Goal: Information Seeking & Learning: Learn about a topic

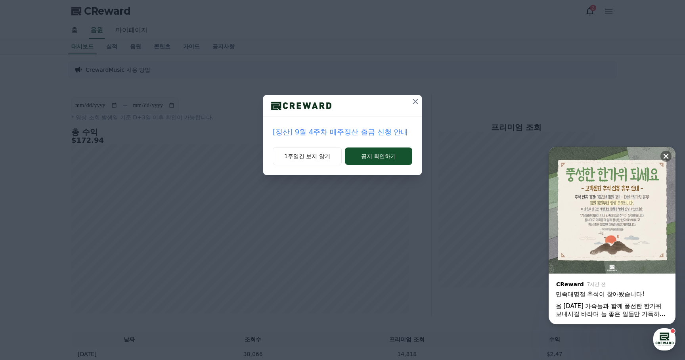
click at [416, 101] on icon at bounding box center [416, 102] width 10 height 10
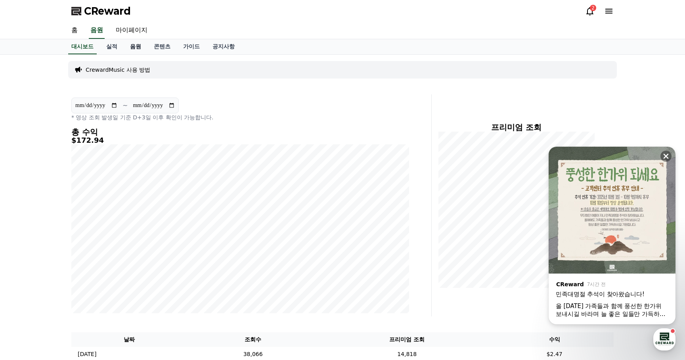
click at [129, 45] on link "음원" at bounding box center [136, 46] width 24 height 15
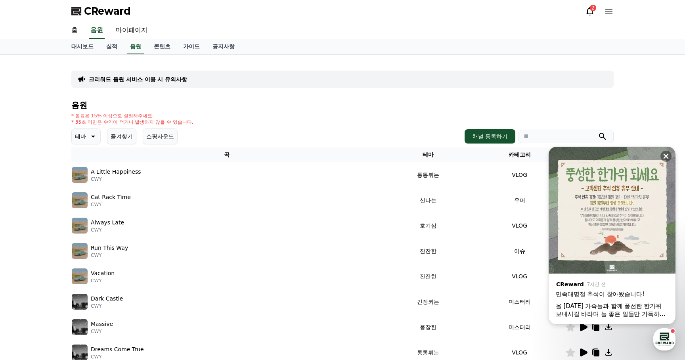
click at [93, 138] on icon at bounding box center [93, 137] width 10 height 10
click at [88, 204] on button "긴장되는" at bounding box center [87, 201] width 29 height 17
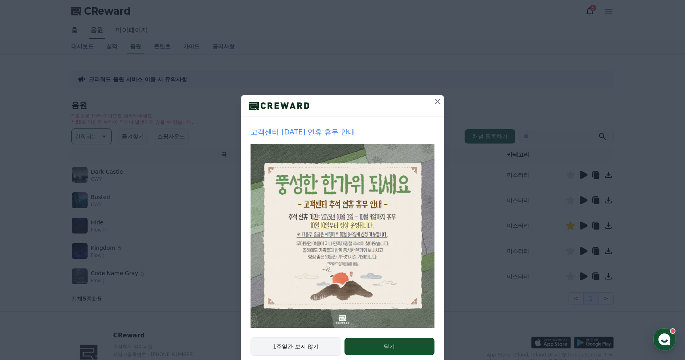
click at [294, 345] on button "1주일간 보지 않기" at bounding box center [295, 346] width 91 height 18
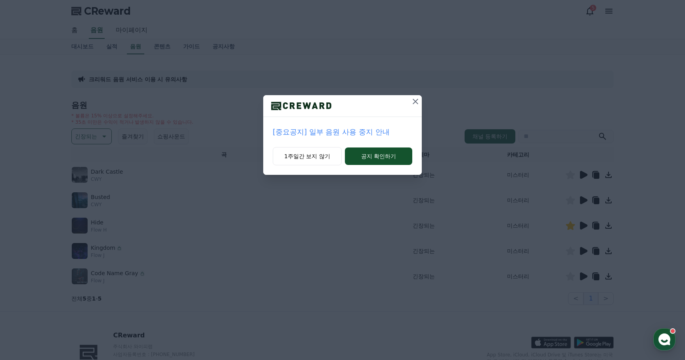
click at [340, 134] on p "[중요공지] 일부 음원 사용 중지 안내" at bounding box center [342, 131] width 139 height 11
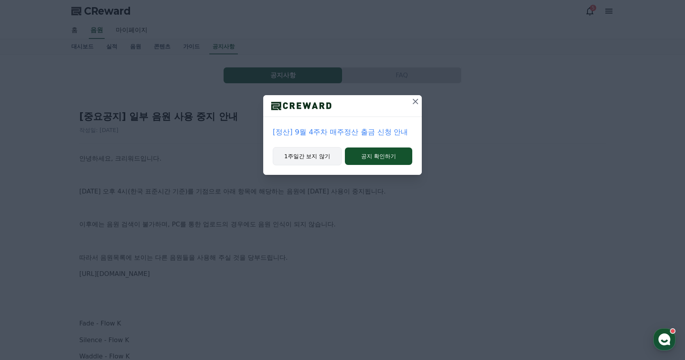
click at [317, 158] on button "1주일간 보지 않기" at bounding box center [307, 156] width 69 height 18
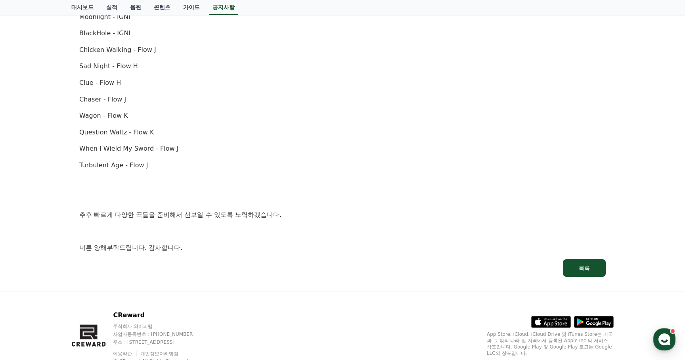
scroll to position [550, 0]
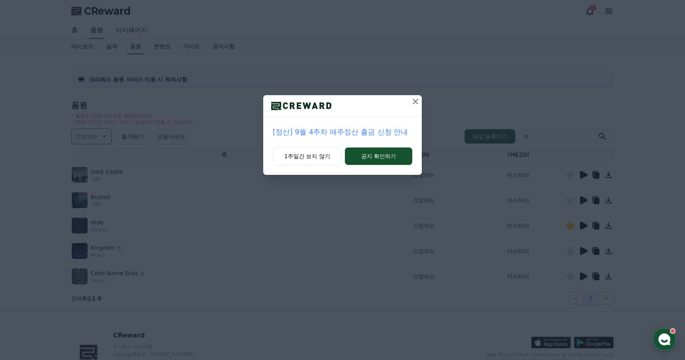
click at [416, 103] on icon at bounding box center [416, 102] width 6 height 6
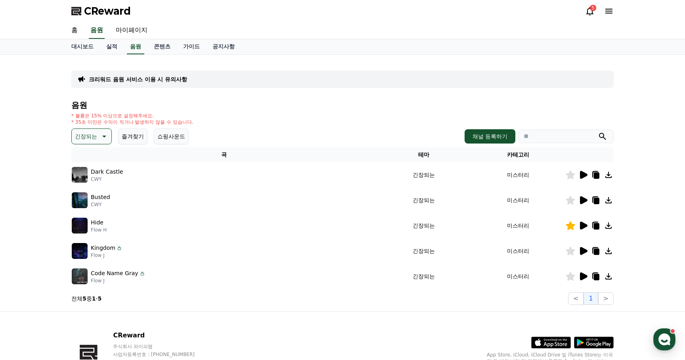
click at [84, 196] on img at bounding box center [80, 200] width 16 height 16
click at [584, 199] on icon at bounding box center [584, 200] width 8 height 8
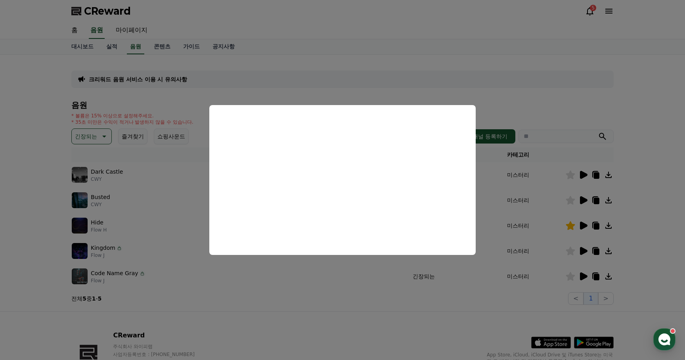
click at [319, 303] on button "close modal" at bounding box center [342, 180] width 685 height 360
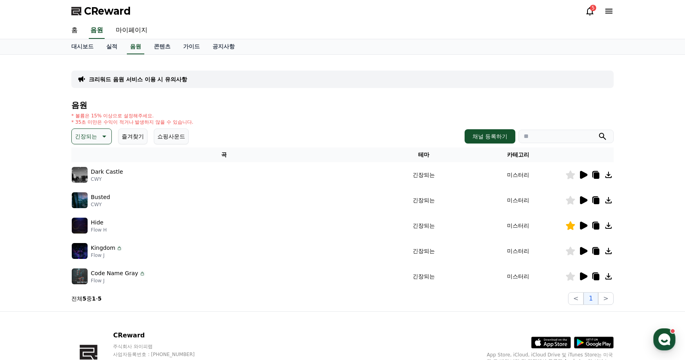
click at [101, 139] on icon at bounding box center [104, 137] width 10 height 10
click at [188, 307] on div "크리워드 음원 서비스 이용 시 유의사항 음원 * 볼륨은 15% 이상으로 설정해주세요. * 35초 미만은 수익이 적거나 발생하지 않을 수 있습니…" at bounding box center [342, 183] width 548 height 250
click at [582, 274] on icon at bounding box center [584, 276] width 8 height 8
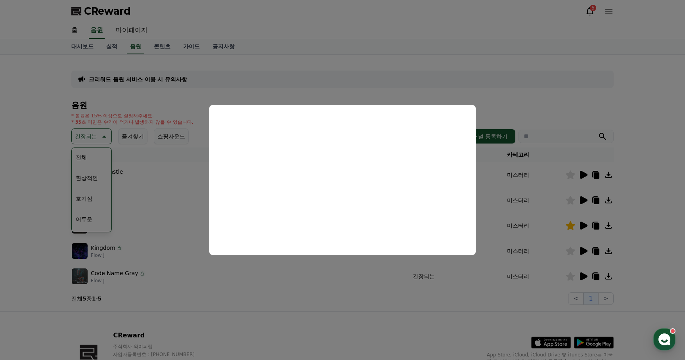
click at [194, 172] on button "close modal" at bounding box center [342, 180] width 685 height 360
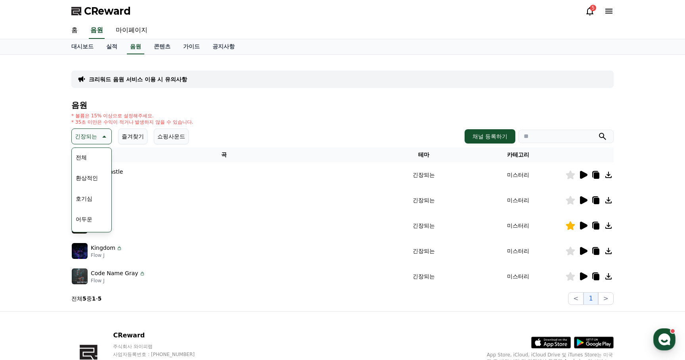
click at [95, 138] on button "긴장되는" at bounding box center [91, 136] width 40 height 16
click at [583, 175] on icon at bounding box center [584, 175] width 8 height 8
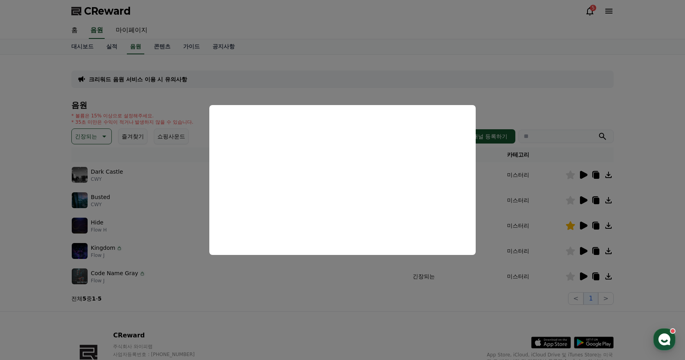
click at [508, 102] on button "close modal" at bounding box center [342, 180] width 685 height 360
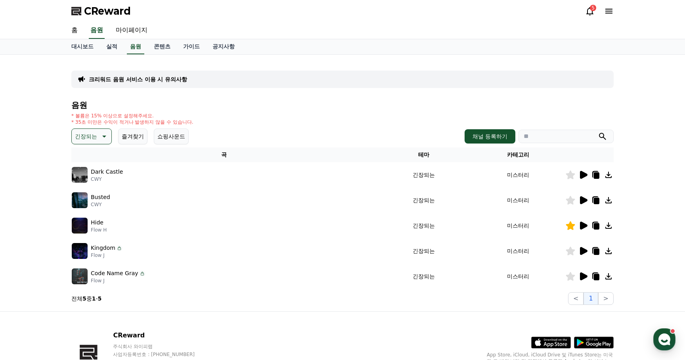
click at [92, 138] on p "긴장되는" at bounding box center [86, 136] width 22 height 11
click at [91, 157] on div "전체 환상적인 호기심 어두운 밝은 통통튀는 신나는 반전 웅장한 드라마틱 즐거움 분위기있는 EDM 그루브 슬픈 잔잔한 귀여운 감동적인 긴장되는 …" at bounding box center [92, 353] width 38 height 409
click at [82, 156] on button "전체" at bounding box center [81, 157] width 17 height 17
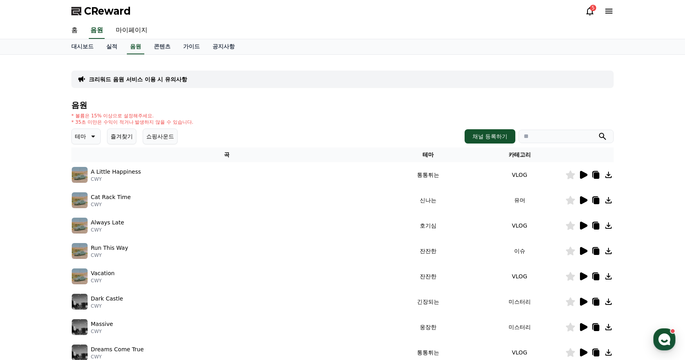
click at [584, 225] on icon at bounding box center [584, 226] width 8 height 8
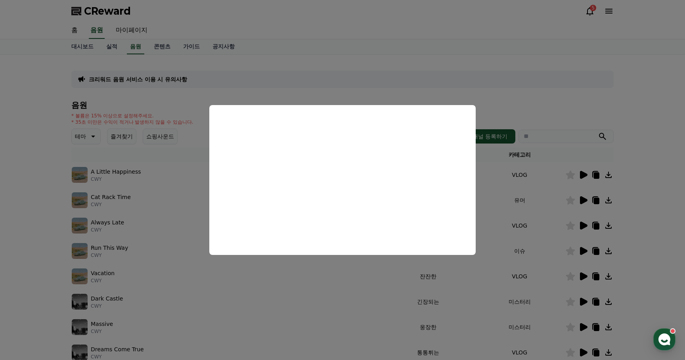
click at [479, 296] on button "close modal" at bounding box center [342, 180] width 685 height 360
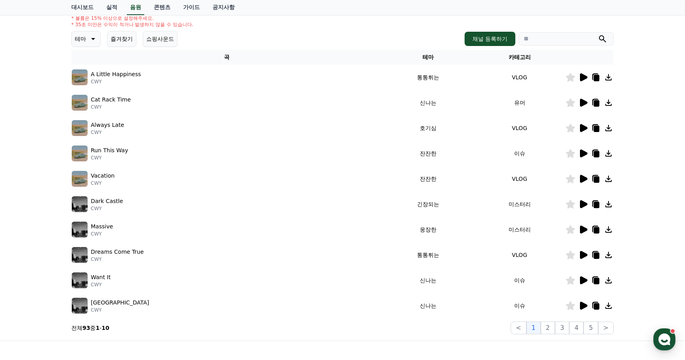
scroll to position [101, 0]
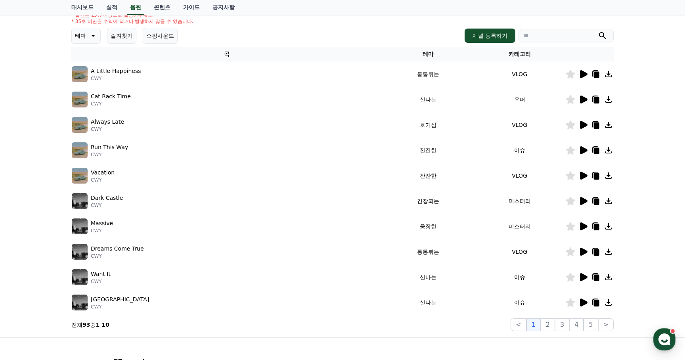
click at [584, 201] on icon at bounding box center [584, 201] width 8 height 8
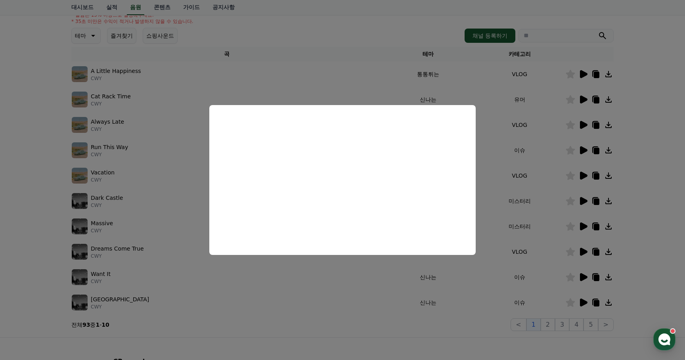
click at [468, 284] on button "close modal" at bounding box center [342, 180] width 685 height 360
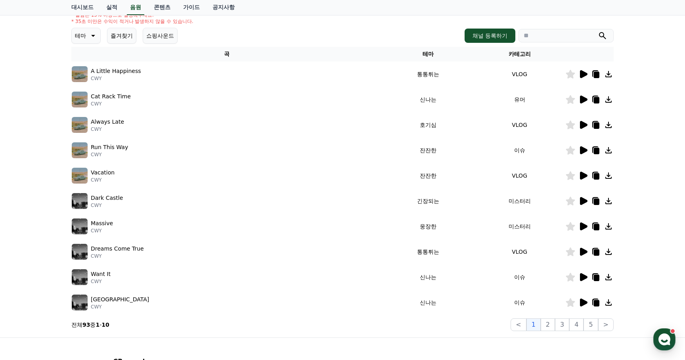
click at [584, 227] on icon at bounding box center [584, 226] width 8 height 8
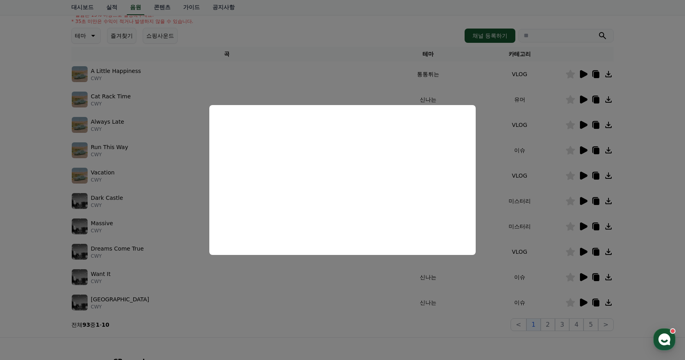
click at [486, 269] on button "close modal" at bounding box center [342, 180] width 685 height 360
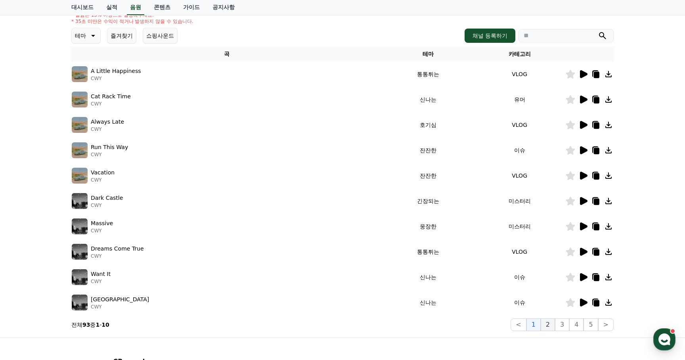
click at [549, 323] on button "2" at bounding box center [548, 324] width 14 height 13
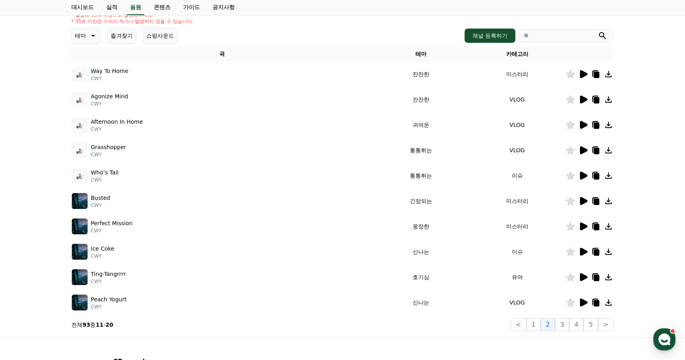
click at [585, 75] on icon at bounding box center [584, 74] width 8 height 8
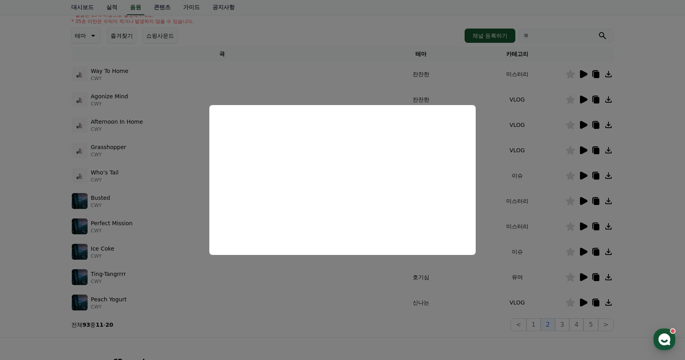
click at [338, 288] on button "close modal" at bounding box center [342, 180] width 685 height 360
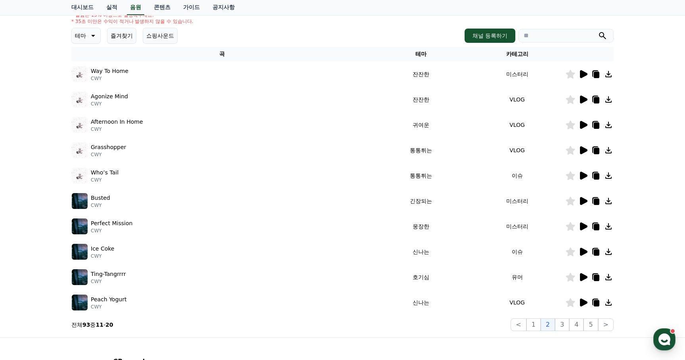
click at [582, 201] on icon at bounding box center [584, 201] width 8 height 8
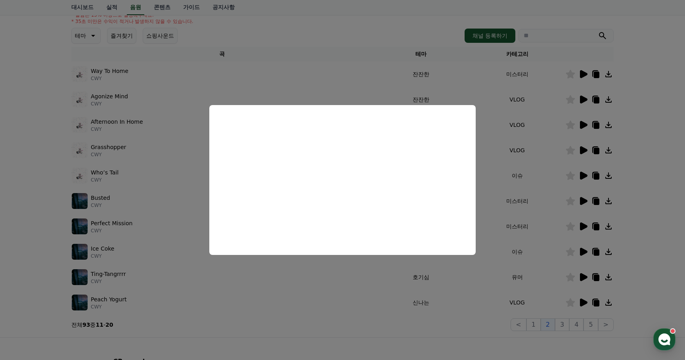
click at [535, 246] on button "close modal" at bounding box center [342, 180] width 685 height 360
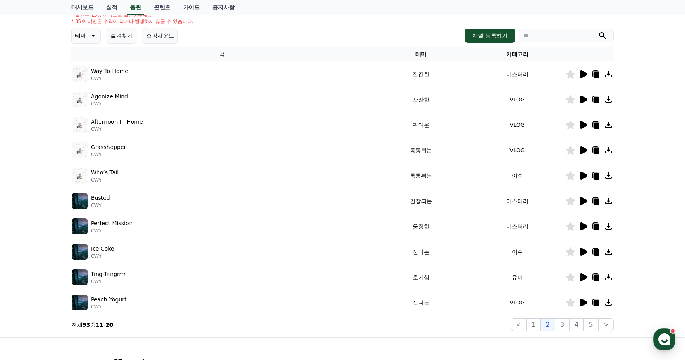
click at [582, 227] on icon at bounding box center [584, 226] width 8 height 8
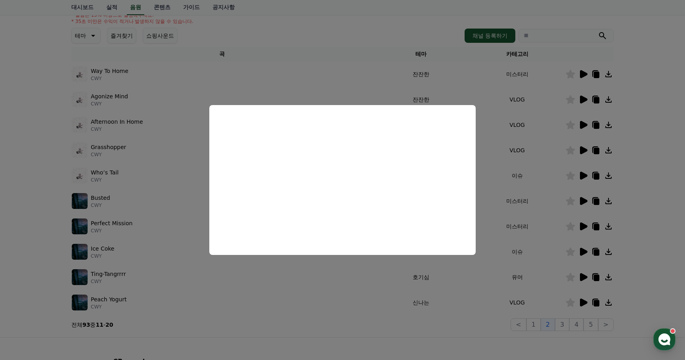
click at [366, 267] on button "close modal" at bounding box center [342, 180] width 685 height 360
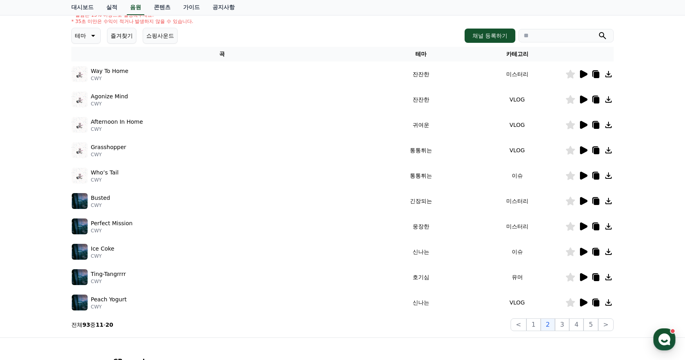
click at [583, 255] on icon at bounding box center [583, 252] width 10 height 10
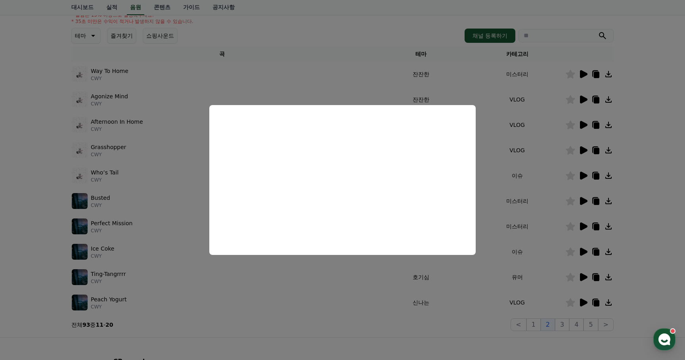
click at [479, 284] on button "close modal" at bounding box center [342, 180] width 685 height 360
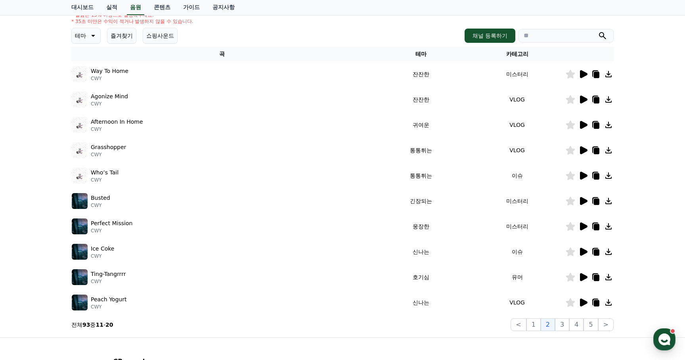
click at [583, 276] on icon at bounding box center [584, 277] width 8 height 8
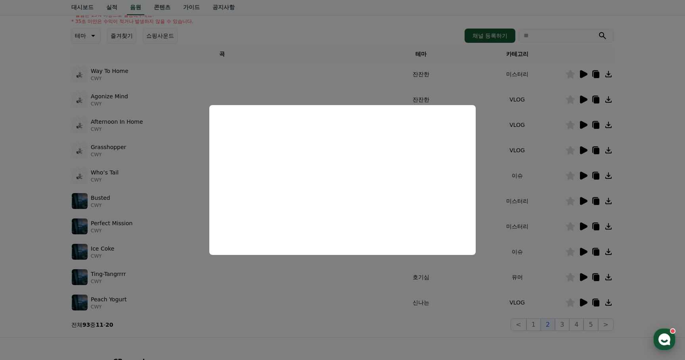
click at [666, 341] on icon "button" at bounding box center [664, 339] width 14 height 14
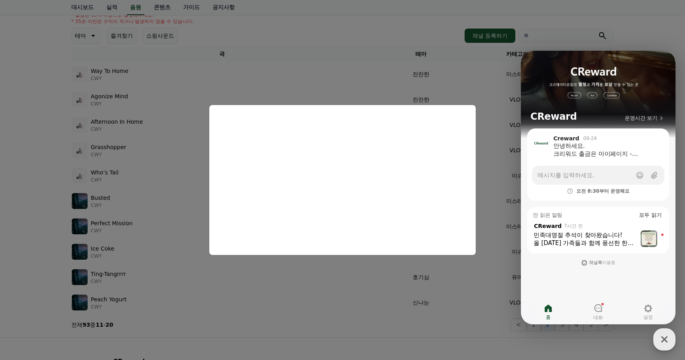
click at [660, 340] on icon "button" at bounding box center [664, 339] width 14 height 14
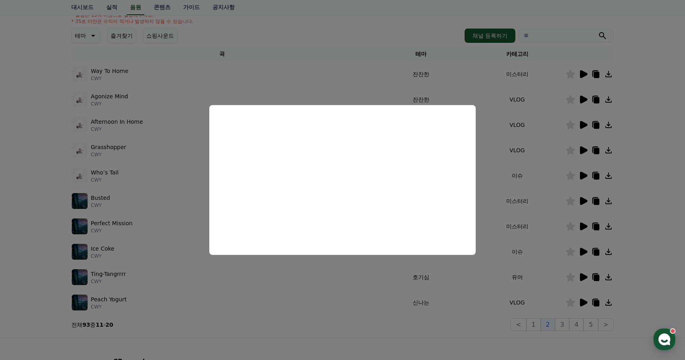
click at [342, 298] on button "close modal" at bounding box center [342, 180] width 685 height 360
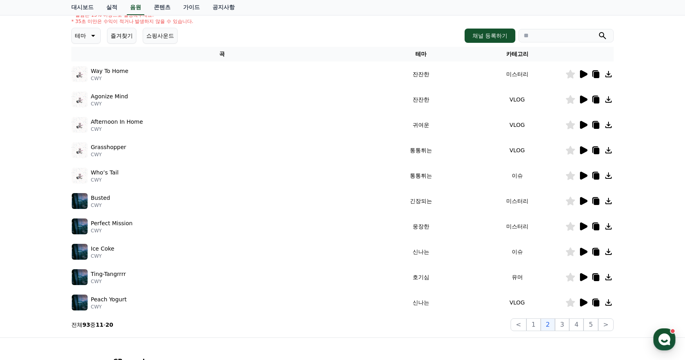
click at [581, 279] on icon at bounding box center [584, 277] width 8 height 8
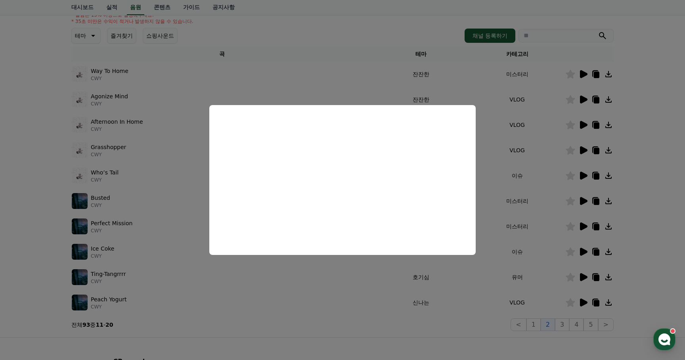
click at [292, 287] on button "close modal" at bounding box center [342, 180] width 685 height 360
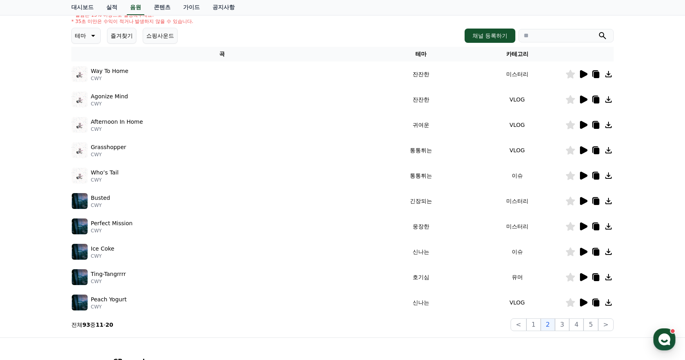
click at [596, 275] on icon at bounding box center [597, 278] width 6 height 6
click at [561, 327] on button "3" at bounding box center [562, 324] width 14 height 13
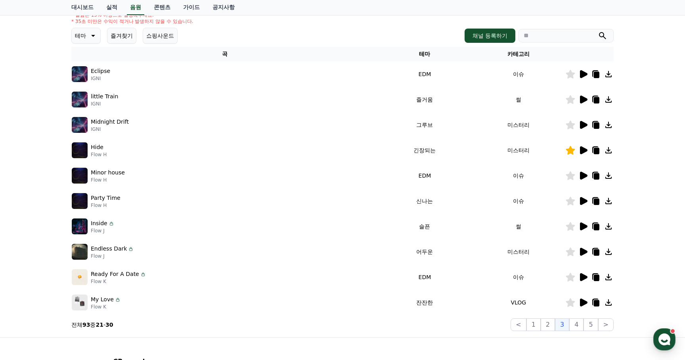
click at [582, 73] on icon at bounding box center [584, 74] width 8 height 8
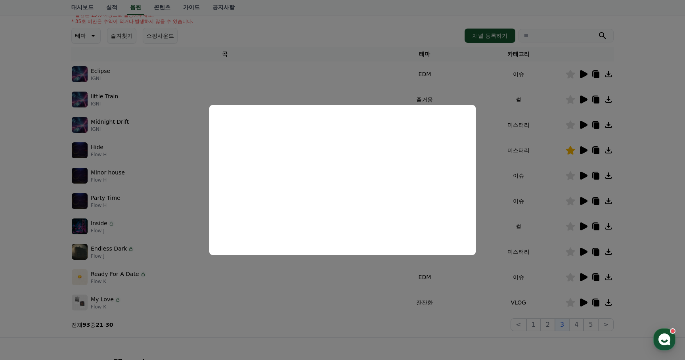
click at [514, 180] on button "close modal" at bounding box center [342, 180] width 685 height 360
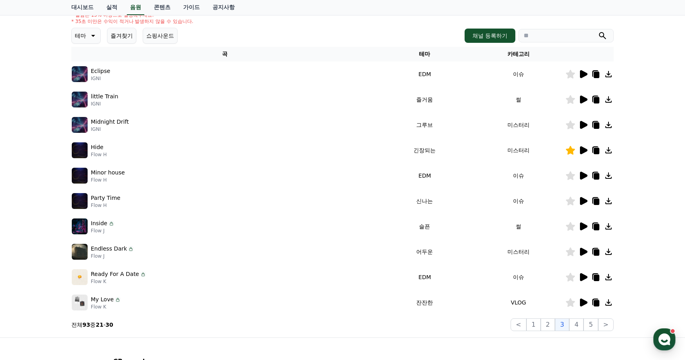
click at [581, 100] on icon at bounding box center [584, 99] width 8 height 8
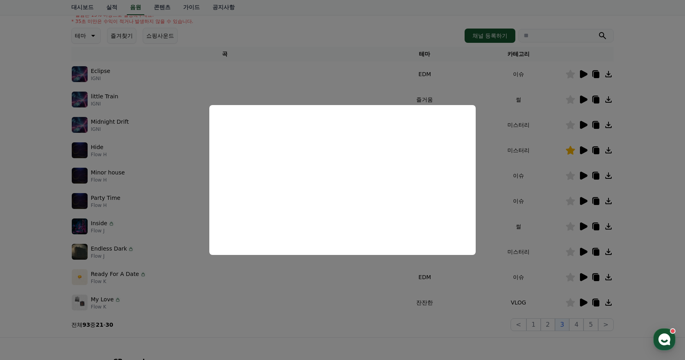
click at [437, 328] on button "close modal" at bounding box center [342, 180] width 685 height 360
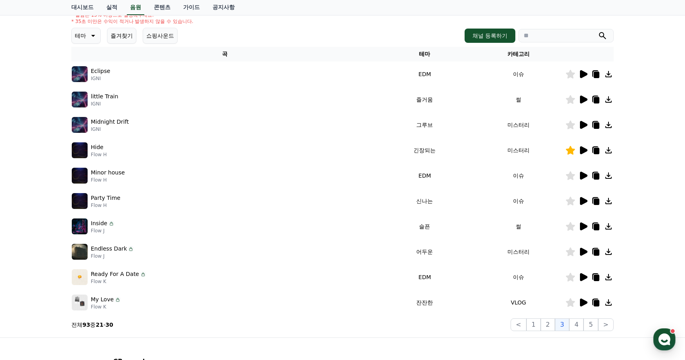
click at [584, 176] on icon at bounding box center [584, 176] width 8 height 8
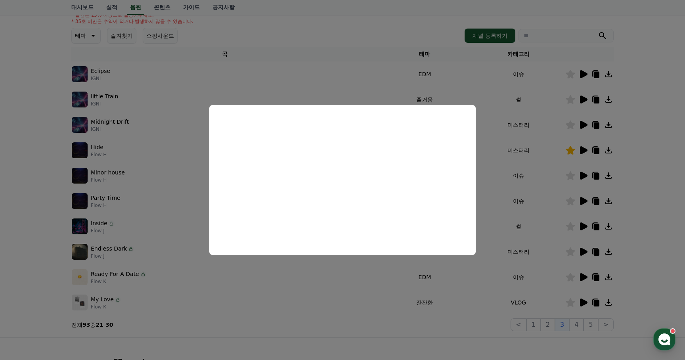
click at [326, 317] on button "close modal" at bounding box center [342, 180] width 685 height 360
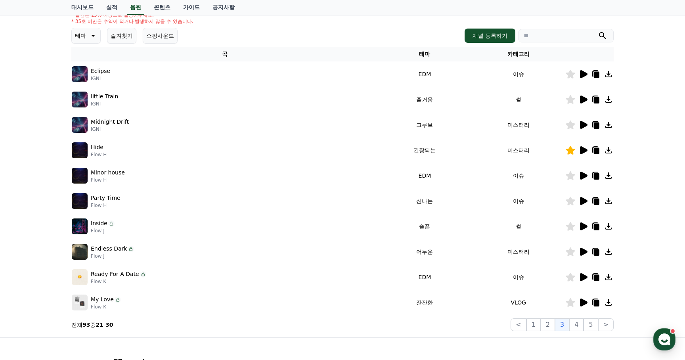
click at [584, 201] on icon at bounding box center [584, 201] width 8 height 8
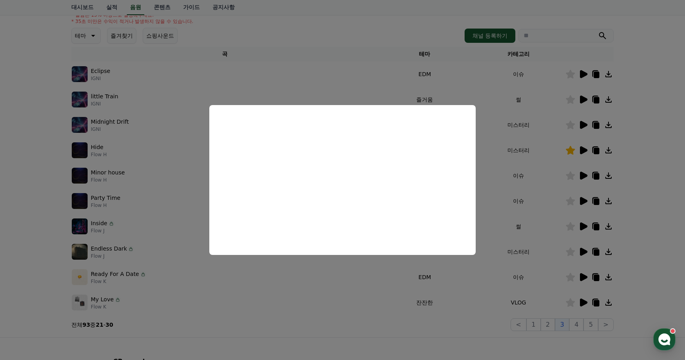
click at [458, 303] on button "close modal" at bounding box center [342, 180] width 685 height 360
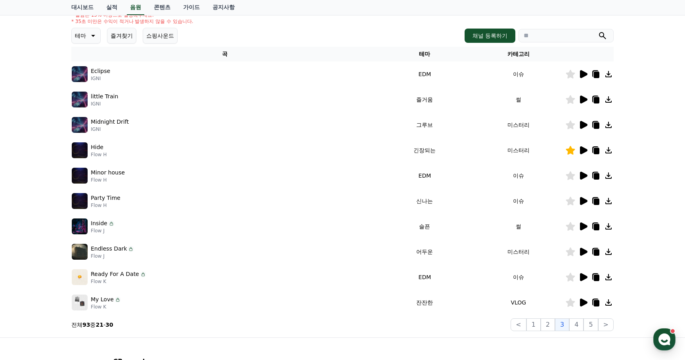
click at [584, 254] on icon at bounding box center [583, 252] width 10 height 10
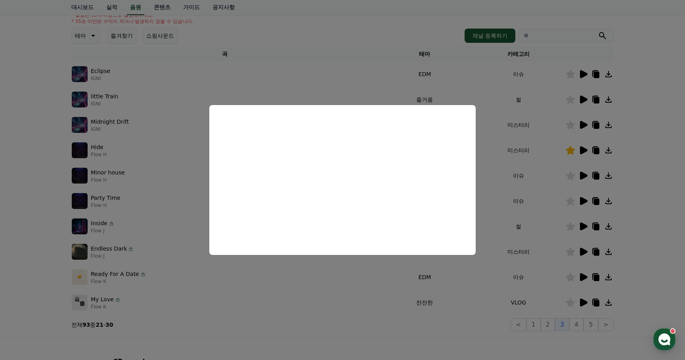
click at [468, 300] on button "close modal" at bounding box center [342, 180] width 685 height 360
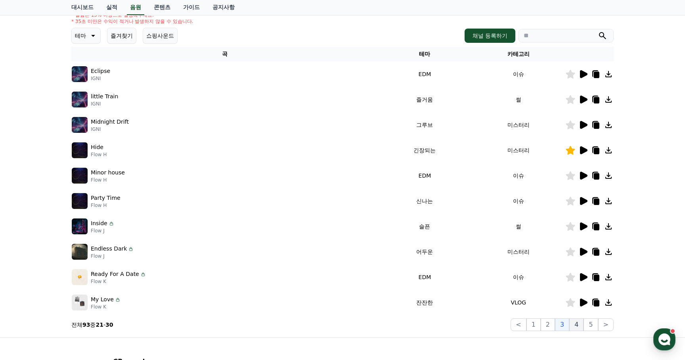
click at [577, 321] on button "4" at bounding box center [576, 324] width 14 height 13
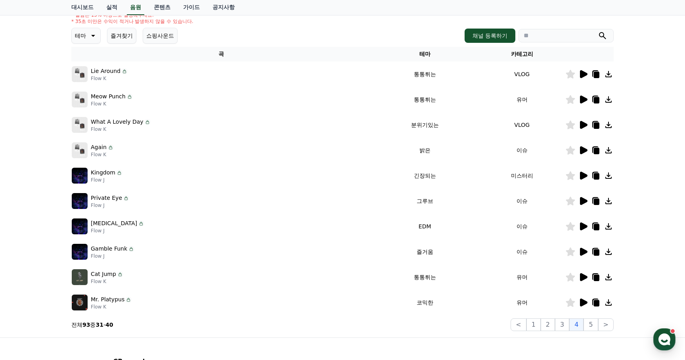
click at [582, 174] on icon at bounding box center [584, 176] width 8 height 8
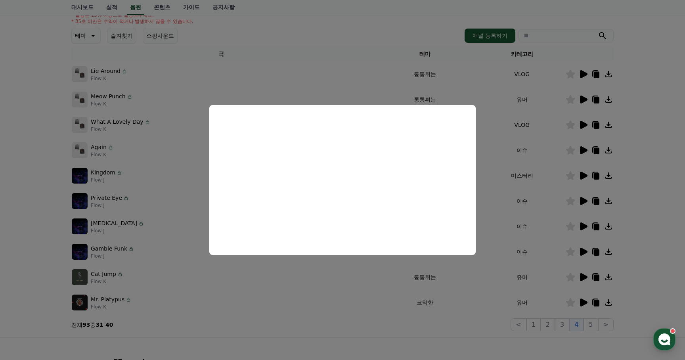
click at [539, 297] on button "close modal" at bounding box center [342, 180] width 685 height 360
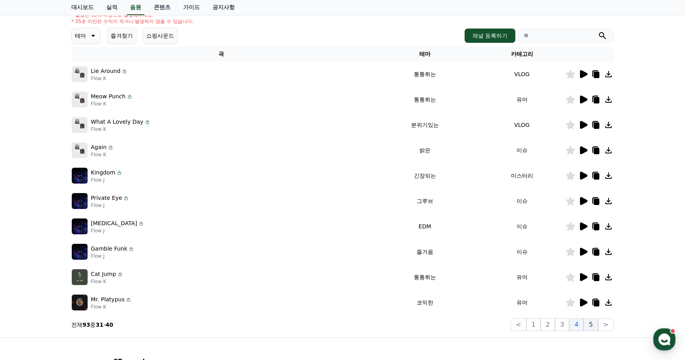
click at [591, 323] on button "5" at bounding box center [590, 324] width 14 height 13
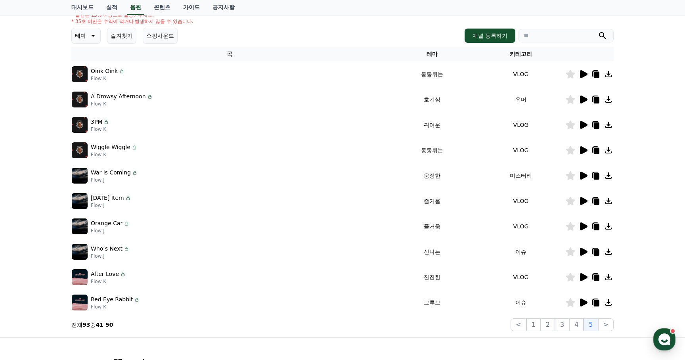
click at [583, 174] on icon at bounding box center [584, 176] width 8 height 8
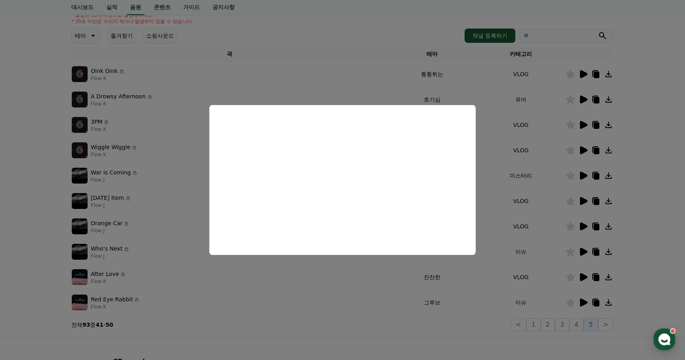
click at [456, 324] on button "close modal" at bounding box center [342, 180] width 685 height 360
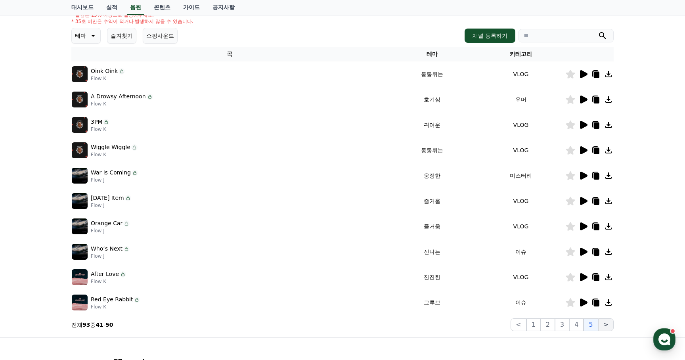
click at [608, 324] on button ">" at bounding box center [605, 324] width 15 height 13
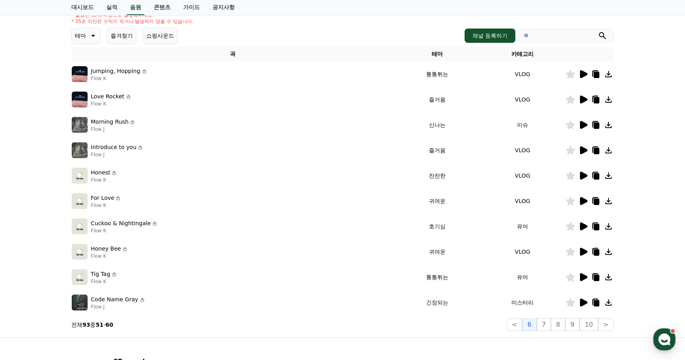
click at [581, 304] on icon at bounding box center [584, 302] width 8 height 8
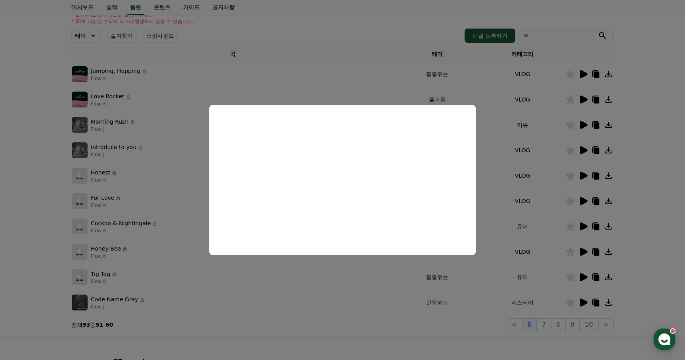
click at [547, 324] on button "close modal" at bounding box center [342, 180] width 685 height 360
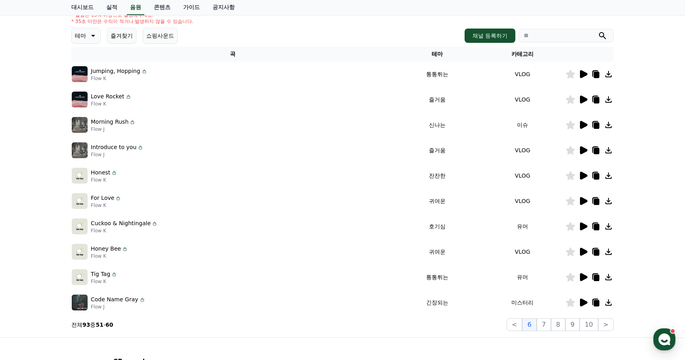
click at [547, 324] on button "7" at bounding box center [544, 324] width 14 height 13
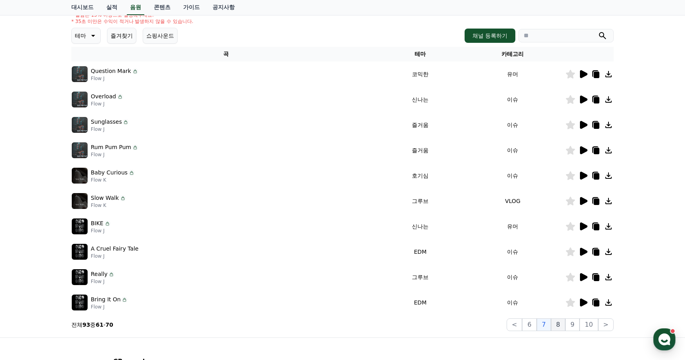
click at [562, 325] on button "8" at bounding box center [558, 324] width 14 height 13
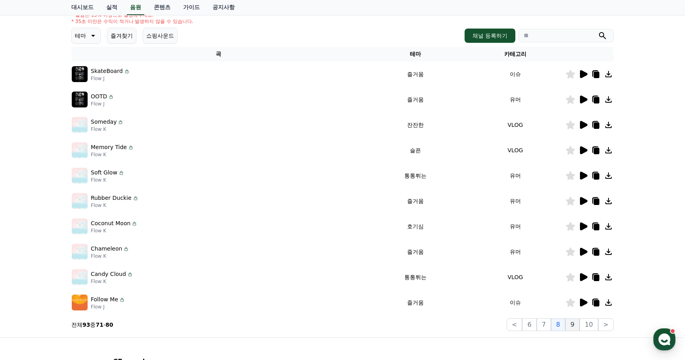
click at [578, 326] on button "9" at bounding box center [572, 324] width 14 height 13
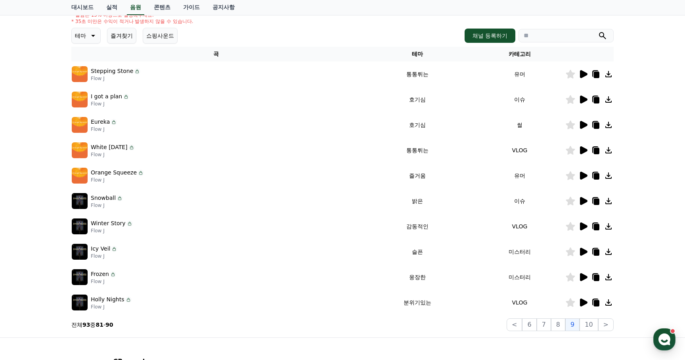
click at [584, 275] on icon at bounding box center [584, 277] width 8 height 8
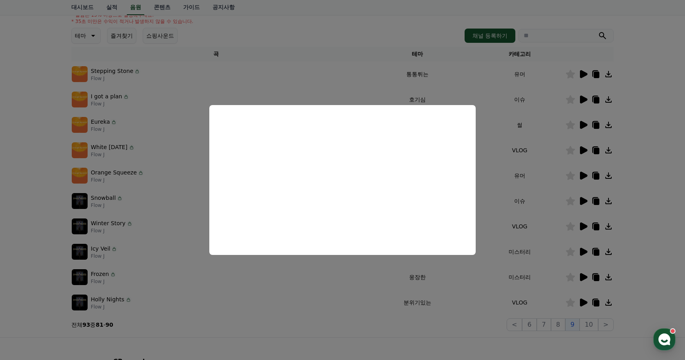
click at [321, 342] on button "close modal" at bounding box center [342, 180] width 685 height 360
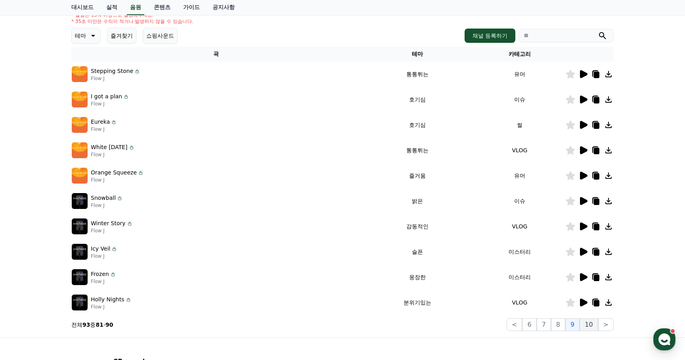
click at [592, 325] on button "10" at bounding box center [588, 324] width 18 height 13
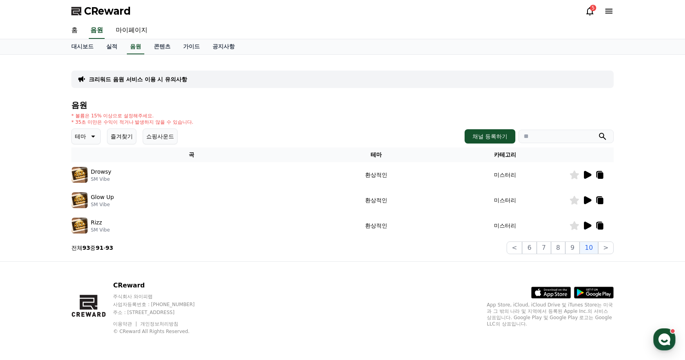
click at [587, 223] on icon at bounding box center [588, 226] width 8 height 8
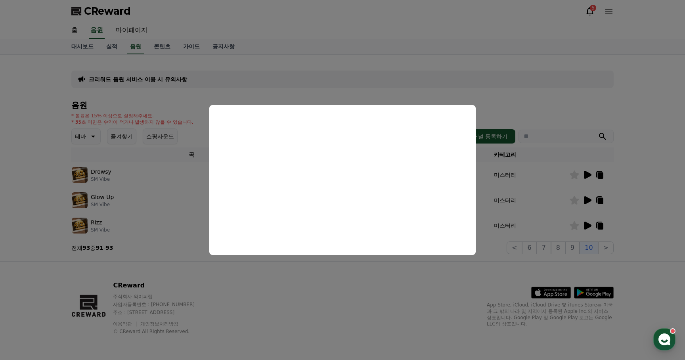
click at [180, 211] on button "close modal" at bounding box center [342, 180] width 685 height 360
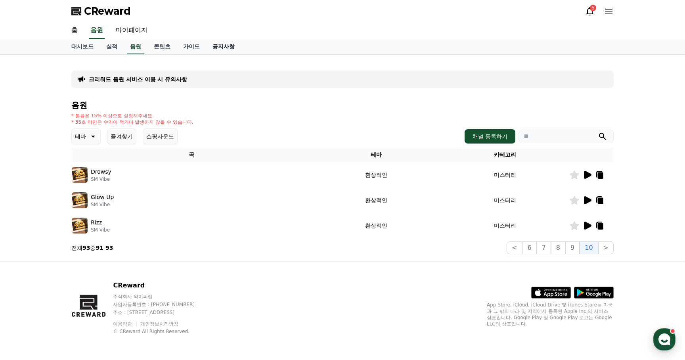
click at [211, 46] on link "공지사항" at bounding box center [223, 46] width 35 height 15
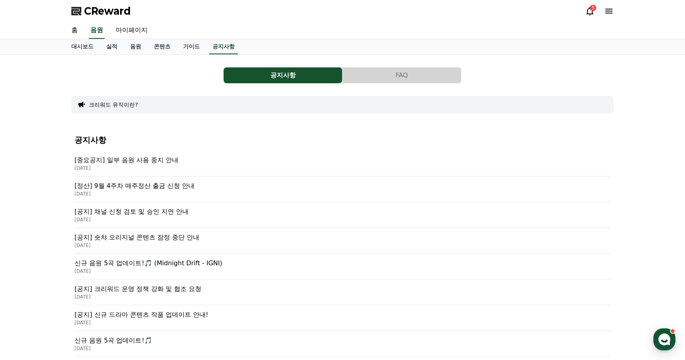
click at [138, 263] on p "신규 음원 5곡 업데이트!🎵 (Midnight Drift - IGNI)" at bounding box center [342, 263] width 536 height 10
click at [166, 262] on p "신규 음원 5곡 업데이트!🎵 (Midnight Drift - IGNI)" at bounding box center [342, 263] width 536 height 10
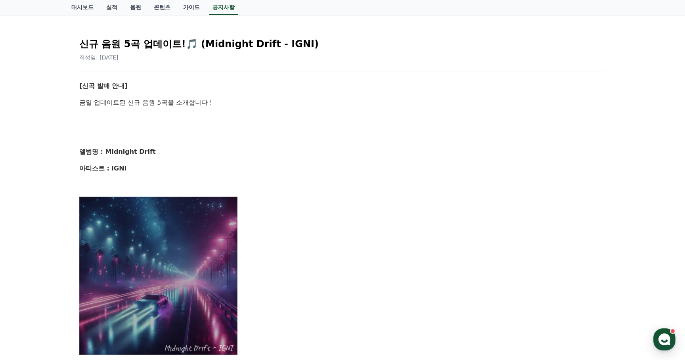
scroll to position [219, 0]
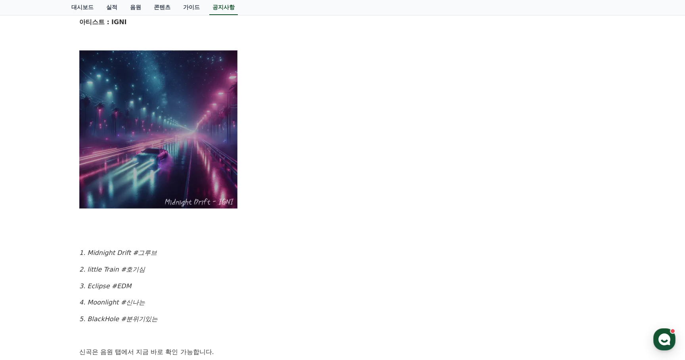
click at [161, 159] on img at bounding box center [158, 129] width 159 height 159
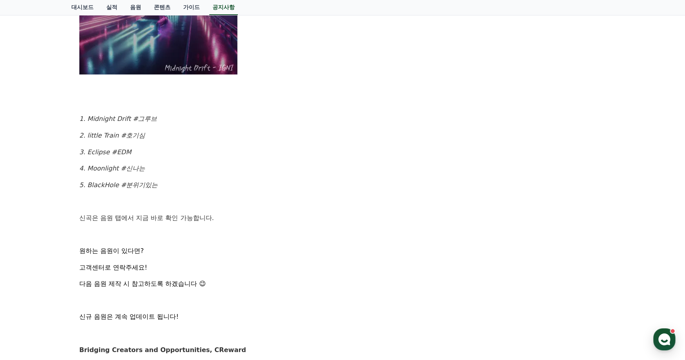
scroll to position [484, 0]
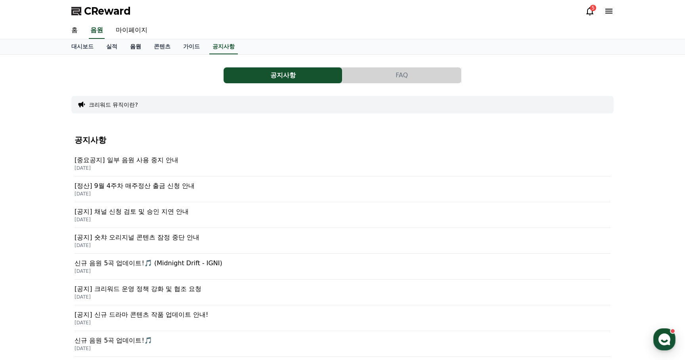
click at [133, 49] on link "음원" at bounding box center [136, 46] width 24 height 15
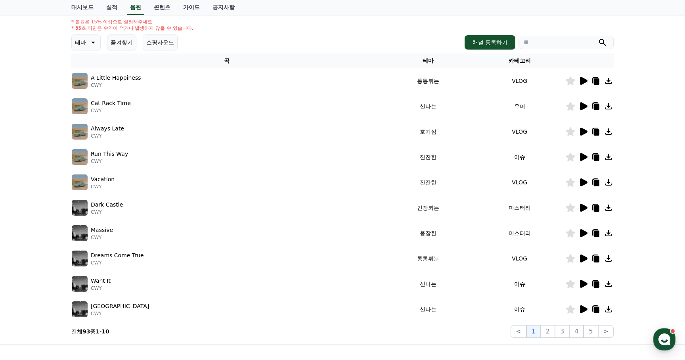
scroll to position [99, 0]
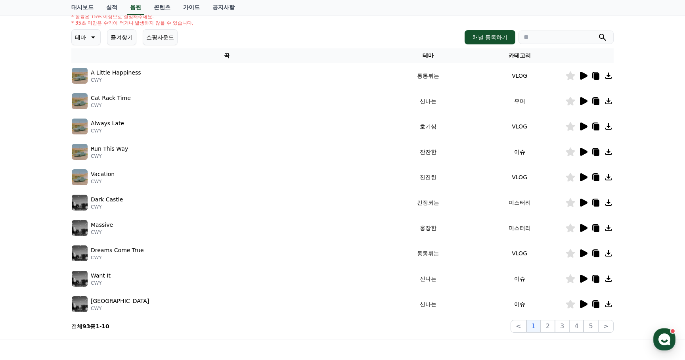
click at [90, 35] on icon at bounding box center [93, 37] width 10 height 10
click at [89, 80] on button "환상적인" at bounding box center [87, 78] width 29 height 17
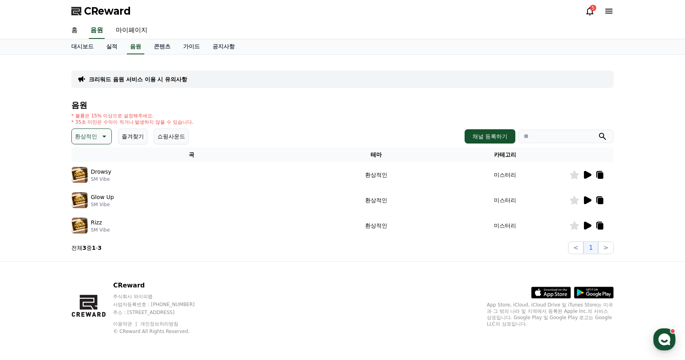
click at [588, 174] on icon at bounding box center [588, 175] width 8 height 8
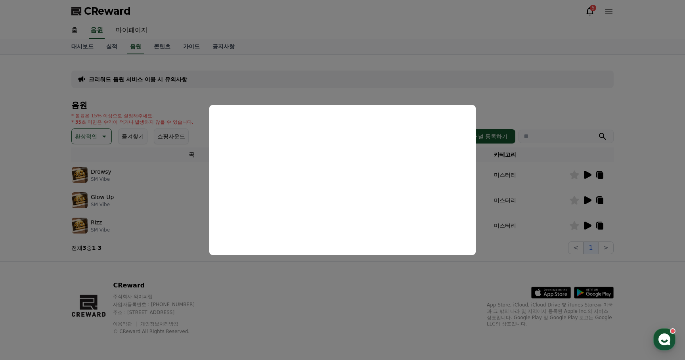
click at [587, 201] on button "close modal" at bounding box center [342, 180] width 685 height 360
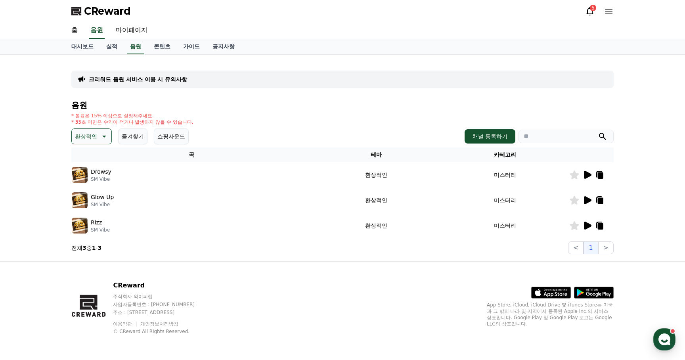
click at [587, 201] on icon at bounding box center [588, 200] width 8 height 8
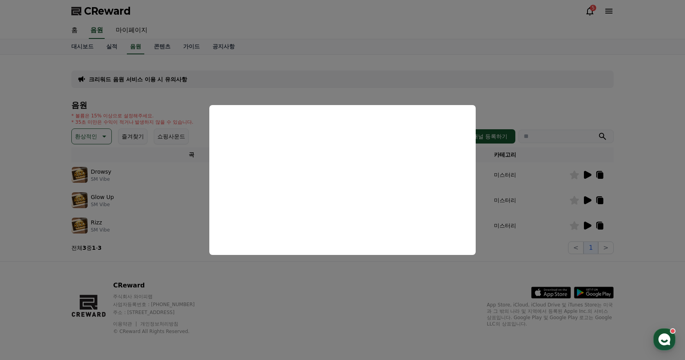
click at [588, 225] on button "close modal" at bounding box center [342, 180] width 685 height 360
click at [588, 225] on icon at bounding box center [588, 226] width 8 height 8
click at [175, 168] on button "close modal" at bounding box center [342, 180] width 685 height 360
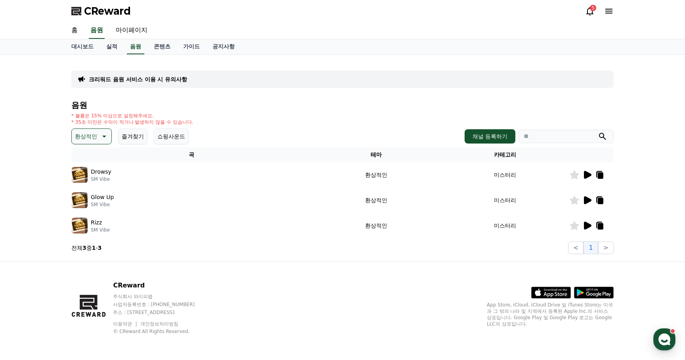
click at [86, 132] on p "환상적인" at bounding box center [86, 136] width 22 height 11
click at [90, 188] on button "어두운" at bounding box center [84, 186] width 23 height 17
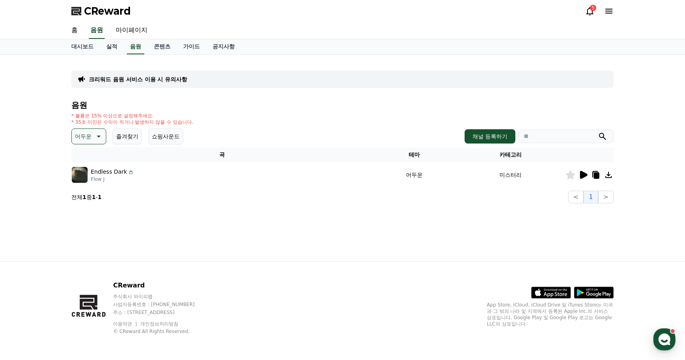
click at [583, 176] on icon at bounding box center [584, 175] width 8 height 8
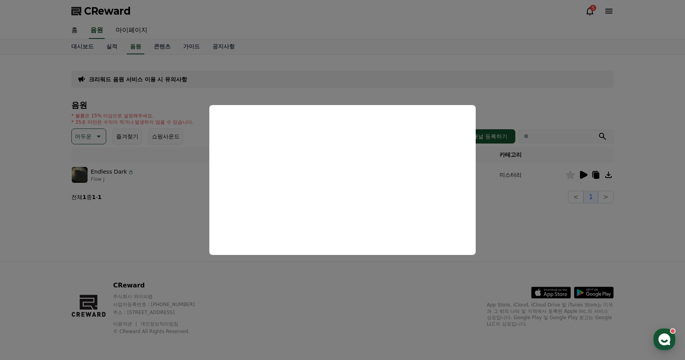
click at [166, 195] on button "close modal" at bounding box center [342, 180] width 685 height 360
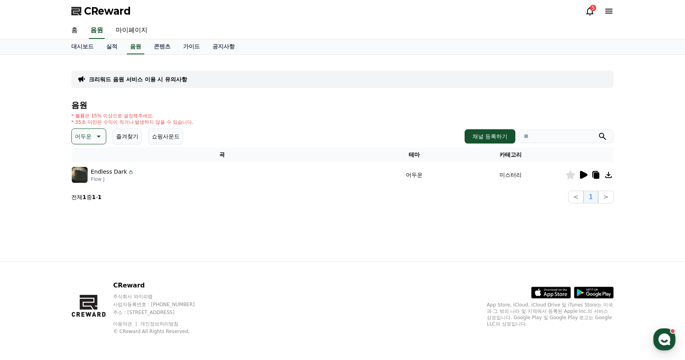
click at [85, 140] on p "어두운" at bounding box center [83, 136] width 17 height 11
click at [86, 190] on button "웅장한" at bounding box center [84, 188] width 23 height 17
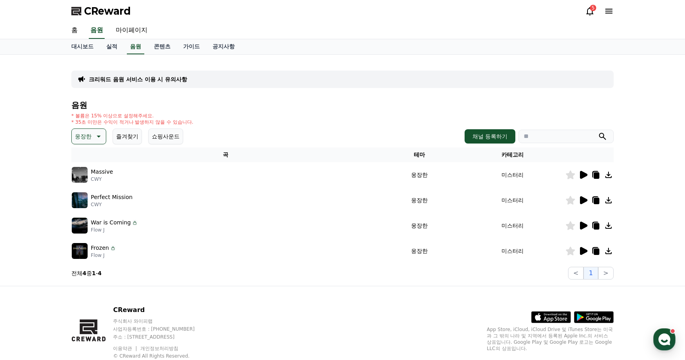
click at [583, 172] on icon at bounding box center [584, 175] width 8 height 8
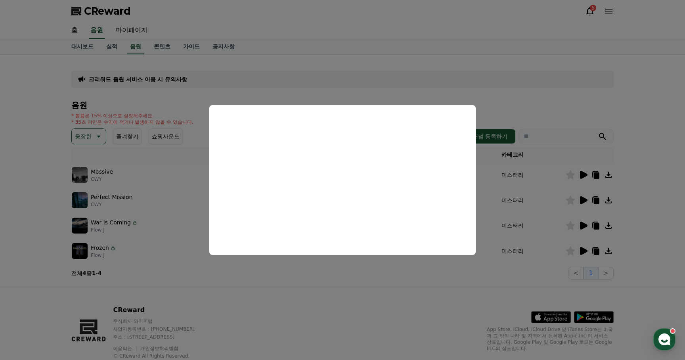
click at [380, 300] on button "close modal" at bounding box center [342, 180] width 685 height 360
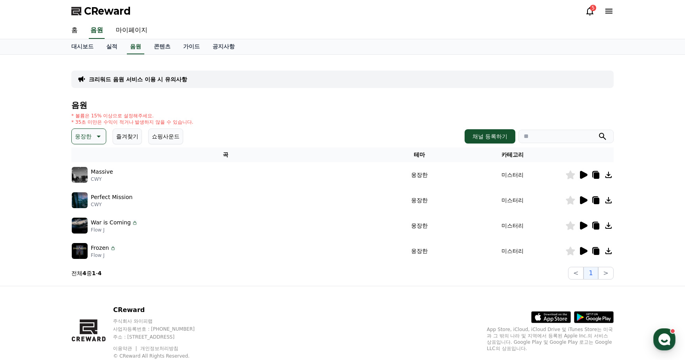
click at [594, 177] on icon at bounding box center [597, 175] width 6 height 6
click at [580, 201] on icon at bounding box center [584, 200] width 8 height 8
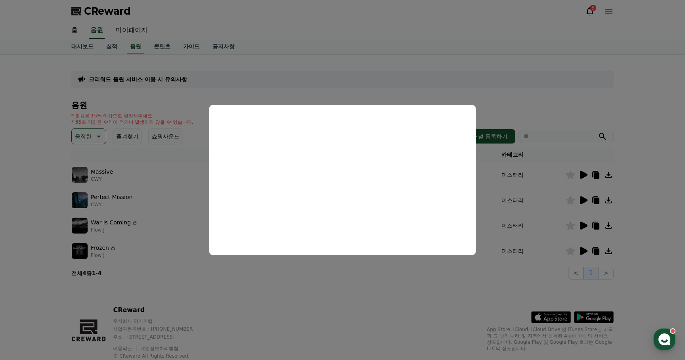
click at [330, 286] on button "close modal" at bounding box center [342, 180] width 685 height 360
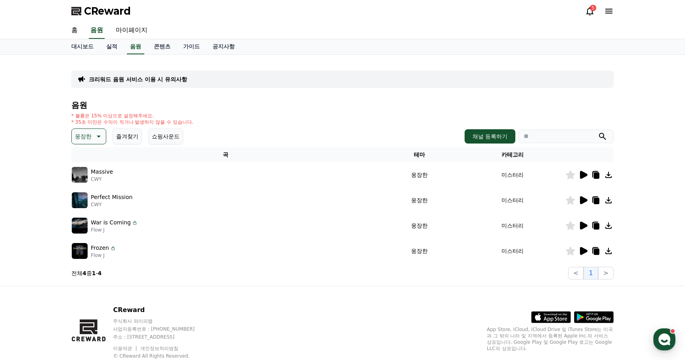
click at [583, 198] on icon at bounding box center [584, 200] width 8 height 8
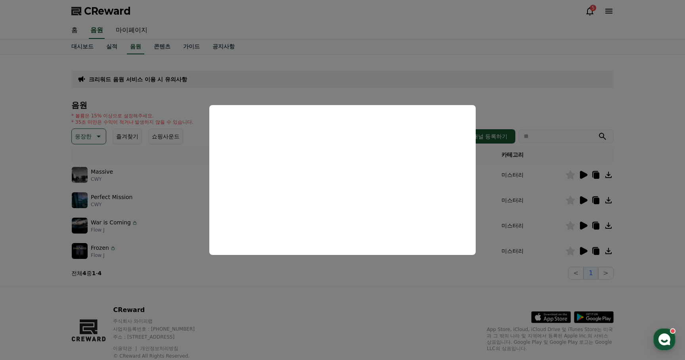
click at [402, 273] on button "close modal" at bounding box center [342, 180] width 685 height 360
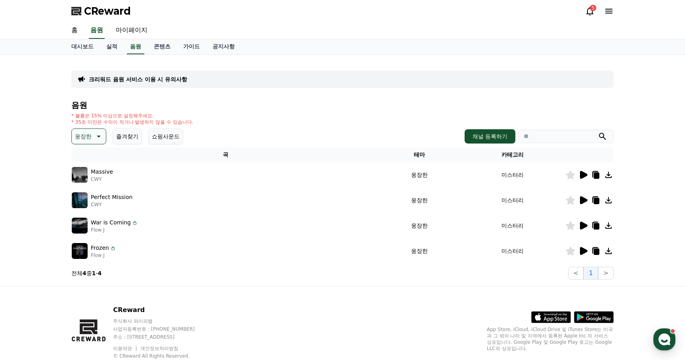
click at [584, 246] on icon at bounding box center [583, 251] width 10 height 10
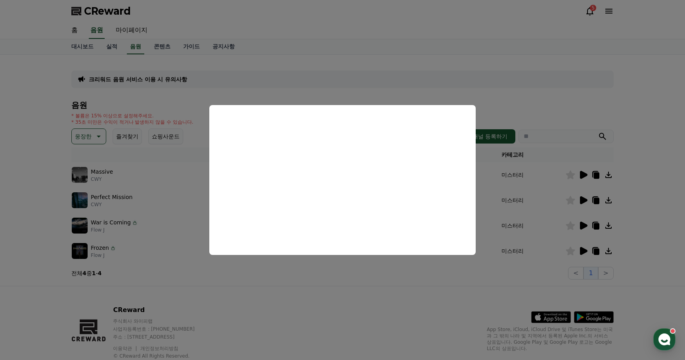
click at [346, 288] on button "close modal" at bounding box center [342, 180] width 685 height 360
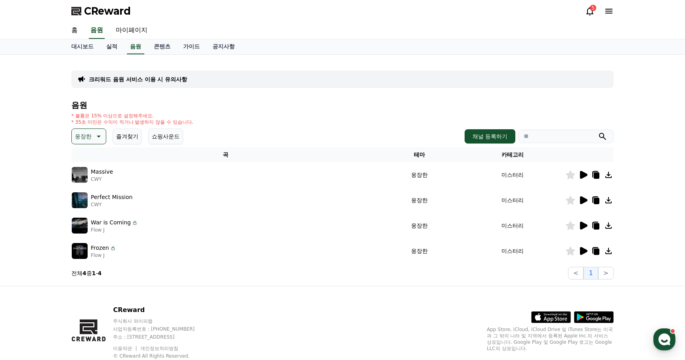
click at [88, 137] on p "웅장한" at bounding box center [83, 136] width 17 height 11
click at [84, 199] on button "긴장되는" at bounding box center [87, 201] width 29 height 17
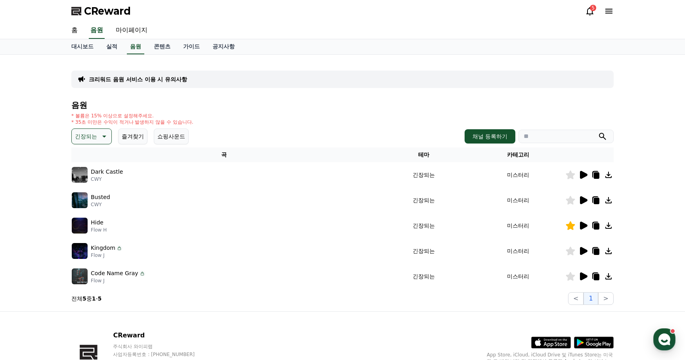
click at [584, 174] on icon at bounding box center [584, 175] width 8 height 8
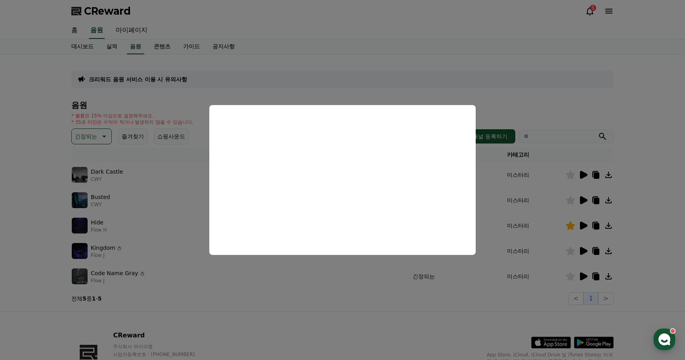
click at [229, 296] on button "close modal" at bounding box center [342, 180] width 685 height 360
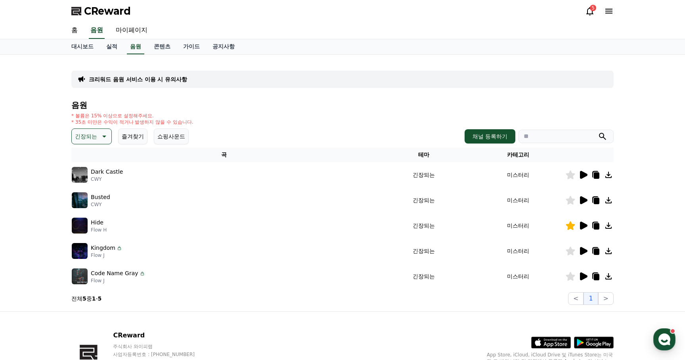
click at [583, 200] on icon at bounding box center [584, 200] width 8 height 8
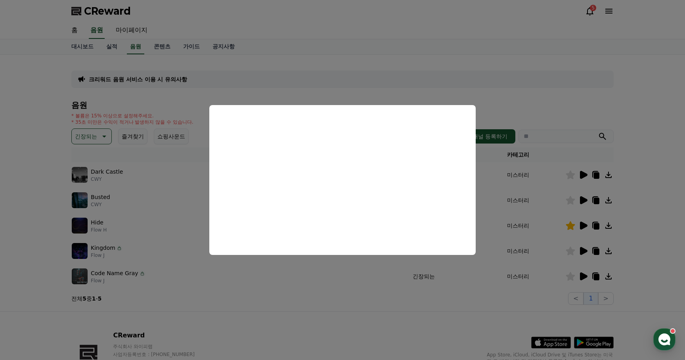
click at [342, 311] on button "close modal" at bounding box center [342, 180] width 685 height 360
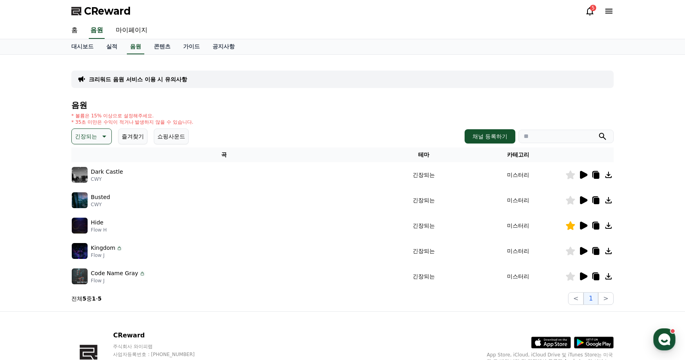
click at [583, 225] on icon at bounding box center [584, 226] width 8 height 8
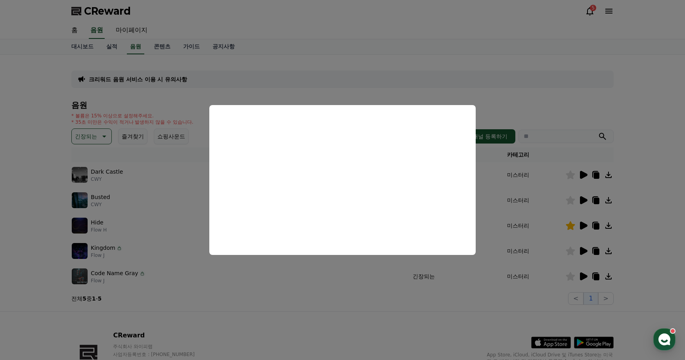
click at [457, 281] on button "close modal" at bounding box center [342, 180] width 685 height 360
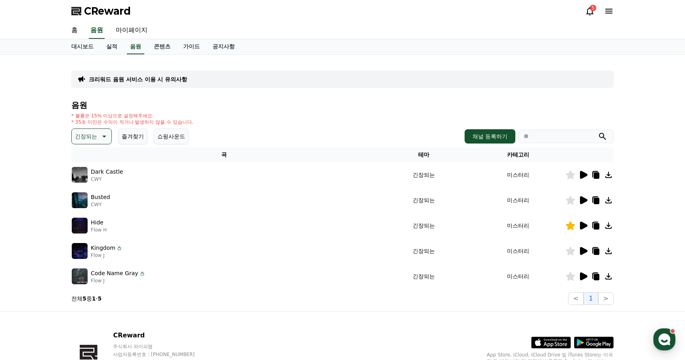
click at [583, 251] on icon at bounding box center [584, 251] width 8 height 8
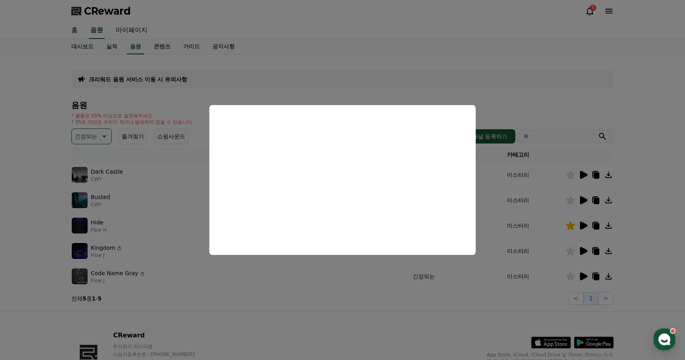
click at [468, 313] on button "close modal" at bounding box center [342, 180] width 685 height 360
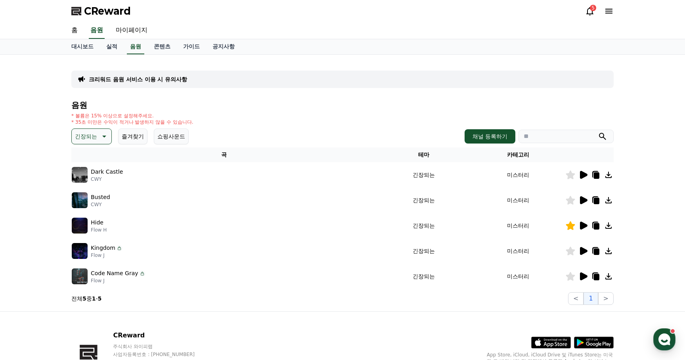
click at [588, 272] on div at bounding box center [589, 276] width 48 height 10
click at [584, 274] on icon at bounding box center [584, 276] width 8 height 8
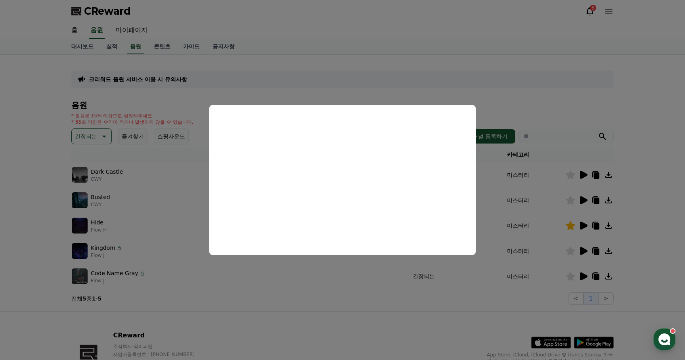
click at [244, 276] on button "close modal" at bounding box center [342, 180] width 685 height 360
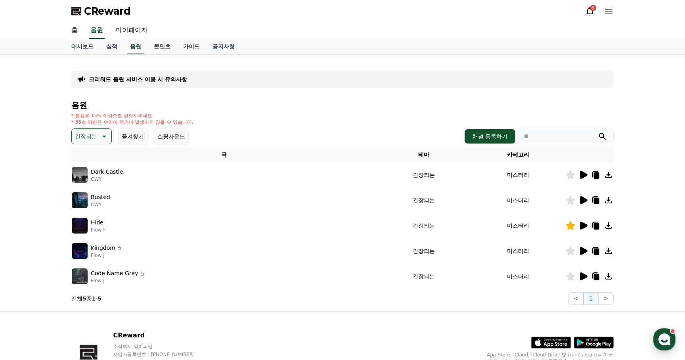
click at [90, 137] on p "긴장되는" at bounding box center [86, 136] width 22 height 11
click at [660, 342] on use "button" at bounding box center [664, 339] width 12 height 12
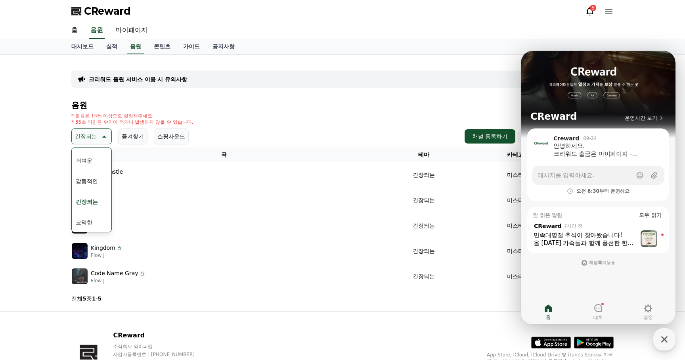
click at [601, 241] on div "올 추석 가족들과 함께 풍선한 한가위 보내시길 바라며 늘 좋은 일들만 가득하시길 기원합니다!" at bounding box center [584, 243] width 103 height 8
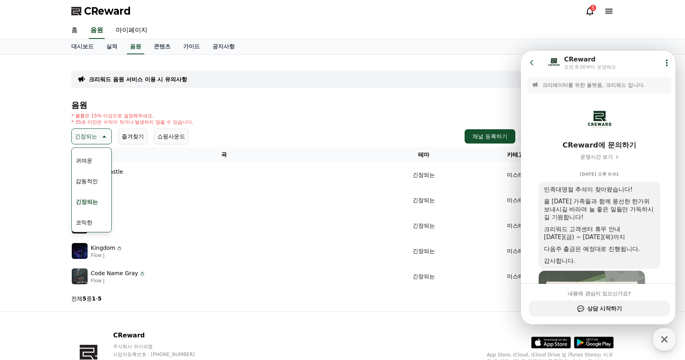
scroll to position [110, 0]
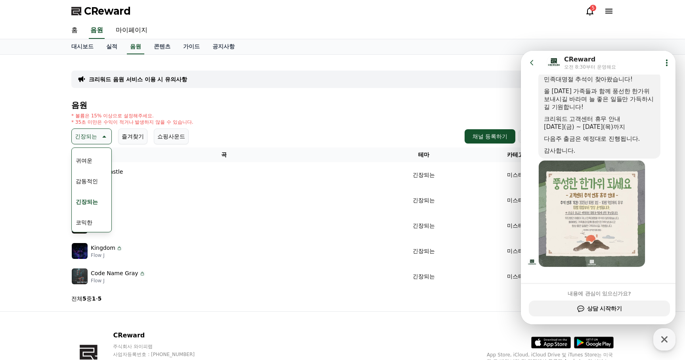
click at [346, 209] on td "Busted CWY" at bounding box center [223, 199] width 305 height 25
click at [317, 125] on div "음원 * 볼륨은 15% 이상으로 설정해주세요. * 35초 미만은 수익이 적거나 발생하지 않을 수 있습니다. 긴장되는 테마 전체 환상적인 호기심…" at bounding box center [342, 203] width 542 height 204
click at [533, 62] on icon at bounding box center [532, 63] width 8 height 8
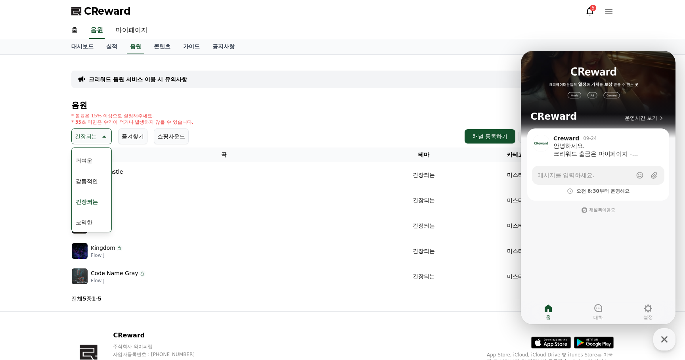
click at [591, 5] on div "5" at bounding box center [593, 8] width 6 height 6
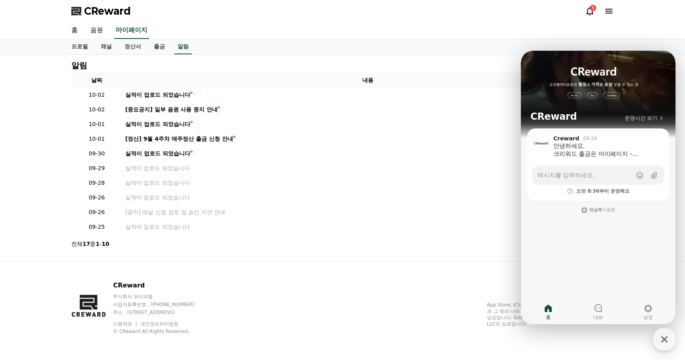
click at [590, 10] on icon at bounding box center [590, 11] width 10 height 10
click at [164, 268] on div "CReward 주식회사 와이피랩 사업자등록번호 : 655-81-03655 주소 : 경기도 김포시 양촌읍 양곡로 495, 3층 305-비이16호…" at bounding box center [342, 311] width 555 height 98
click at [672, 338] on div "button" at bounding box center [664, 339] width 22 height 22
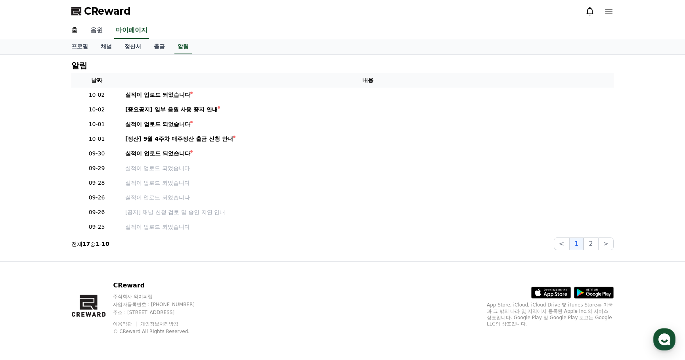
click at [93, 32] on link "음원" at bounding box center [96, 30] width 25 height 17
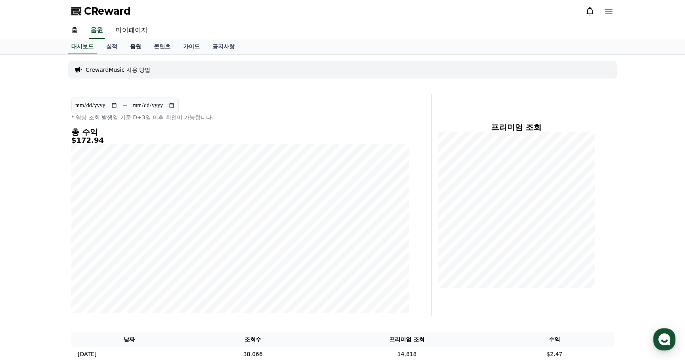
click at [130, 45] on link "음원" at bounding box center [136, 46] width 24 height 15
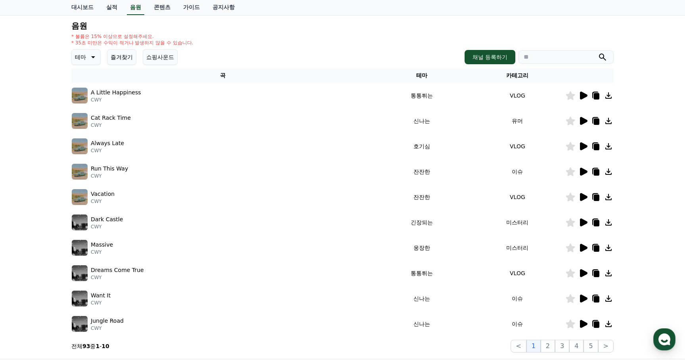
scroll to position [85, 0]
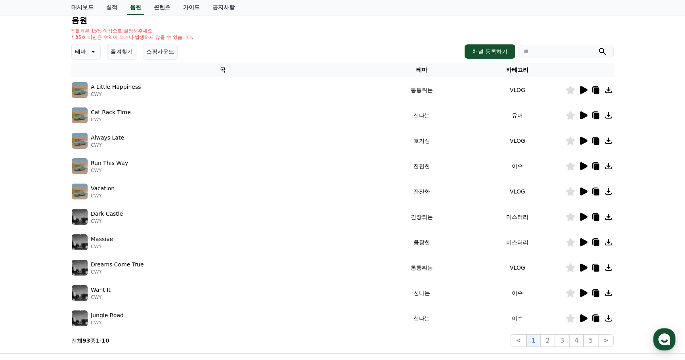
click at [583, 168] on icon at bounding box center [584, 166] width 8 height 8
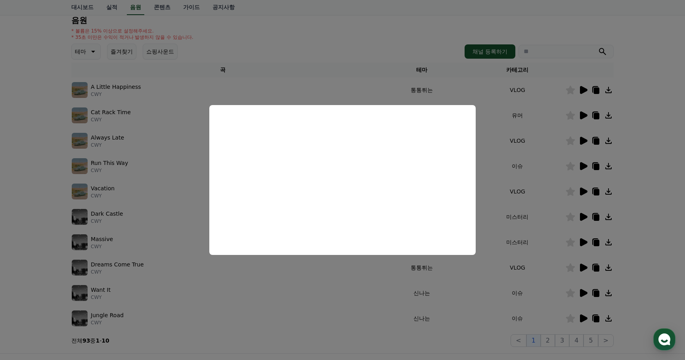
click at [519, 197] on button "close modal" at bounding box center [342, 180] width 685 height 360
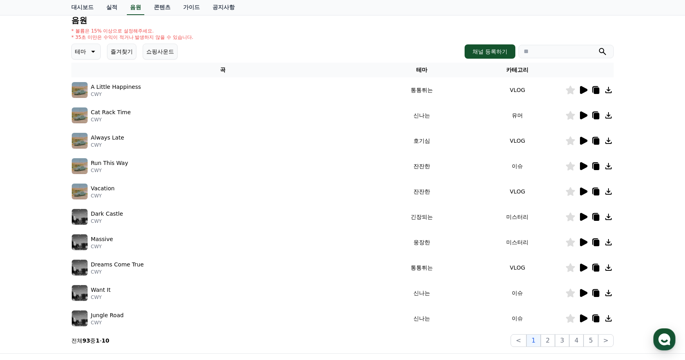
click at [582, 143] on icon at bounding box center [584, 141] width 8 height 8
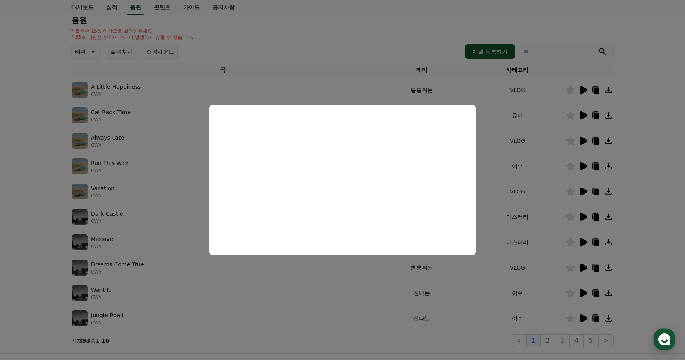
click at [508, 199] on button "close modal" at bounding box center [342, 180] width 685 height 360
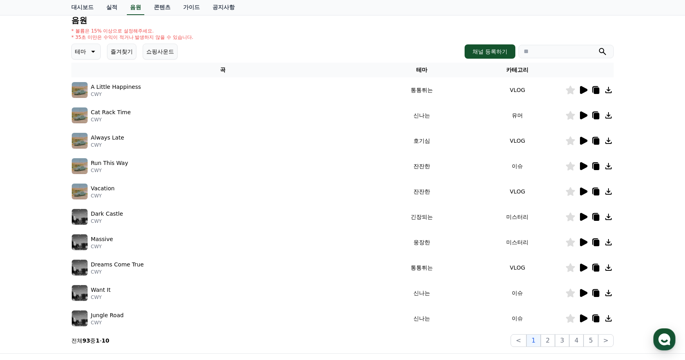
click at [582, 243] on icon at bounding box center [584, 242] width 8 height 8
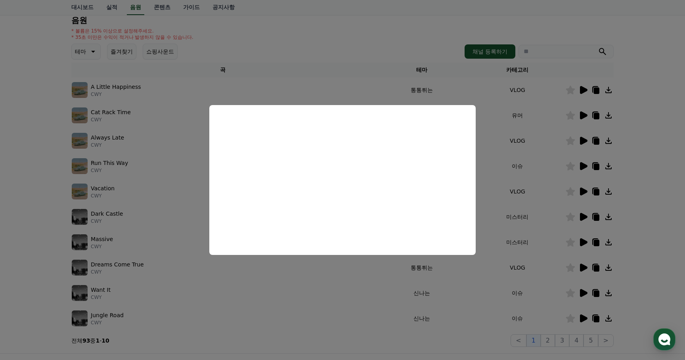
click at [357, 344] on button "close modal" at bounding box center [342, 180] width 685 height 360
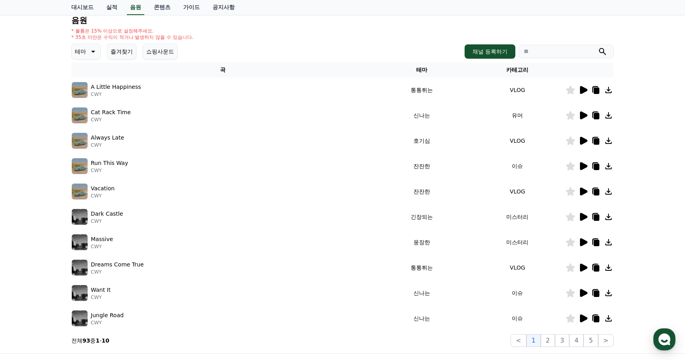
click at [581, 292] on icon at bounding box center [584, 293] width 8 height 8
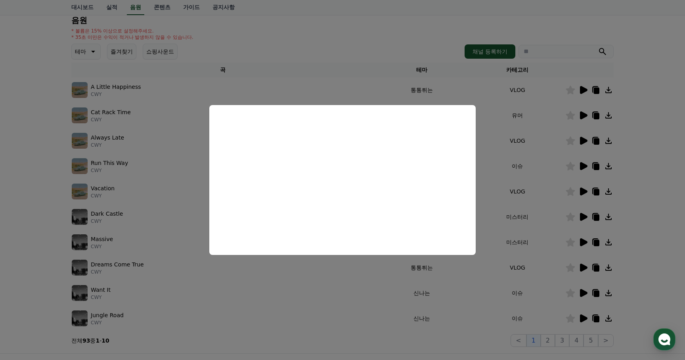
click at [315, 291] on button "close modal" at bounding box center [342, 180] width 685 height 360
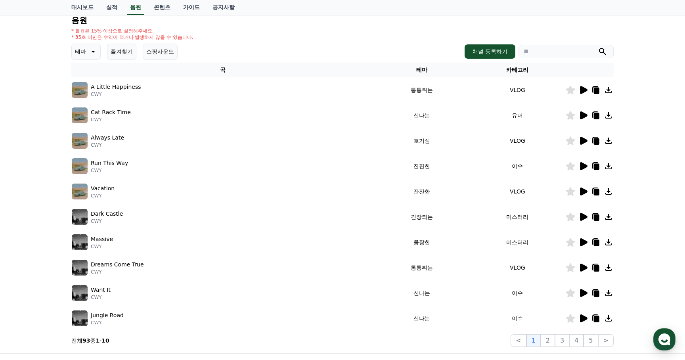
click at [584, 320] on icon at bounding box center [584, 318] width 8 height 8
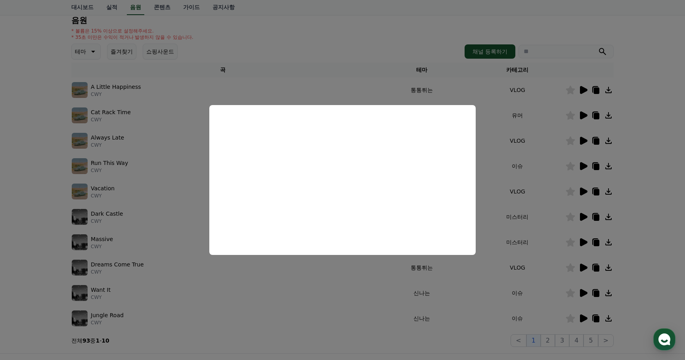
click at [387, 319] on button "close modal" at bounding box center [342, 180] width 685 height 360
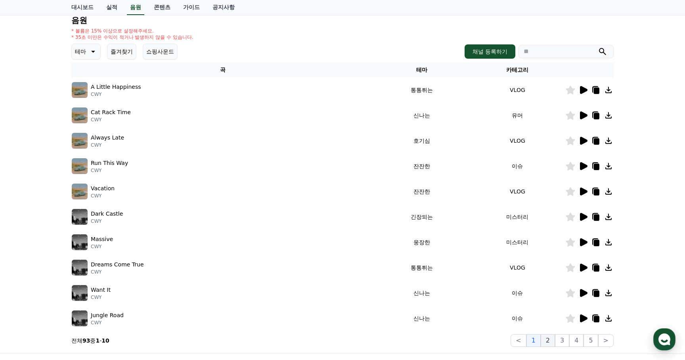
click at [549, 339] on button "2" at bounding box center [548, 340] width 14 height 13
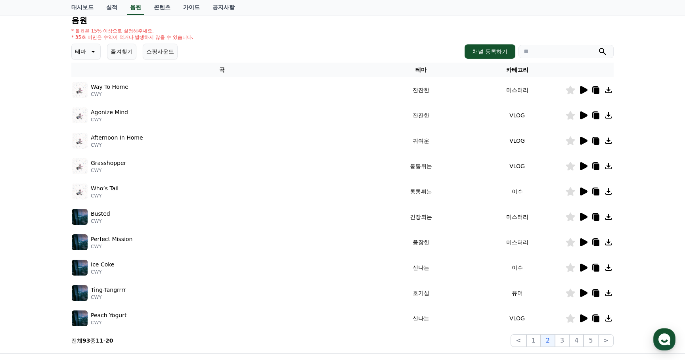
click at [581, 92] on icon at bounding box center [584, 90] width 8 height 8
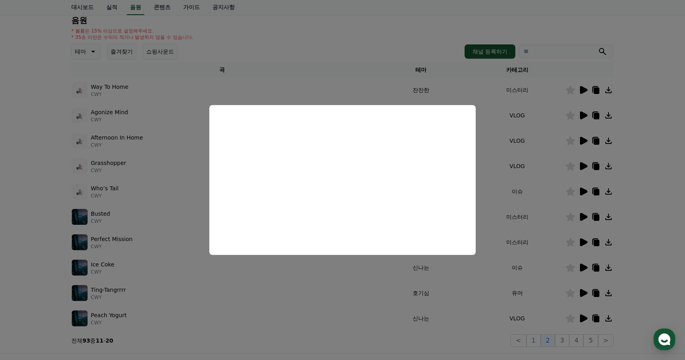
click at [351, 292] on button "close modal" at bounding box center [342, 180] width 685 height 360
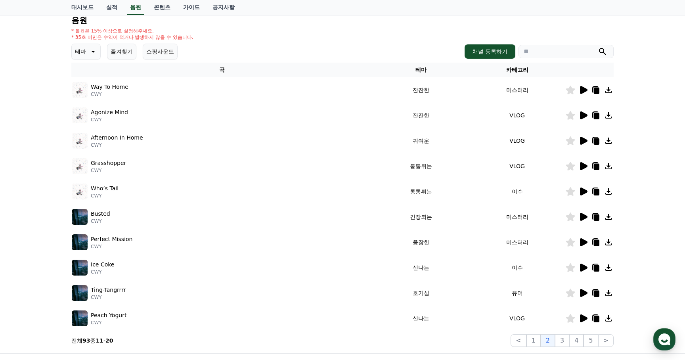
click at [584, 216] on icon at bounding box center [584, 217] width 8 height 8
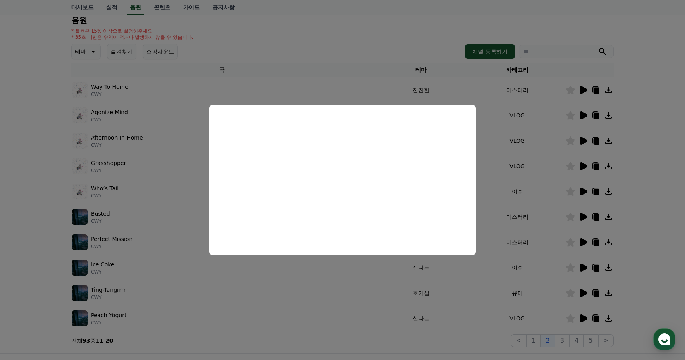
click at [512, 262] on button "close modal" at bounding box center [342, 180] width 685 height 360
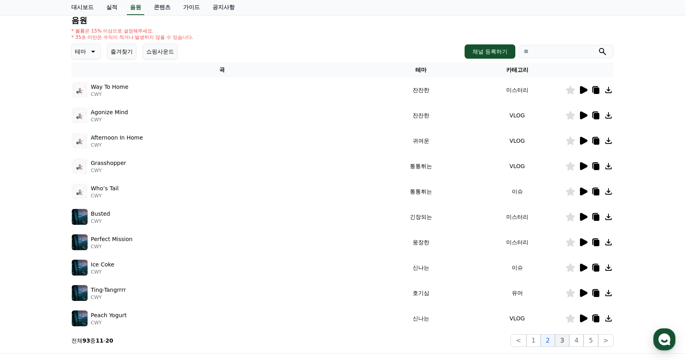
click at [567, 339] on button "3" at bounding box center [562, 340] width 14 height 13
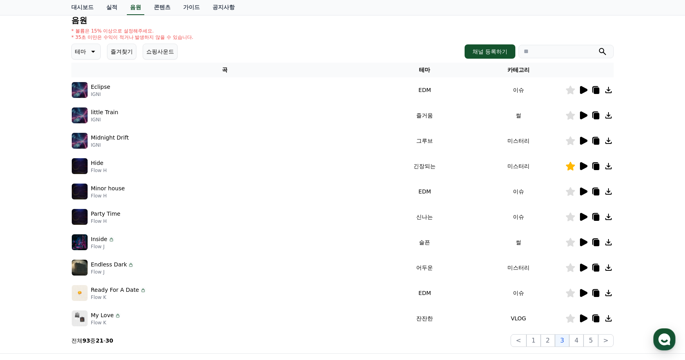
click at [582, 142] on icon at bounding box center [584, 141] width 8 height 8
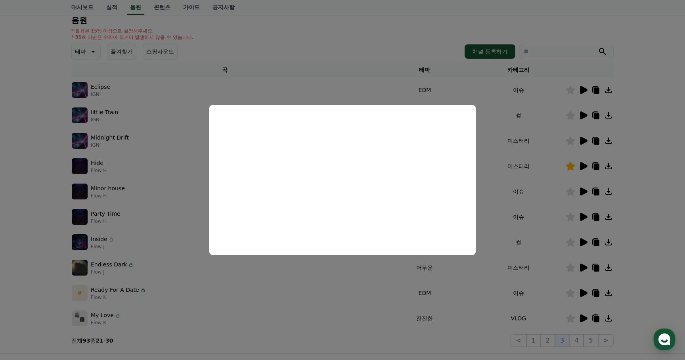
click at [554, 220] on button "close modal" at bounding box center [342, 180] width 685 height 360
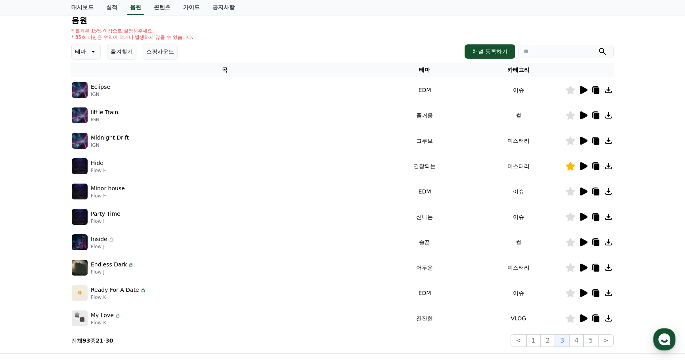
click at [582, 265] on icon at bounding box center [584, 268] width 8 height 8
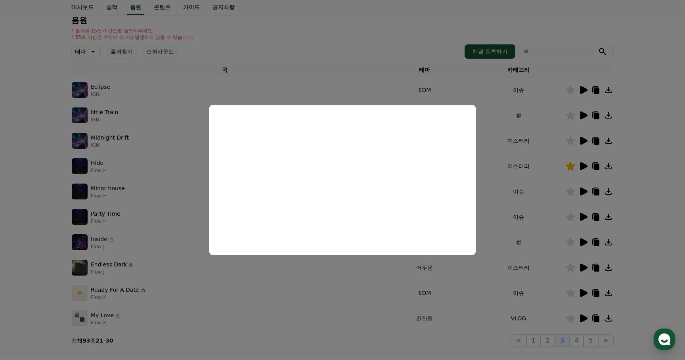
click at [541, 246] on button "close modal" at bounding box center [342, 180] width 685 height 360
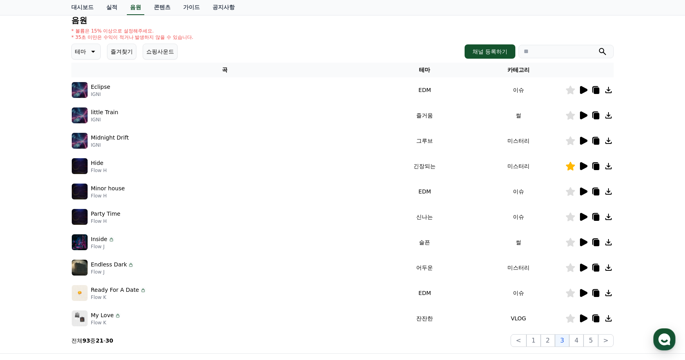
click at [580, 244] on icon at bounding box center [584, 242] width 8 height 8
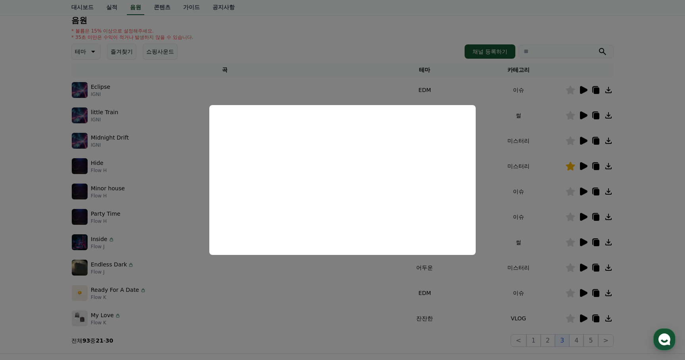
click at [535, 280] on button "close modal" at bounding box center [342, 180] width 685 height 360
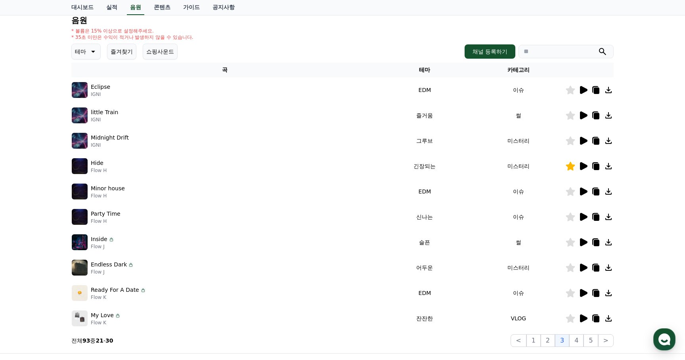
click at [582, 296] on icon at bounding box center [583, 293] width 10 height 10
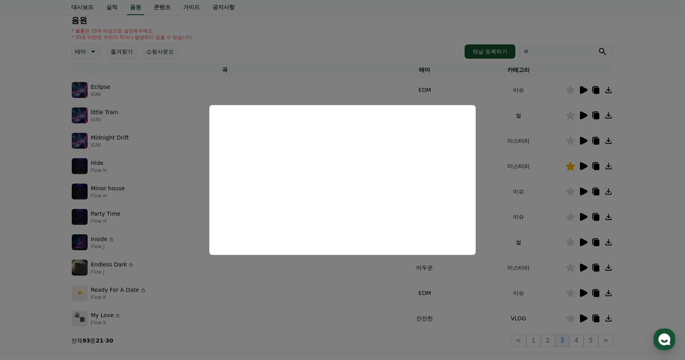
click at [498, 338] on button "close modal" at bounding box center [342, 180] width 685 height 360
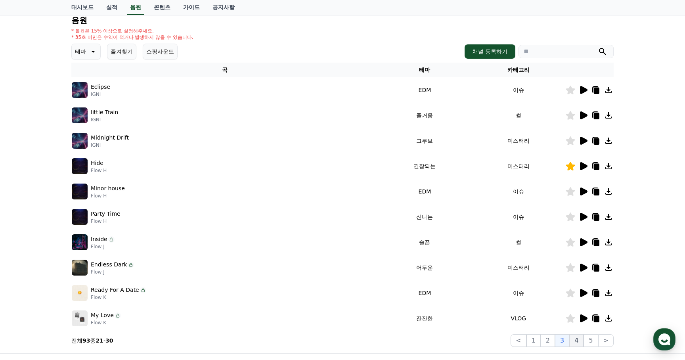
click at [576, 340] on button "4" at bounding box center [576, 340] width 14 height 13
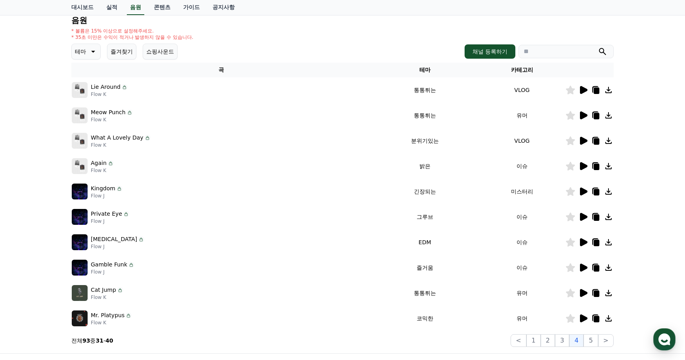
click at [581, 166] on icon at bounding box center [584, 166] width 8 height 8
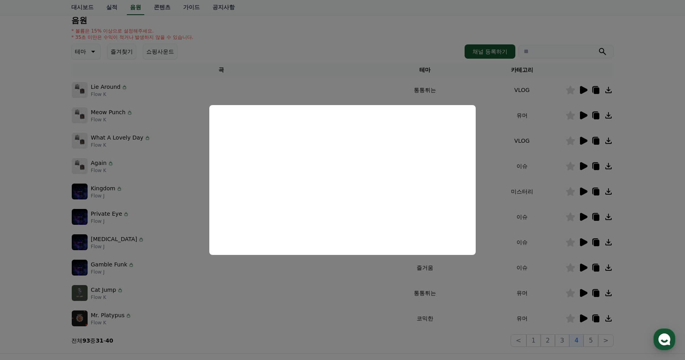
click at [542, 247] on button "close modal" at bounding box center [342, 180] width 685 height 360
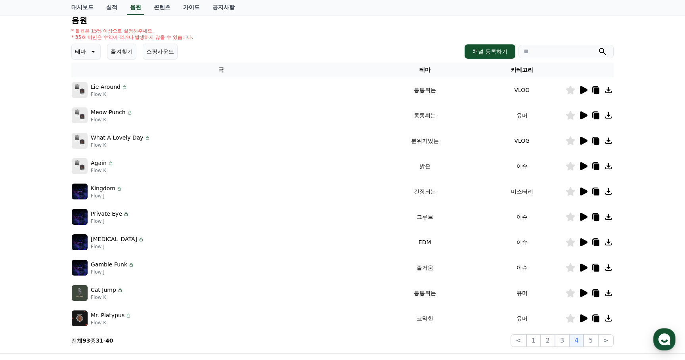
click at [583, 219] on icon at bounding box center [584, 217] width 8 height 8
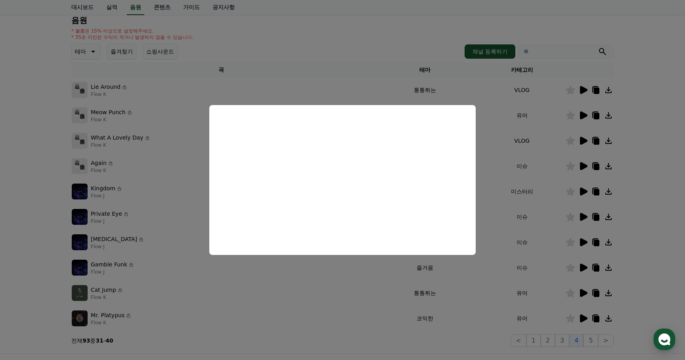
click at [534, 267] on button "close modal" at bounding box center [342, 180] width 685 height 360
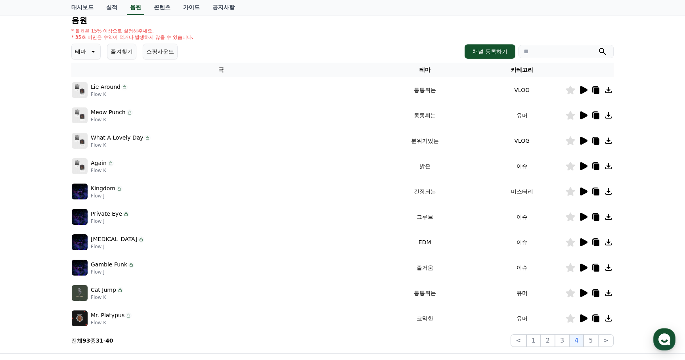
click at [583, 242] on icon at bounding box center [584, 242] width 8 height 8
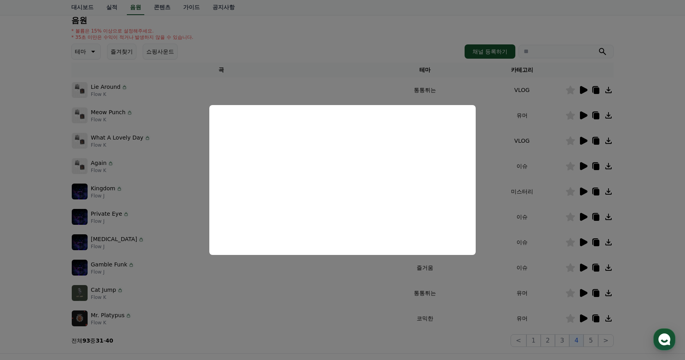
click at [517, 290] on button "close modal" at bounding box center [342, 180] width 685 height 360
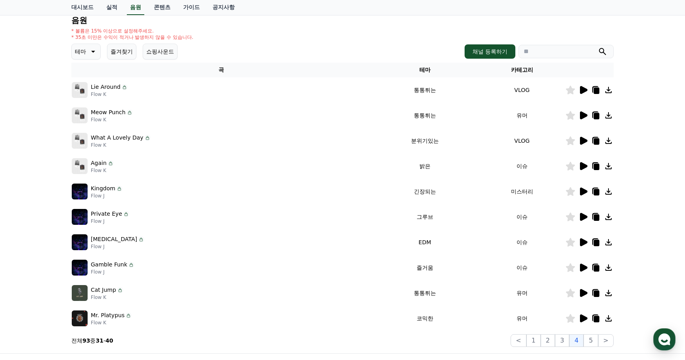
click at [582, 269] on icon at bounding box center [584, 268] width 8 height 8
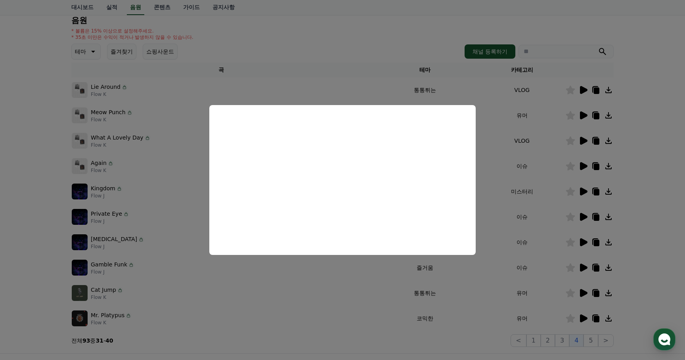
click at [550, 300] on button "close modal" at bounding box center [342, 180] width 685 height 360
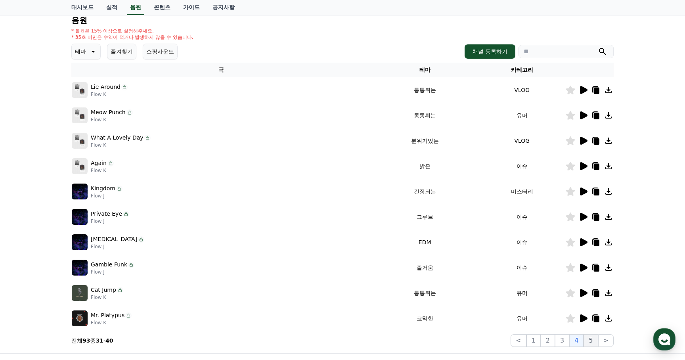
click at [590, 341] on button "5" at bounding box center [590, 340] width 14 height 13
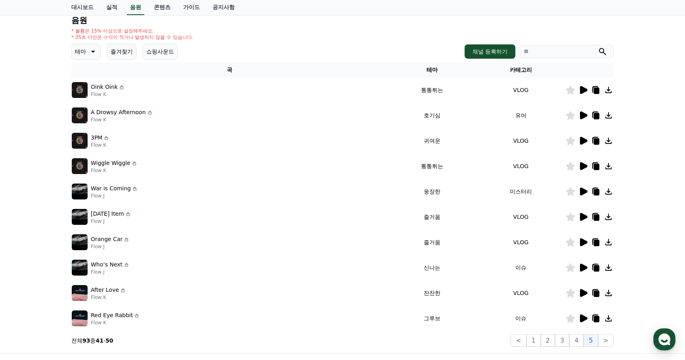
click at [583, 318] on icon at bounding box center [584, 318] width 8 height 8
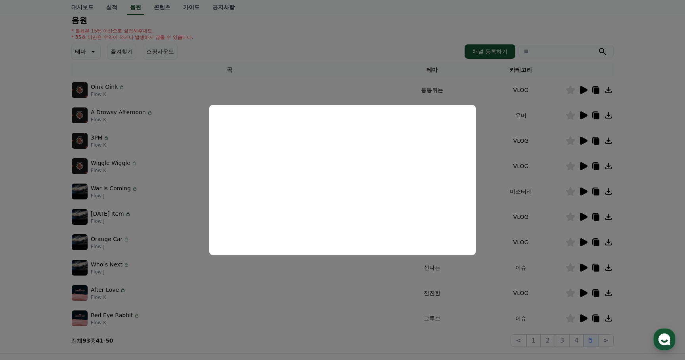
click at [347, 288] on button "close modal" at bounding box center [342, 180] width 685 height 360
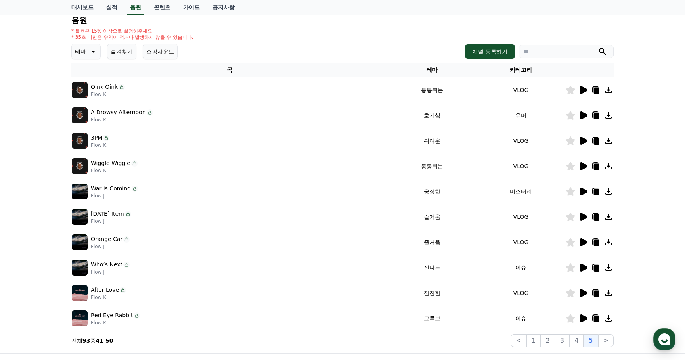
click at [581, 113] on icon at bounding box center [584, 115] width 8 height 8
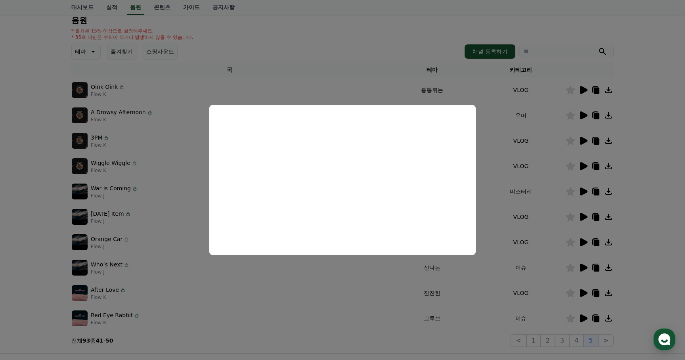
click at [489, 343] on button "close modal" at bounding box center [342, 180] width 685 height 360
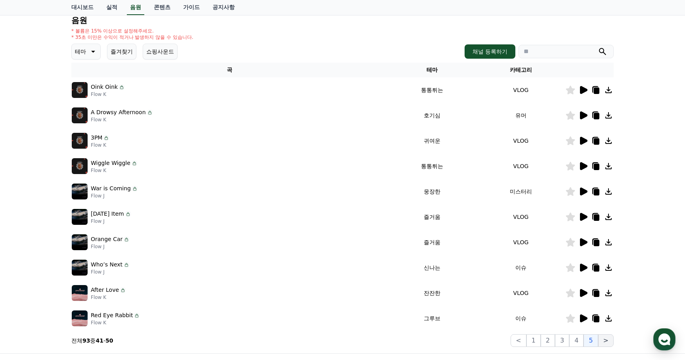
click at [612, 343] on button ">" at bounding box center [605, 340] width 15 height 13
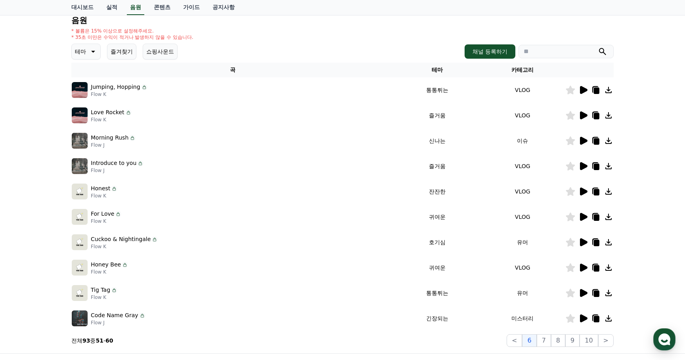
click at [581, 193] on icon at bounding box center [584, 191] width 8 height 8
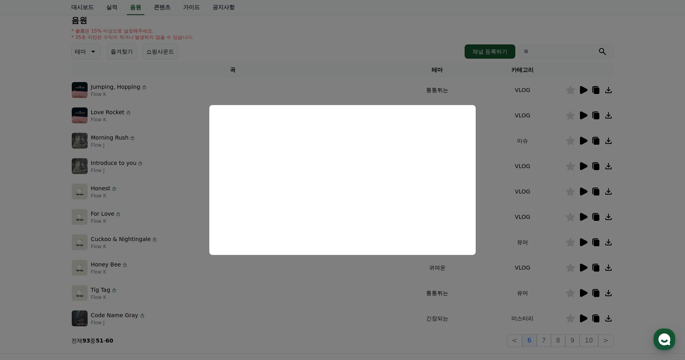
click at [508, 273] on button "close modal" at bounding box center [342, 180] width 685 height 360
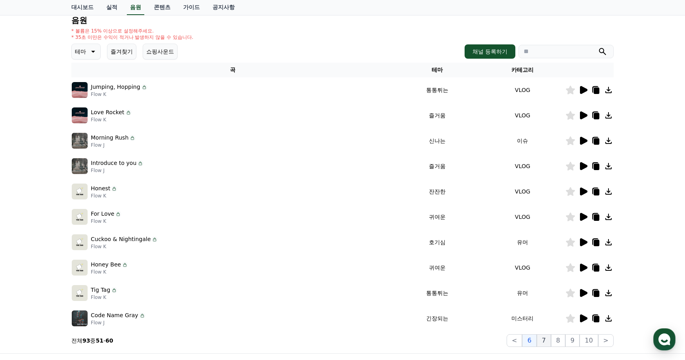
click at [551, 338] on button "7" at bounding box center [544, 340] width 14 height 13
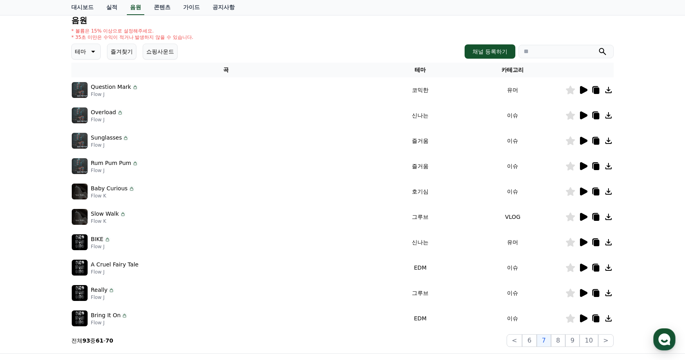
click at [582, 193] on icon at bounding box center [584, 191] width 8 height 8
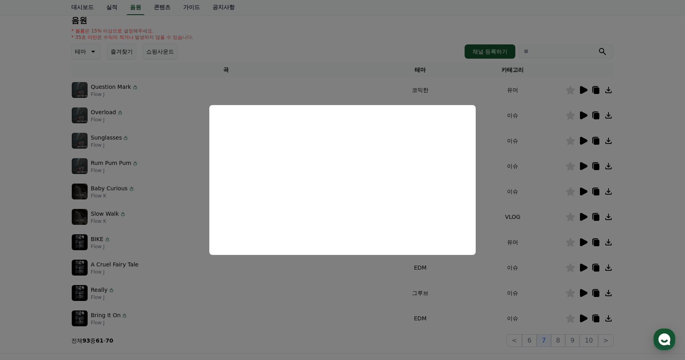
click at [428, 304] on button "close modal" at bounding box center [342, 180] width 685 height 360
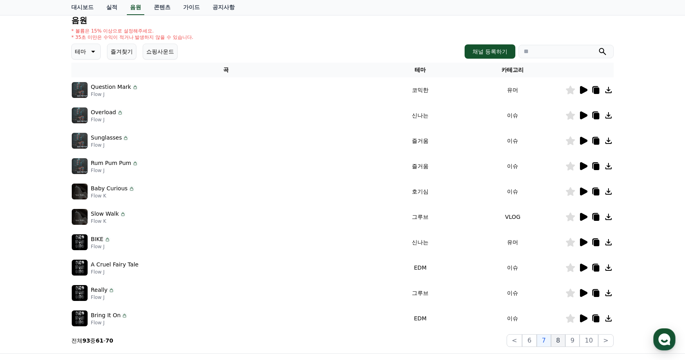
click at [558, 339] on button "8" at bounding box center [558, 340] width 14 height 13
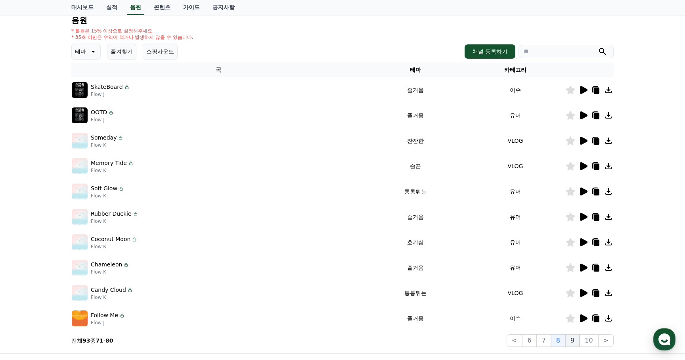
click at [571, 340] on button "9" at bounding box center [572, 340] width 14 height 13
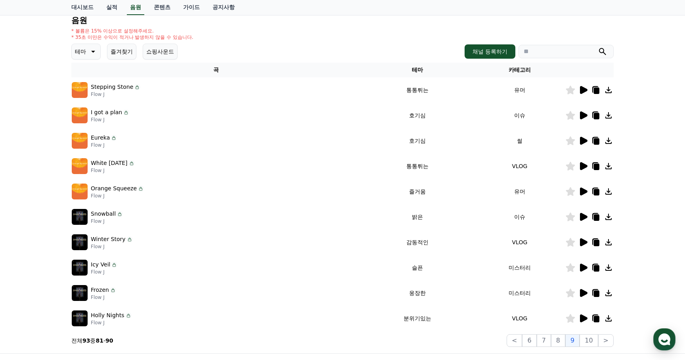
click at [581, 269] on icon at bounding box center [584, 268] width 8 height 8
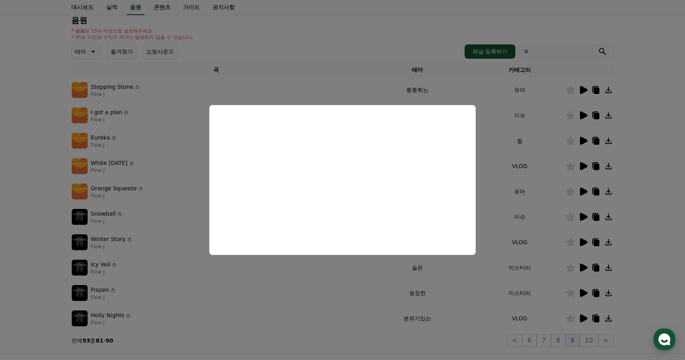
click at [346, 304] on button "close modal" at bounding box center [342, 180] width 685 height 360
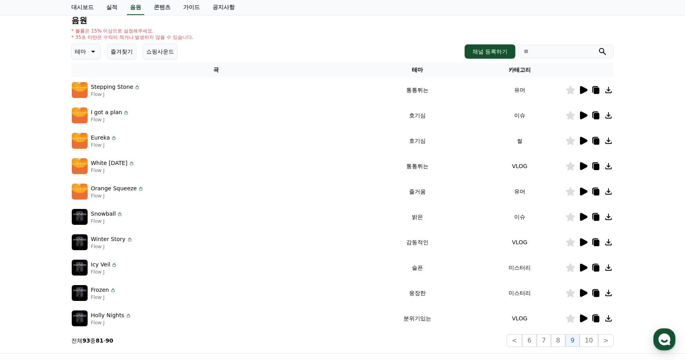
click at [582, 244] on icon at bounding box center [584, 242] width 8 height 8
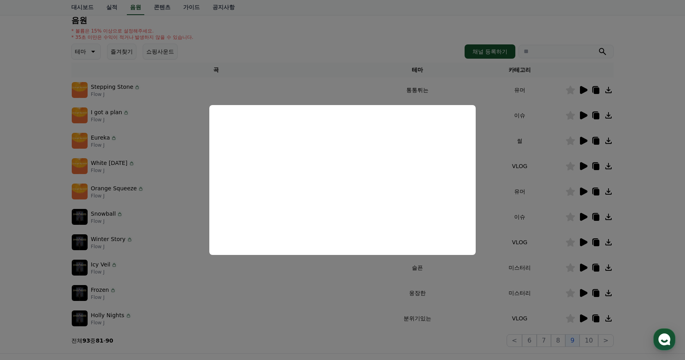
click at [459, 331] on button "close modal" at bounding box center [342, 180] width 685 height 360
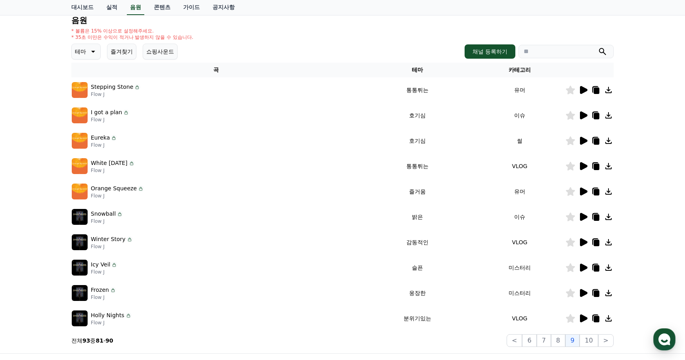
click at [584, 295] on icon at bounding box center [584, 293] width 8 height 8
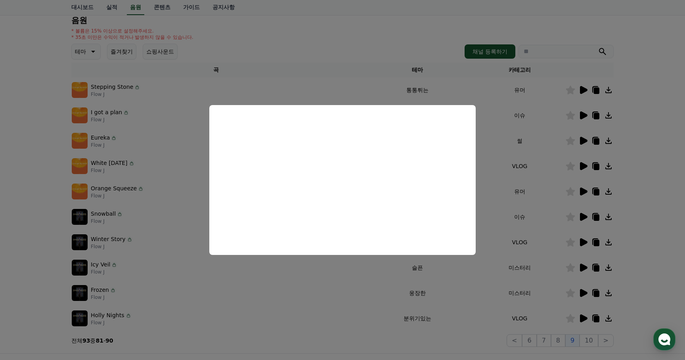
click at [452, 334] on button "close modal" at bounding box center [342, 180] width 685 height 360
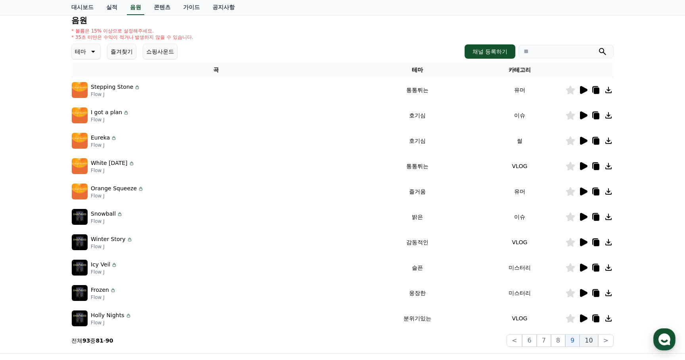
click at [590, 339] on button "10" at bounding box center [588, 340] width 18 height 13
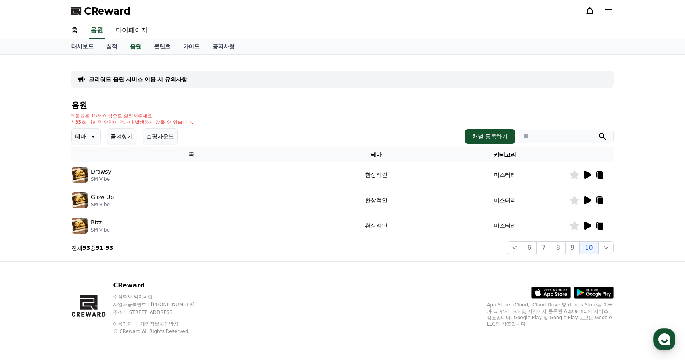
click at [586, 174] on icon at bounding box center [588, 175] width 8 height 8
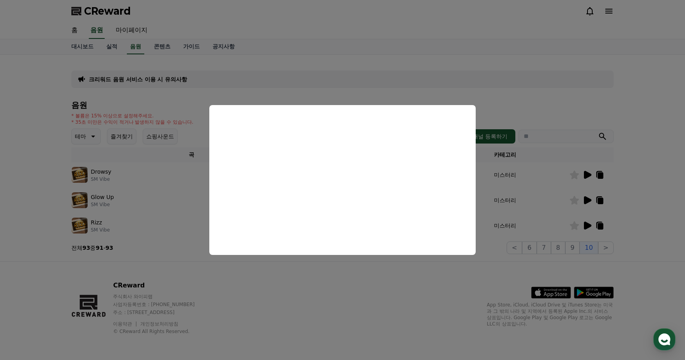
click at [420, 286] on button "close modal" at bounding box center [342, 180] width 685 height 360
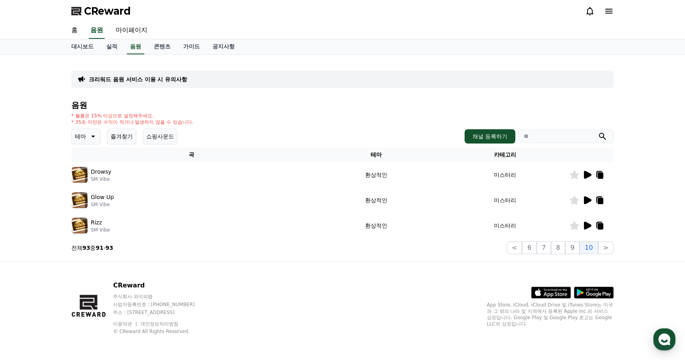
click at [587, 199] on icon at bounding box center [588, 200] width 8 height 8
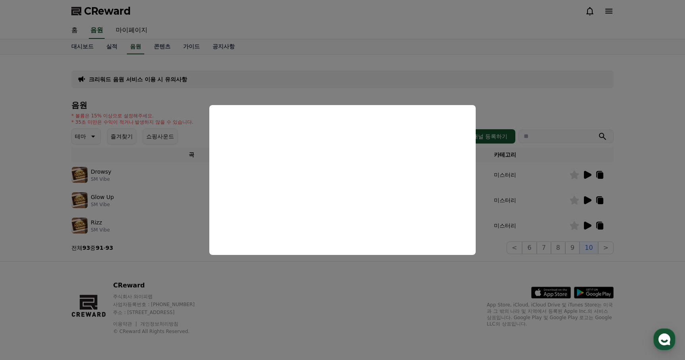
click at [494, 245] on button "close modal" at bounding box center [342, 180] width 685 height 360
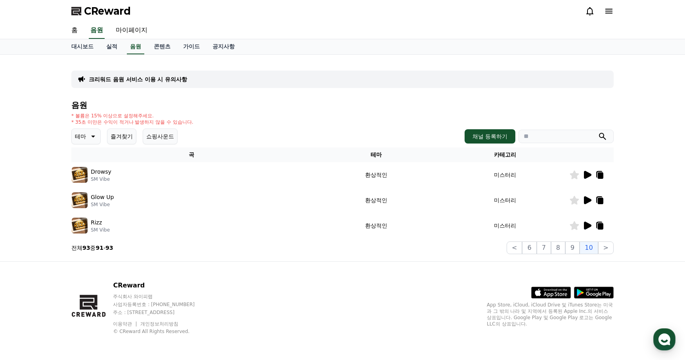
click at [584, 223] on icon at bounding box center [588, 226] width 8 height 8
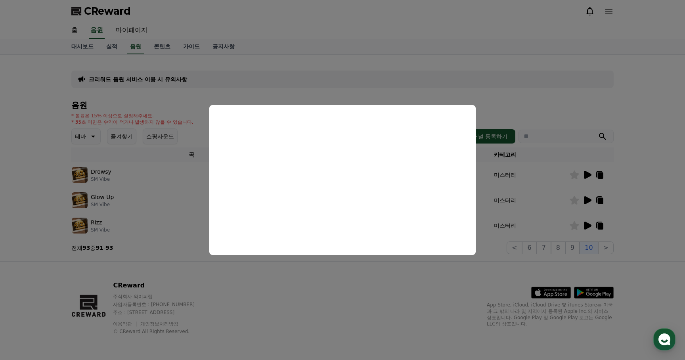
click at [253, 285] on button "close modal" at bounding box center [342, 180] width 685 height 360
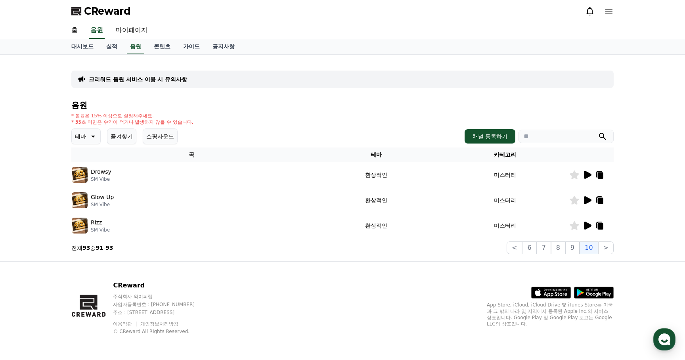
click at [89, 139] on icon at bounding box center [93, 137] width 10 height 10
click at [89, 201] on button "긴장되는" at bounding box center [87, 201] width 29 height 17
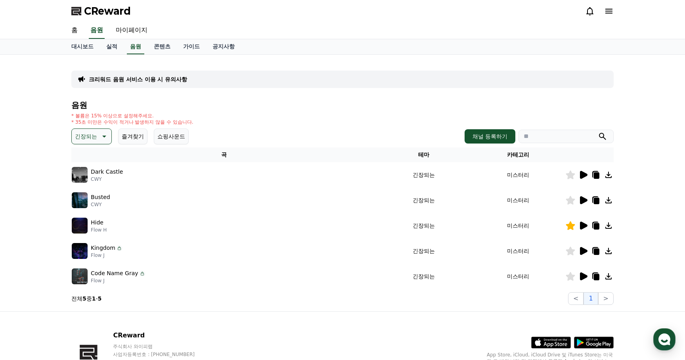
click at [586, 277] on icon at bounding box center [584, 276] width 8 height 8
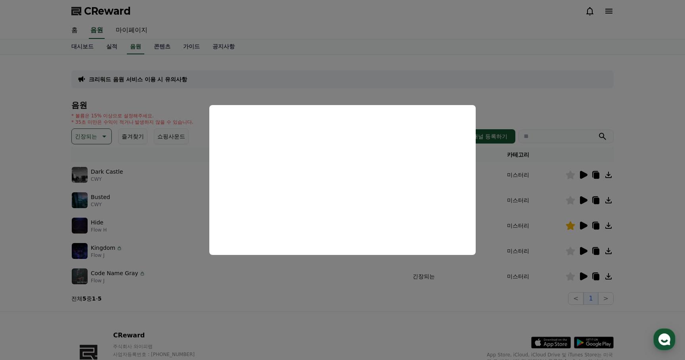
click at [399, 303] on button "close modal" at bounding box center [342, 180] width 685 height 360
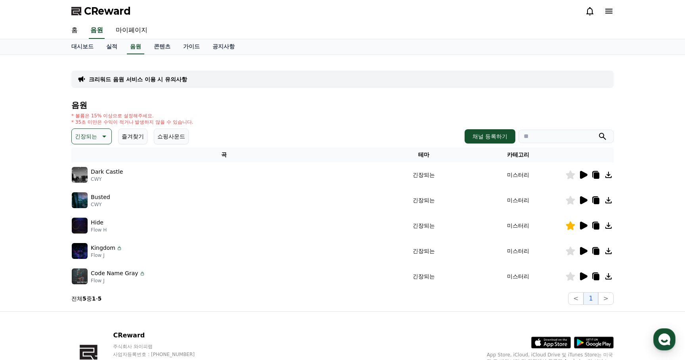
click at [581, 252] on icon at bounding box center [584, 251] width 8 height 8
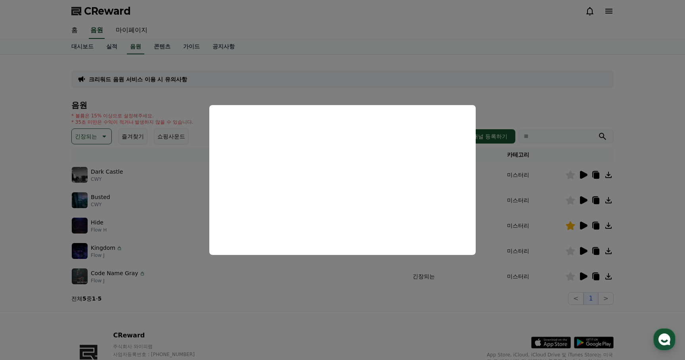
click at [435, 294] on button "close modal" at bounding box center [342, 180] width 685 height 360
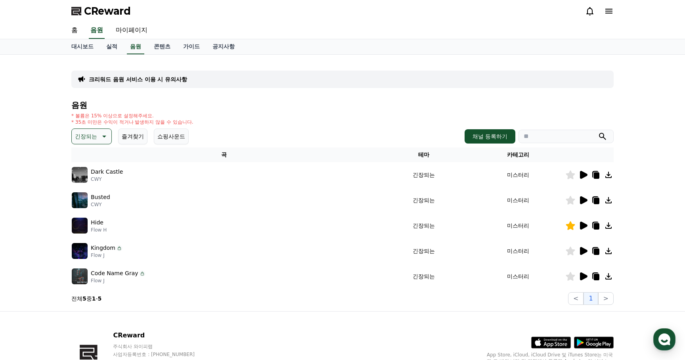
click at [583, 224] on icon at bounding box center [584, 226] width 8 height 8
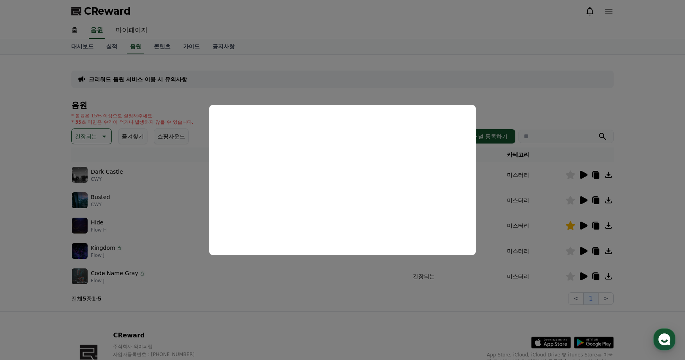
click at [403, 313] on button "close modal" at bounding box center [342, 180] width 685 height 360
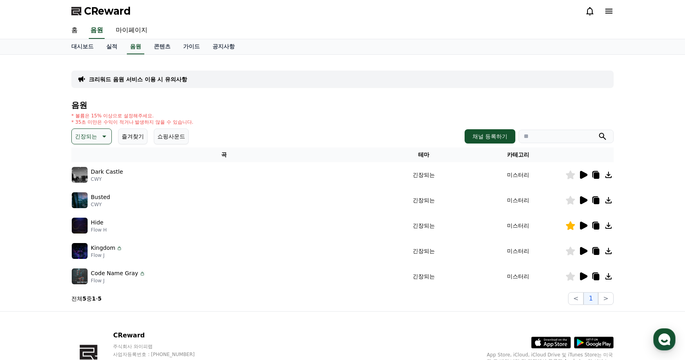
click at [581, 202] on icon at bounding box center [584, 200] width 8 height 8
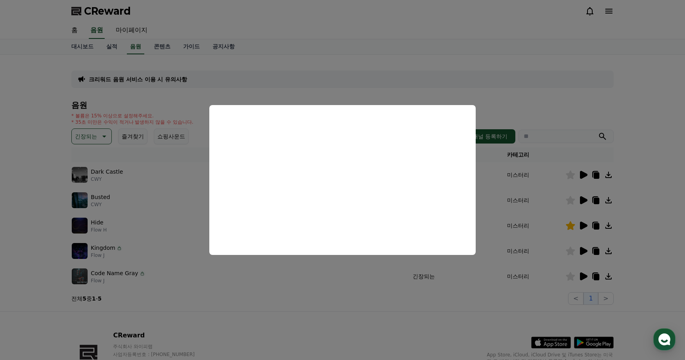
click at [392, 307] on button "close modal" at bounding box center [342, 180] width 685 height 360
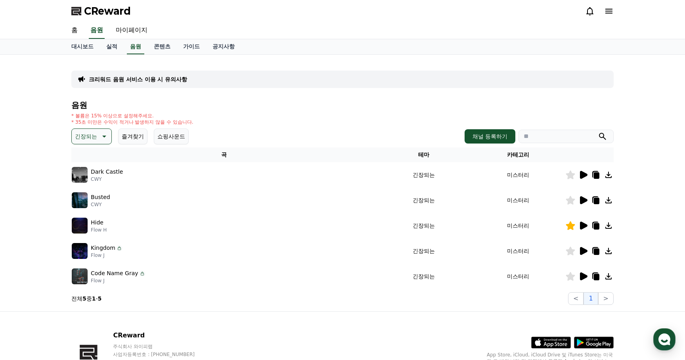
click at [582, 183] on td at bounding box center [589, 174] width 48 height 25
click at [583, 174] on icon at bounding box center [584, 175] width 8 height 8
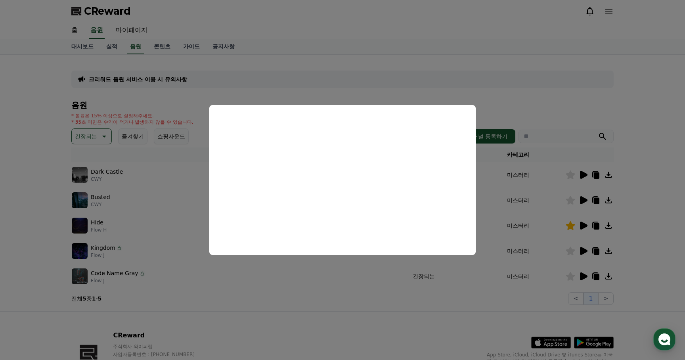
click at [283, 313] on button "close modal" at bounding box center [342, 180] width 685 height 360
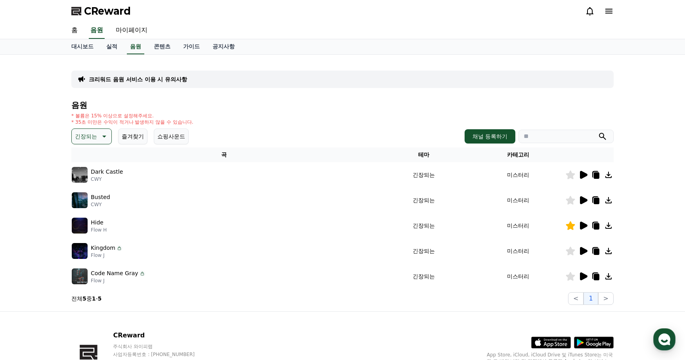
click at [98, 141] on button "긴장되는" at bounding box center [91, 136] width 40 height 16
click at [86, 206] on button "웅장한" at bounding box center [84, 201] width 23 height 17
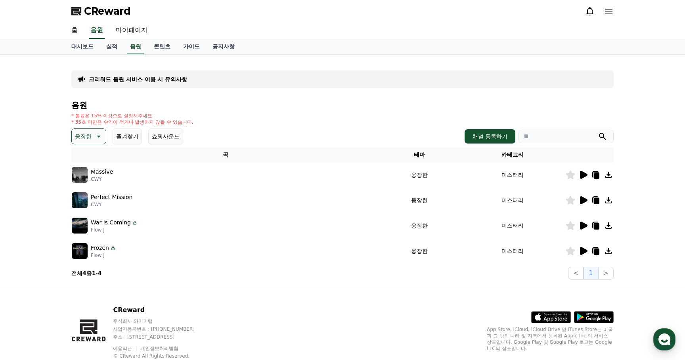
click at [587, 174] on icon at bounding box center [583, 175] width 10 height 10
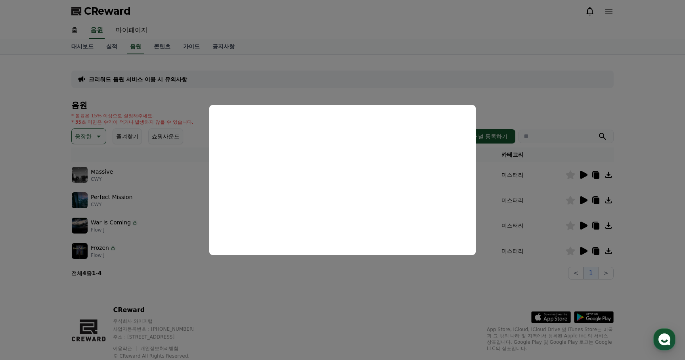
click at [306, 297] on button "close modal" at bounding box center [342, 180] width 685 height 360
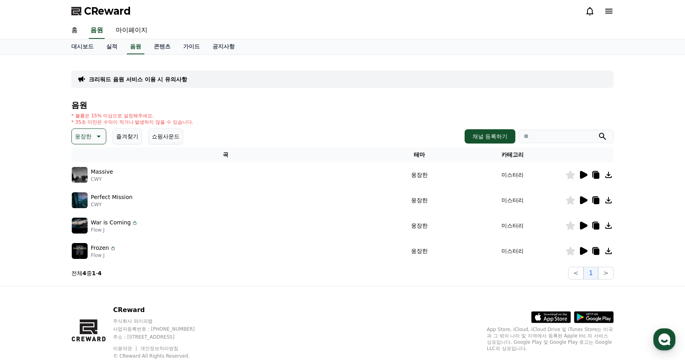
click at [584, 199] on icon at bounding box center [584, 200] width 8 height 8
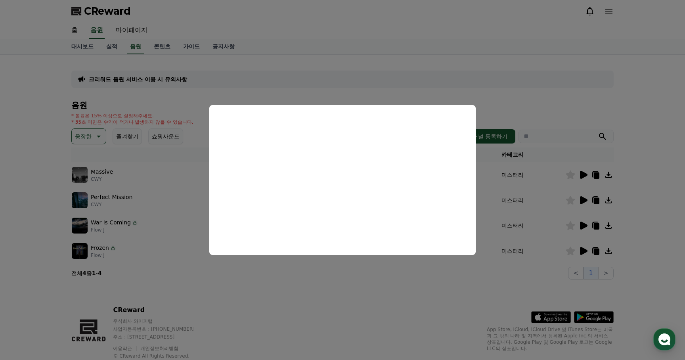
click at [410, 300] on button "close modal" at bounding box center [342, 180] width 685 height 360
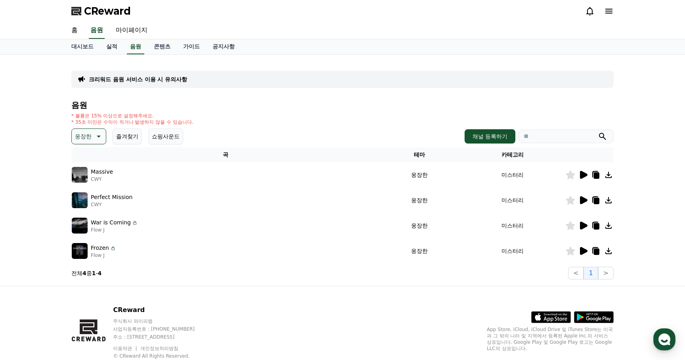
click at [582, 225] on icon at bounding box center [584, 226] width 8 height 8
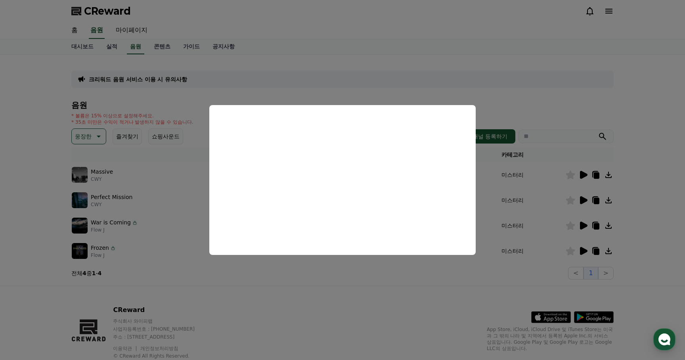
click at [340, 286] on button "close modal" at bounding box center [342, 180] width 685 height 360
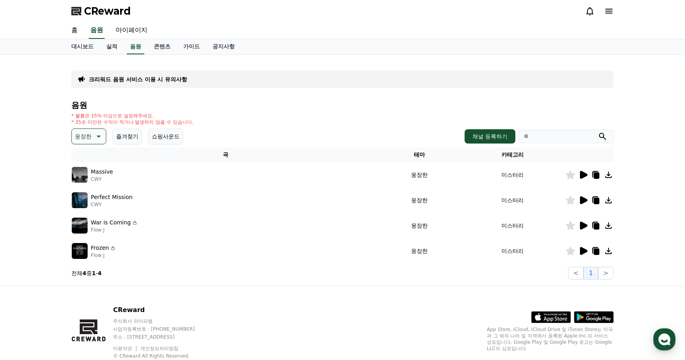
click at [82, 134] on p "웅장한" at bounding box center [83, 136] width 17 height 11
click at [265, 46] on div "대시보드 실적 음원 콘텐츠 가이드 공지사항" at bounding box center [342, 46] width 555 height 15
click at [192, 112] on div "음원 * 볼륨은 15% 이상으로 설정해주세요. * 35초 미만은 수익이 적거나 발생하지 않을 수 있습니다. 웅장한 테마 전체 환상적인 호기심 …" at bounding box center [342, 190] width 542 height 179
click at [87, 154] on button "전체" at bounding box center [81, 157] width 17 height 17
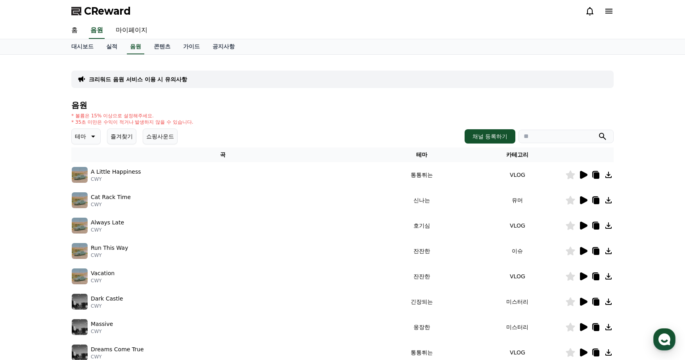
scroll to position [177, 0]
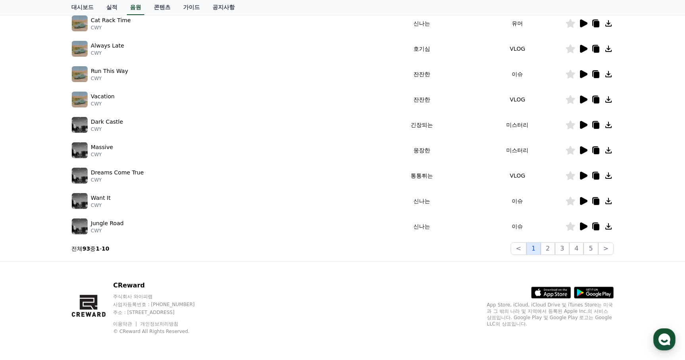
click at [536, 248] on button "1" at bounding box center [533, 248] width 14 height 13
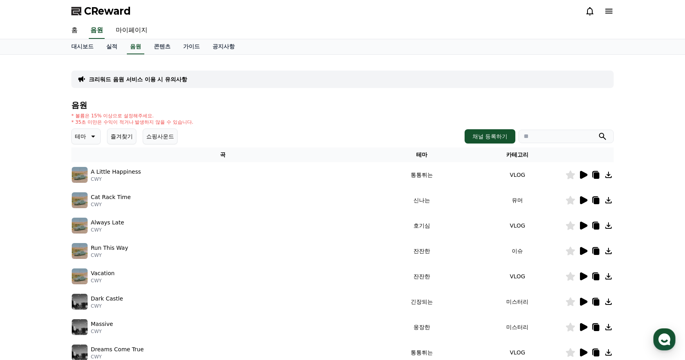
click at [583, 175] on icon at bounding box center [584, 175] width 8 height 8
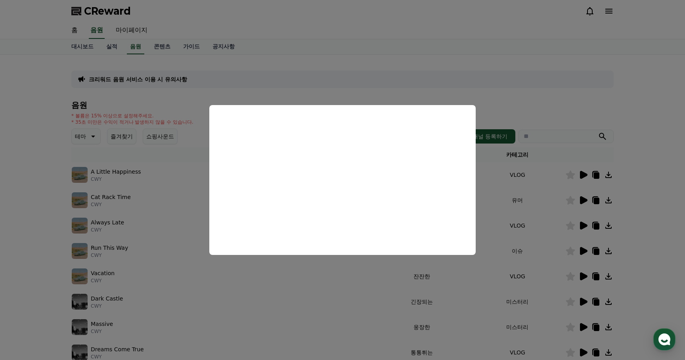
click at [351, 86] on button "close modal" at bounding box center [342, 180] width 685 height 360
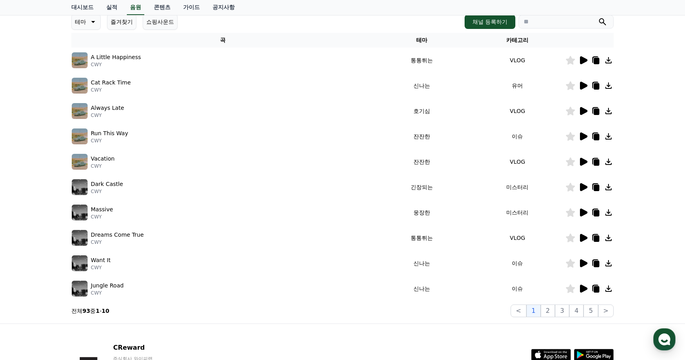
scroll to position [116, 0]
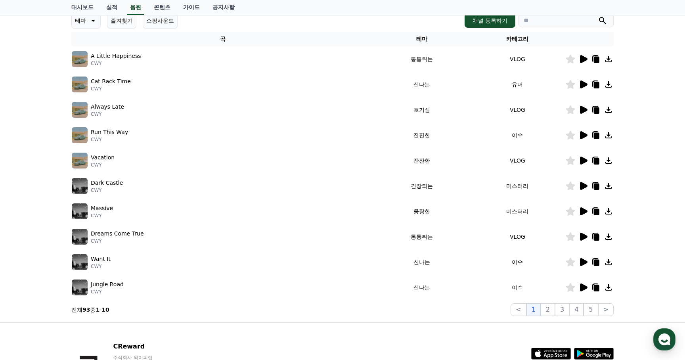
click at [584, 189] on icon at bounding box center [583, 186] width 10 height 10
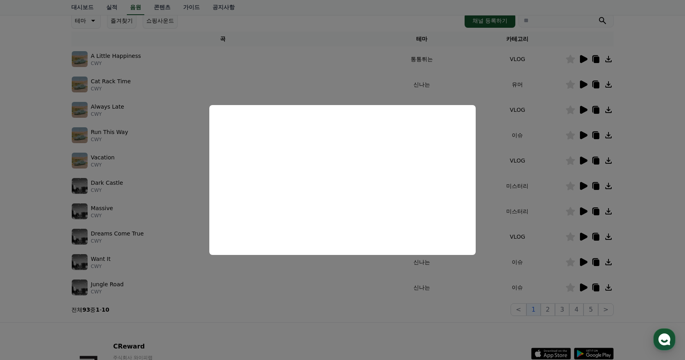
click at [455, 296] on button "close modal" at bounding box center [342, 180] width 685 height 360
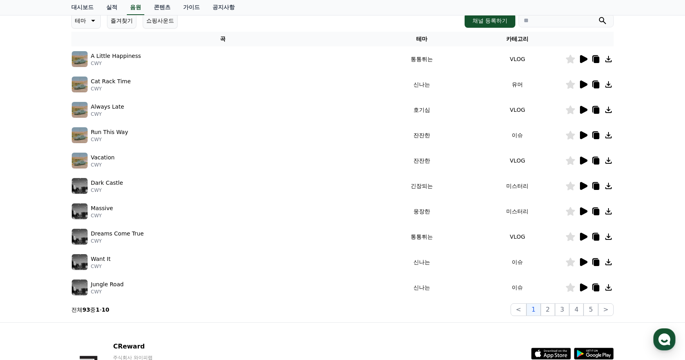
scroll to position [0, 0]
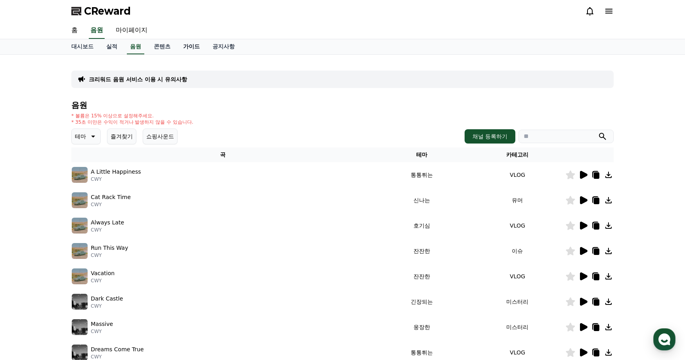
click at [190, 44] on link "가이드" at bounding box center [191, 46] width 29 height 15
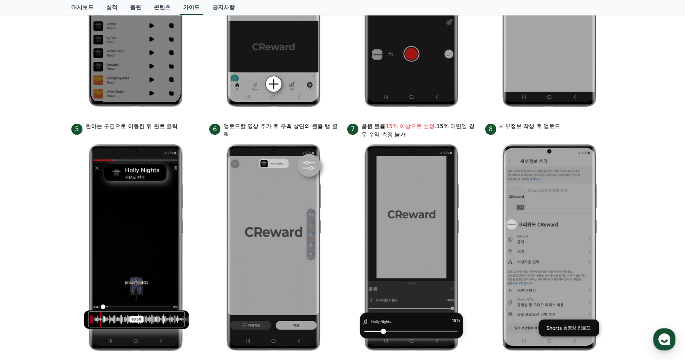
scroll to position [288, 0]
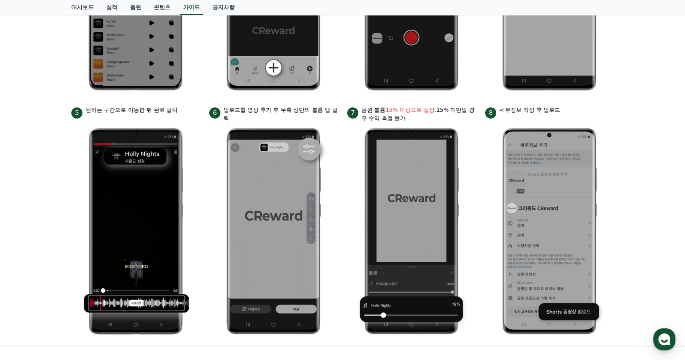
click at [396, 110] on bold "15% 이상으로 설정." at bounding box center [410, 110] width 51 height 6
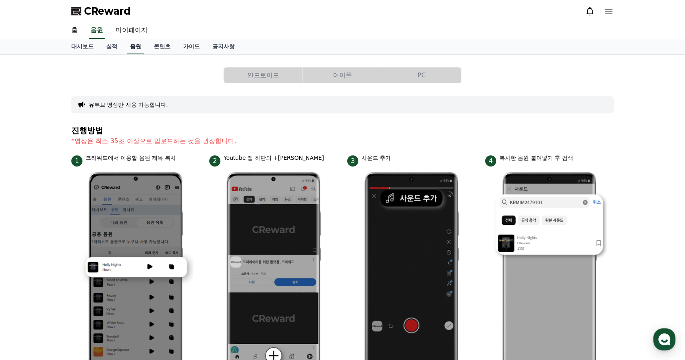
click at [131, 48] on link "음원" at bounding box center [135, 46] width 17 height 15
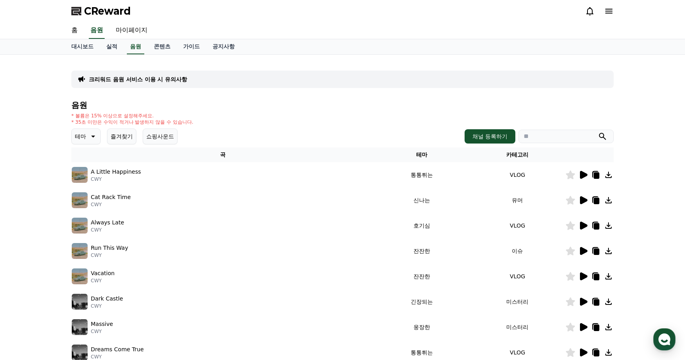
scroll to position [177, 0]
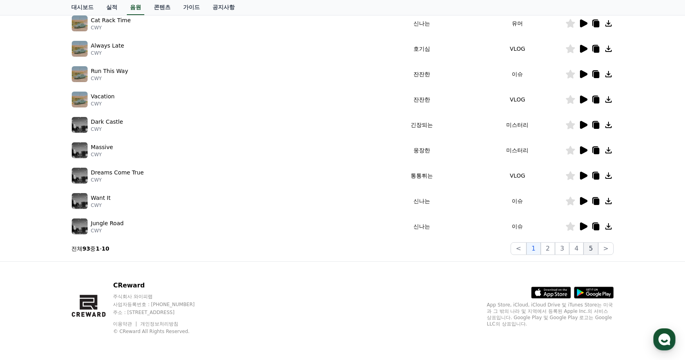
click at [593, 249] on button "5" at bounding box center [590, 248] width 14 height 13
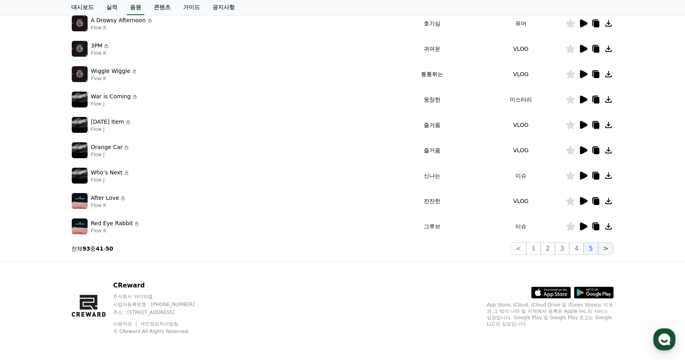
click at [605, 248] on button ">" at bounding box center [605, 248] width 15 height 13
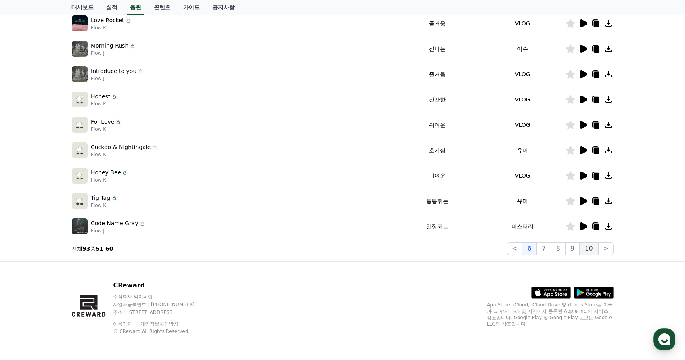
click at [596, 249] on button "10" at bounding box center [588, 248] width 18 height 13
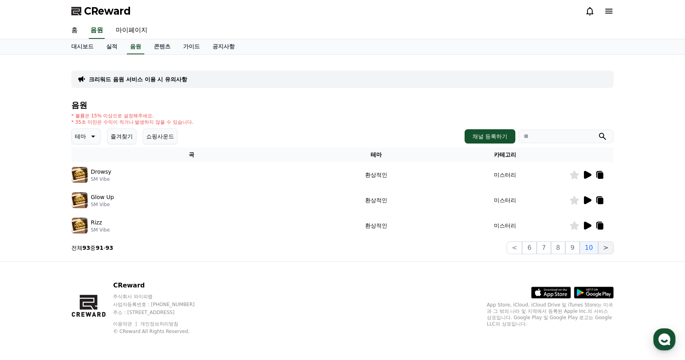
click at [603, 249] on button ">" at bounding box center [605, 247] width 15 height 13
click at [572, 246] on button "9" at bounding box center [572, 247] width 14 height 13
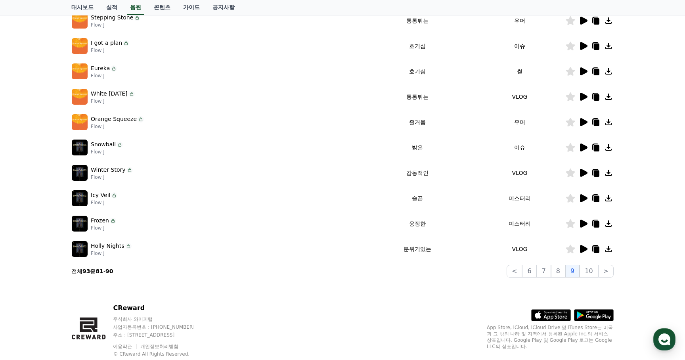
scroll to position [157, 0]
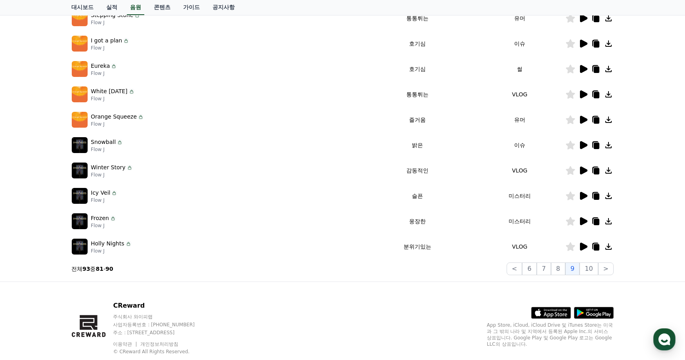
click at [582, 221] on icon at bounding box center [584, 221] width 8 height 8
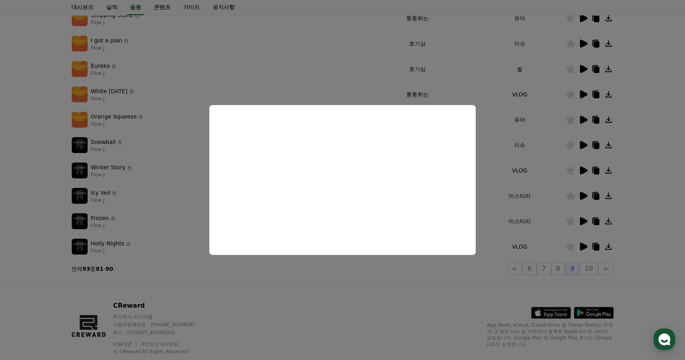
click at [292, 282] on button "close modal" at bounding box center [342, 180] width 685 height 360
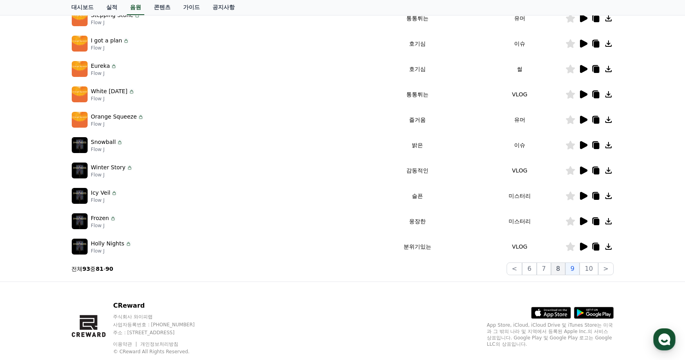
click at [564, 268] on button "8" at bounding box center [558, 268] width 14 height 13
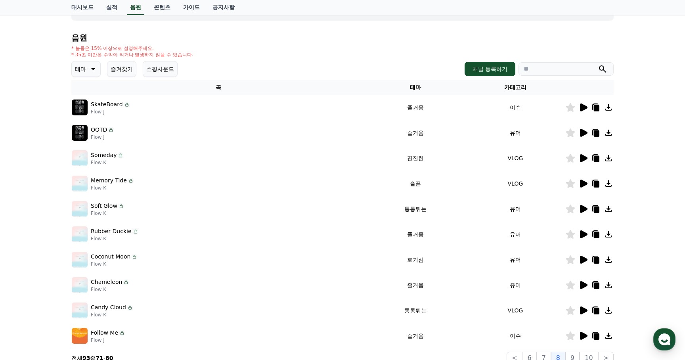
scroll to position [177, 0]
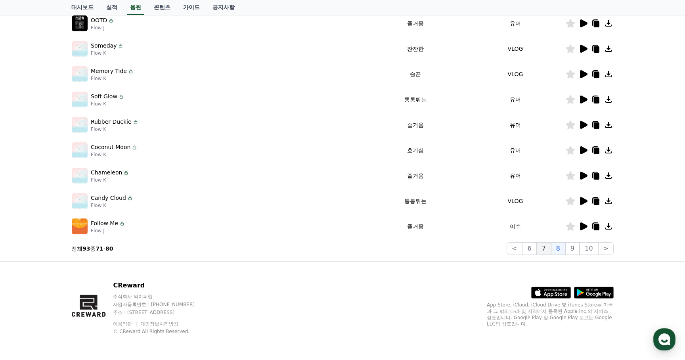
click at [551, 248] on button "7" at bounding box center [544, 248] width 14 height 13
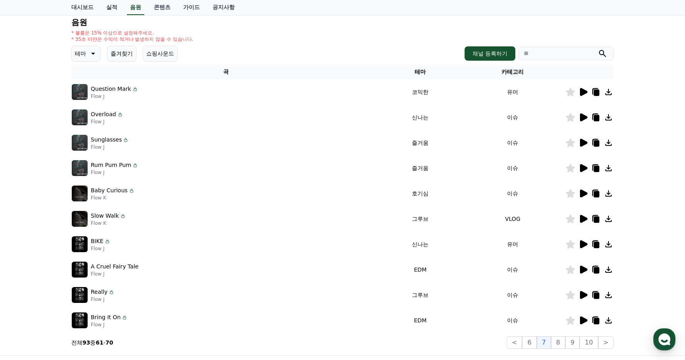
scroll to position [170, 0]
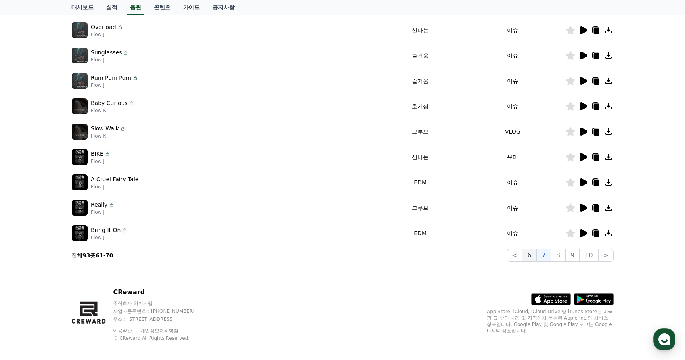
click at [536, 254] on button "6" at bounding box center [529, 255] width 14 height 13
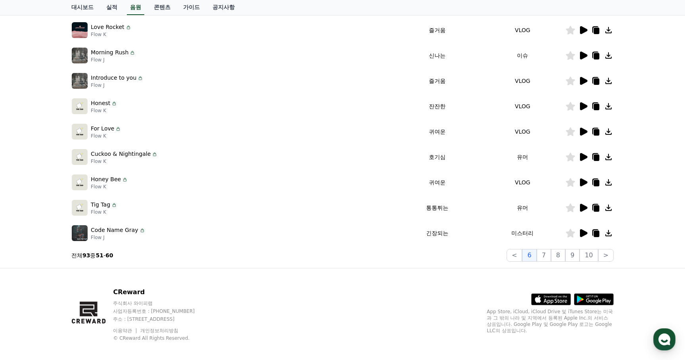
click at [584, 231] on icon at bounding box center [584, 233] width 8 height 8
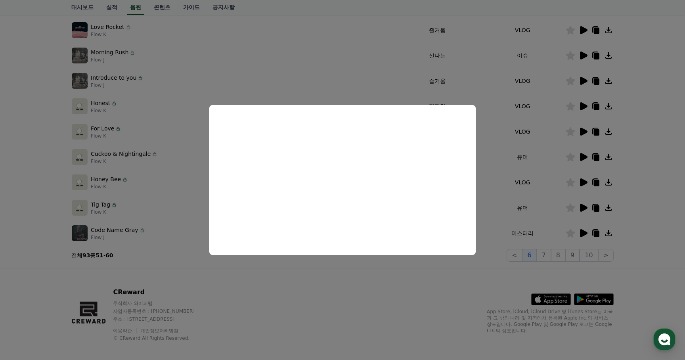
click at [324, 271] on button "close modal" at bounding box center [342, 180] width 685 height 360
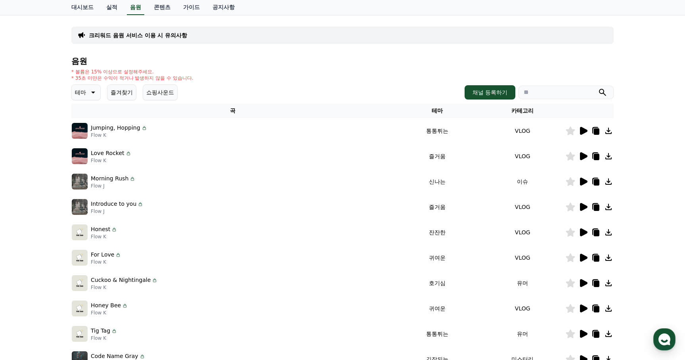
scroll to position [119, 0]
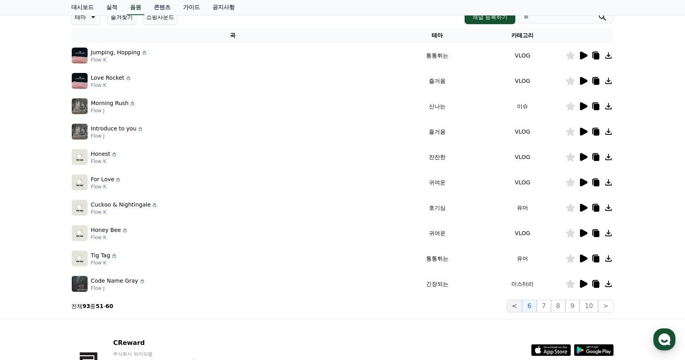
click at [519, 304] on button "<" at bounding box center [513, 306] width 15 height 13
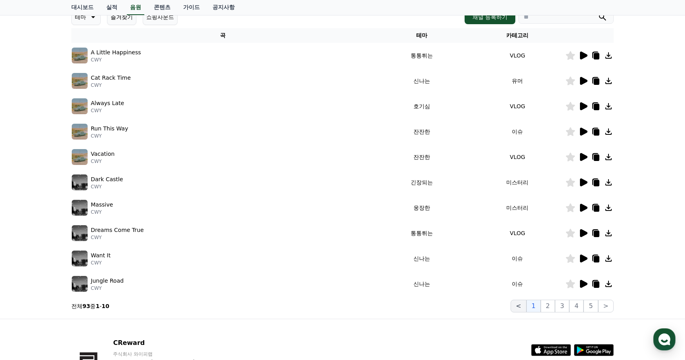
click at [519, 304] on button "<" at bounding box center [517, 306] width 15 height 13
click at [551, 302] on button "2" at bounding box center [548, 306] width 14 height 13
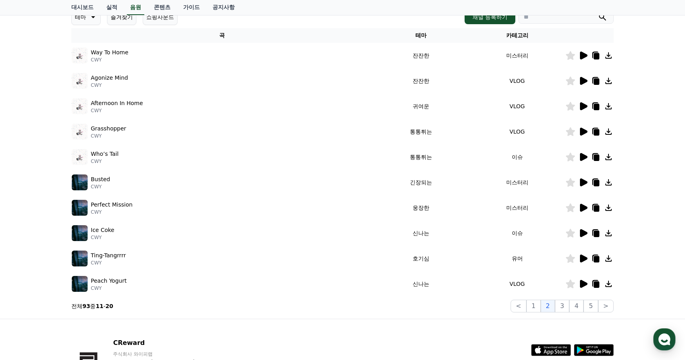
click at [581, 207] on icon at bounding box center [584, 208] width 8 height 8
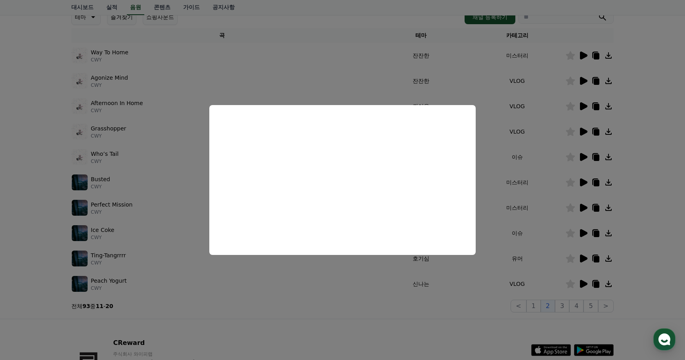
click at [544, 211] on button "close modal" at bounding box center [342, 180] width 685 height 360
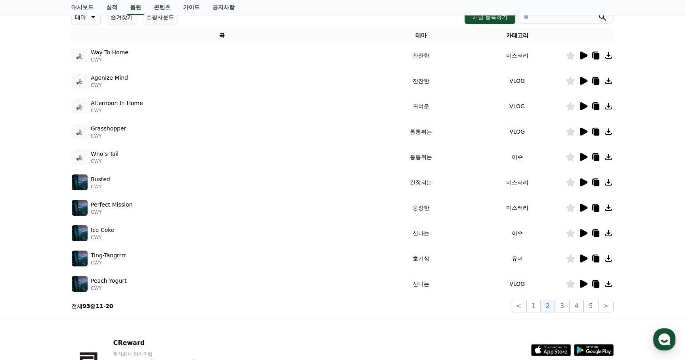
click at [586, 206] on icon at bounding box center [583, 208] width 10 height 10
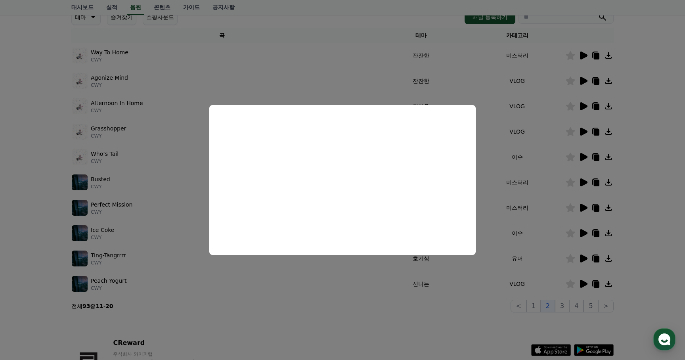
click at [537, 238] on button "close modal" at bounding box center [342, 180] width 685 height 360
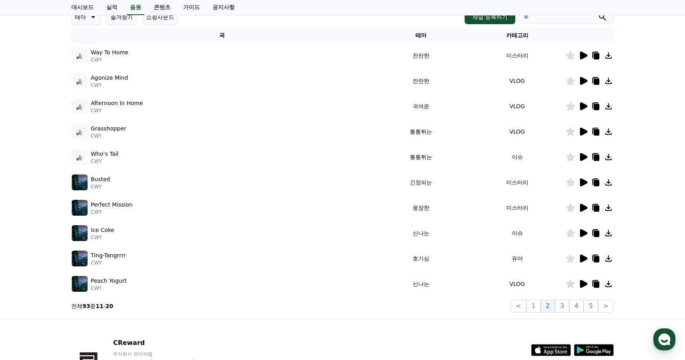
click at [597, 207] on icon at bounding box center [597, 208] width 6 height 6
click at [585, 259] on icon at bounding box center [584, 258] width 8 height 8
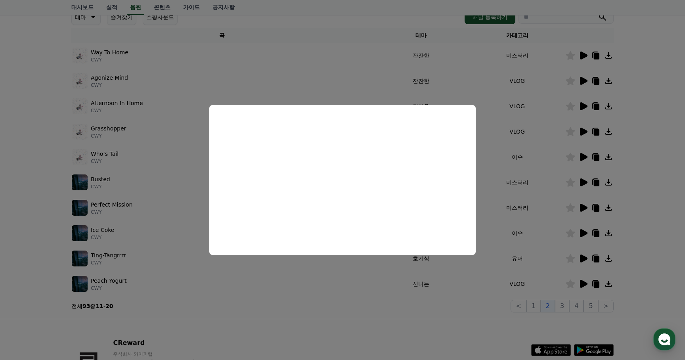
click at [334, 299] on button "close modal" at bounding box center [342, 180] width 685 height 360
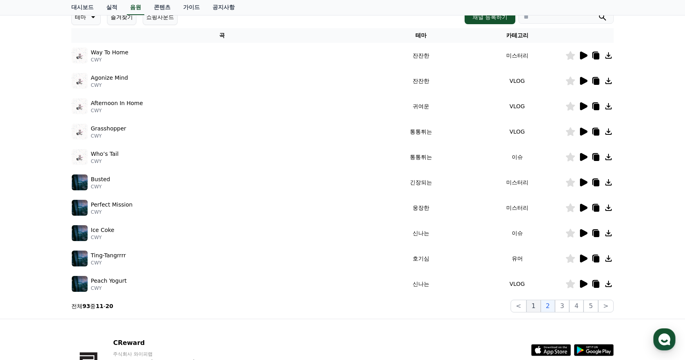
click at [538, 305] on button "1" at bounding box center [533, 306] width 14 height 13
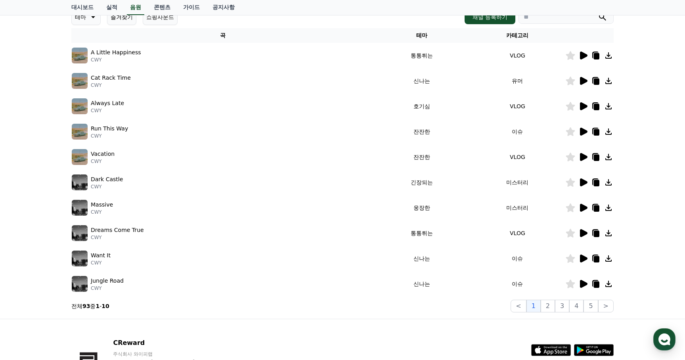
click at [582, 108] on icon at bounding box center [584, 106] width 8 height 8
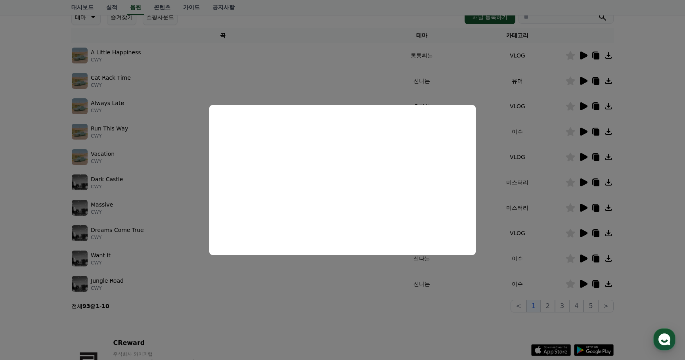
click at [375, 67] on button "close modal" at bounding box center [342, 180] width 685 height 360
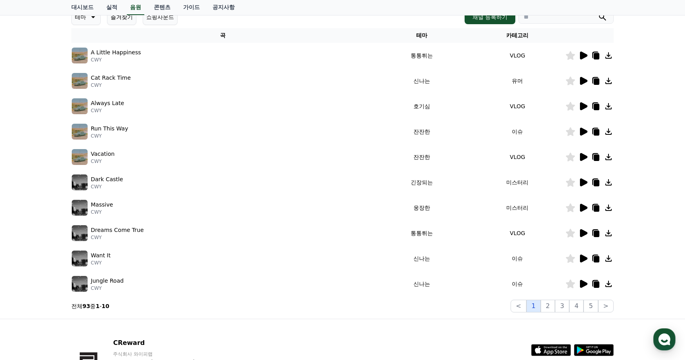
click at [537, 306] on button "1" at bounding box center [533, 306] width 14 height 13
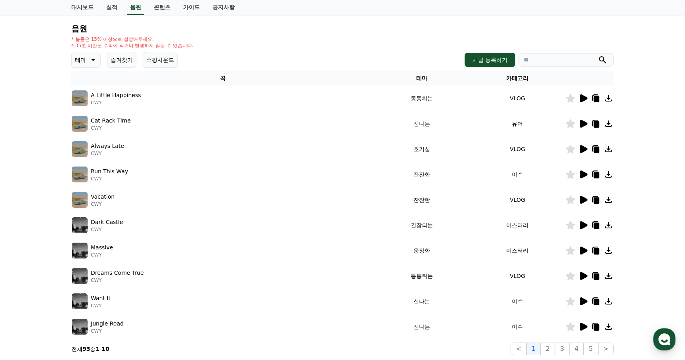
scroll to position [57, 0]
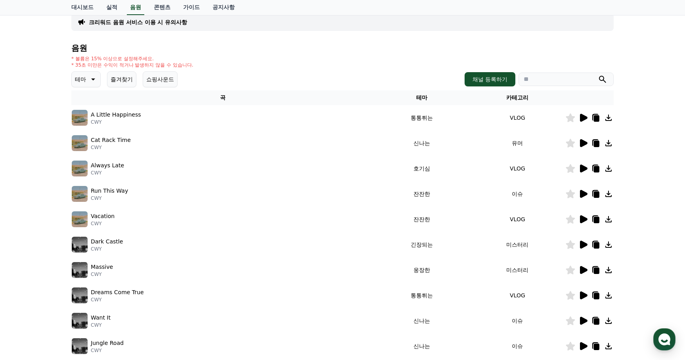
click at [583, 195] on icon at bounding box center [584, 194] width 8 height 8
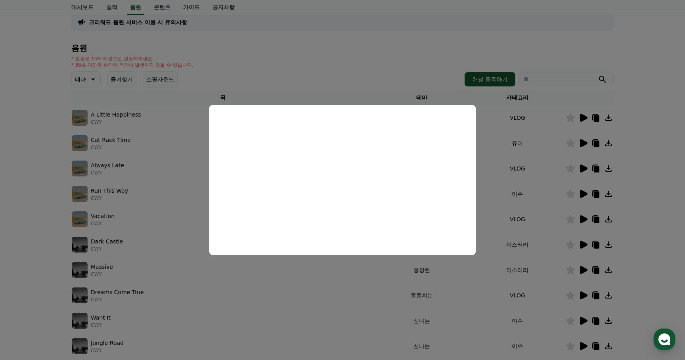
click at [231, 290] on button "close modal" at bounding box center [342, 180] width 685 height 360
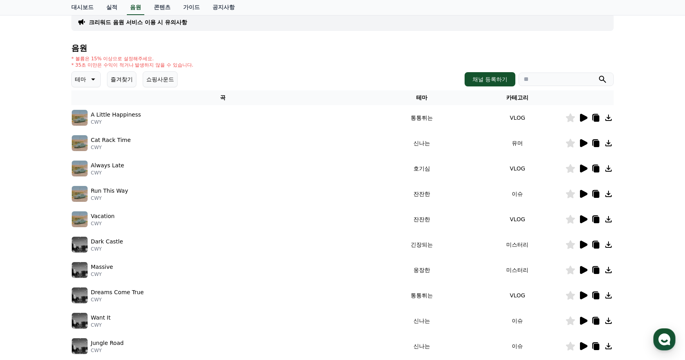
click at [273, 332] on td "Want It CWY" at bounding box center [222, 320] width 303 height 25
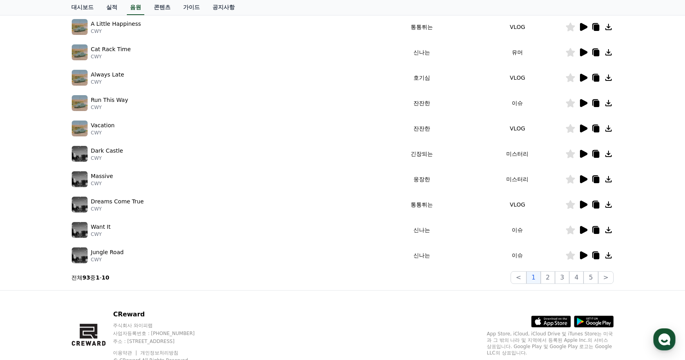
scroll to position [154, 0]
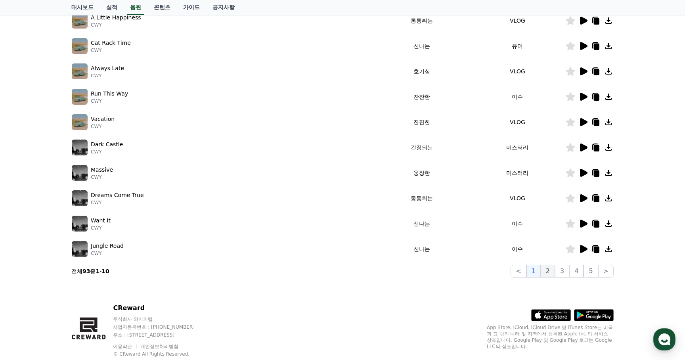
click at [549, 271] on button "2" at bounding box center [548, 271] width 14 height 13
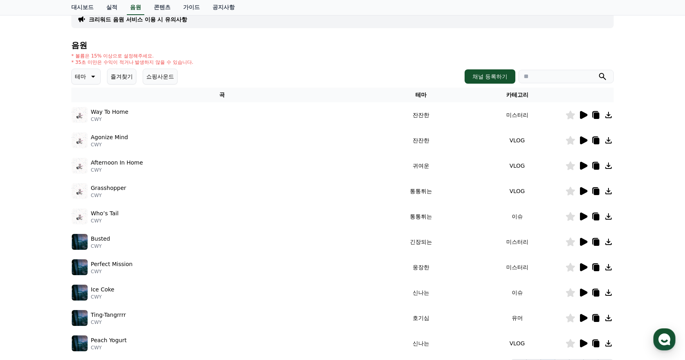
scroll to position [38, 0]
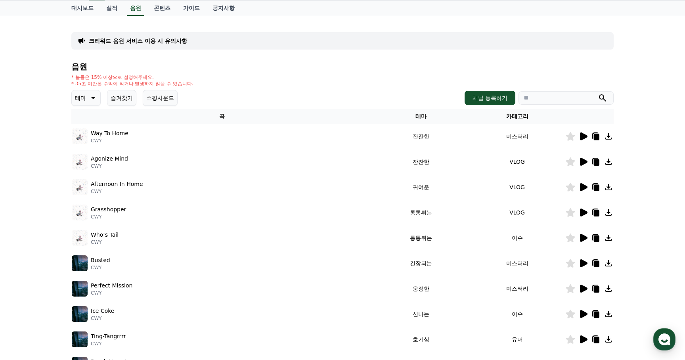
click at [581, 135] on icon at bounding box center [584, 136] width 8 height 8
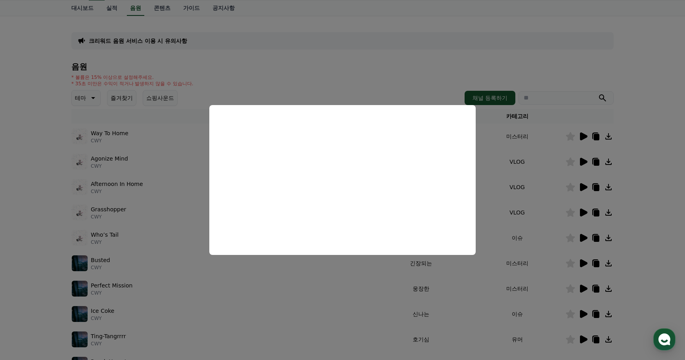
click at [489, 208] on button "close modal" at bounding box center [342, 180] width 685 height 360
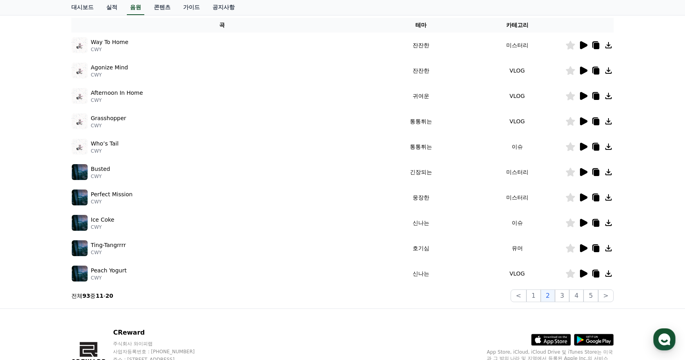
scroll to position [135, 0]
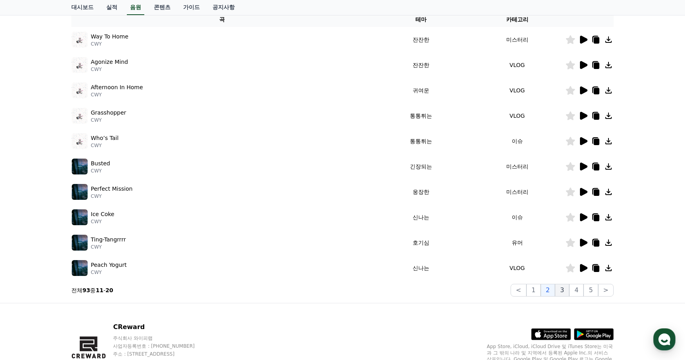
click at [564, 287] on button "3" at bounding box center [562, 290] width 14 height 13
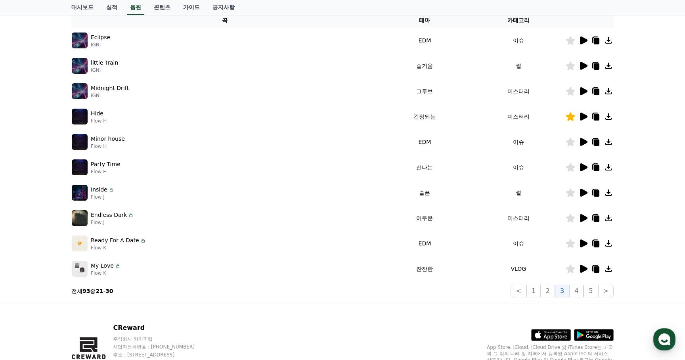
scroll to position [145, 0]
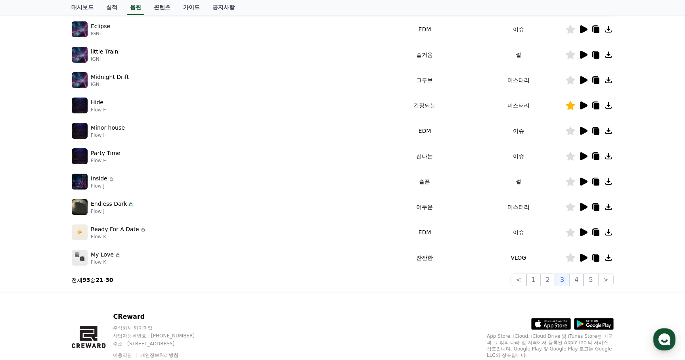
click at [581, 185] on icon at bounding box center [584, 182] width 8 height 8
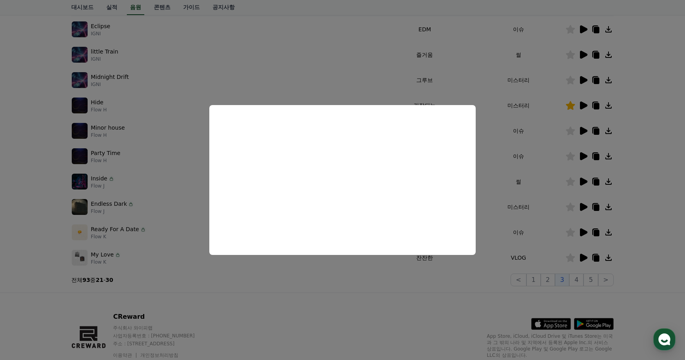
click at [504, 244] on button "close modal" at bounding box center [342, 180] width 685 height 360
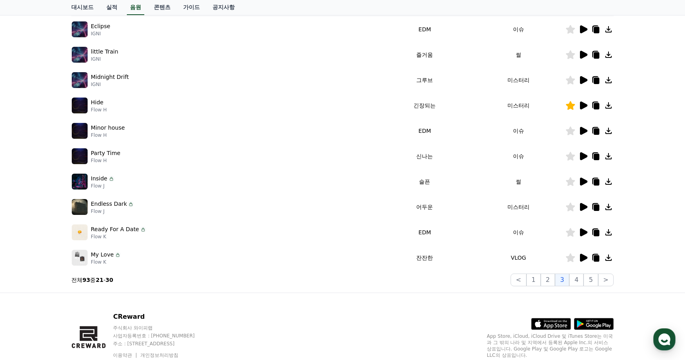
click at [581, 209] on icon at bounding box center [584, 207] width 8 height 8
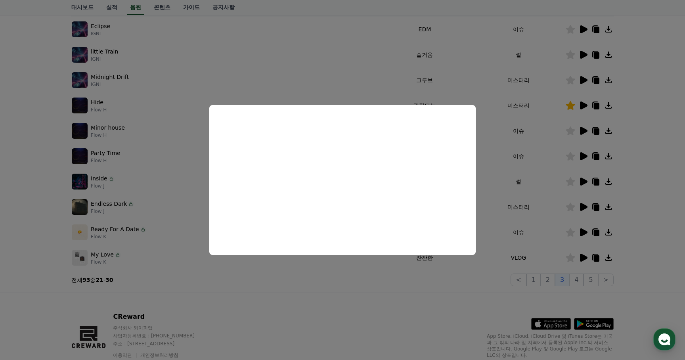
click at [319, 287] on button "close modal" at bounding box center [342, 180] width 685 height 360
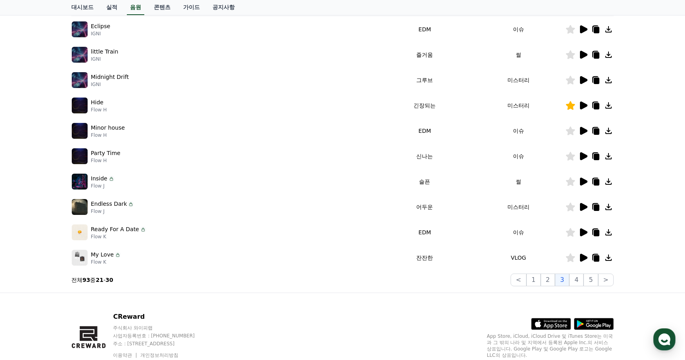
scroll to position [0, 0]
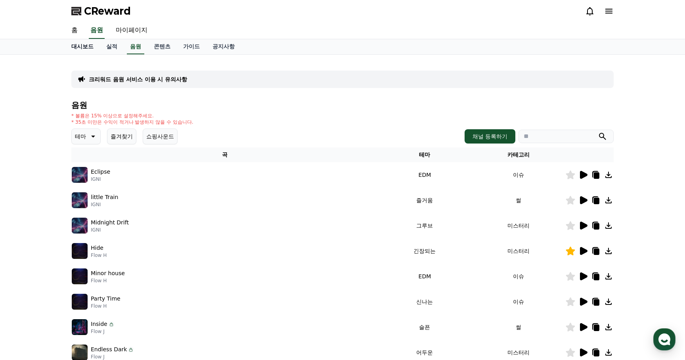
click at [86, 48] on link "대시보드" at bounding box center [82, 46] width 35 height 15
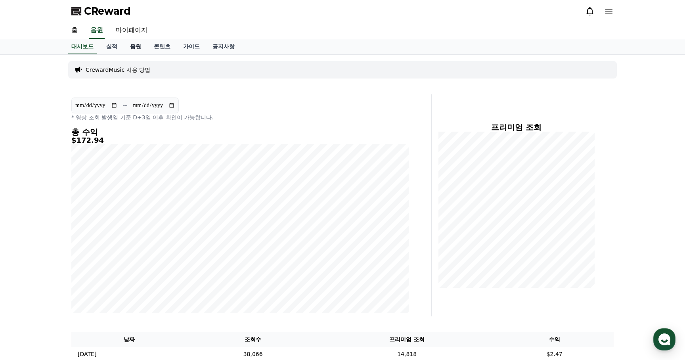
click at [129, 48] on link "음원" at bounding box center [136, 46] width 24 height 15
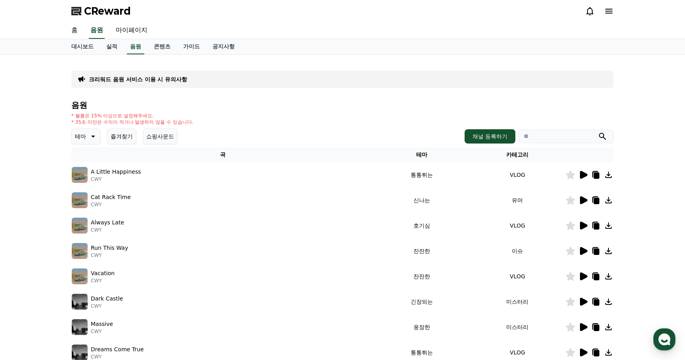
click at [75, 29] on link "홈" at bounding box center [74, 30] width 19 height 17
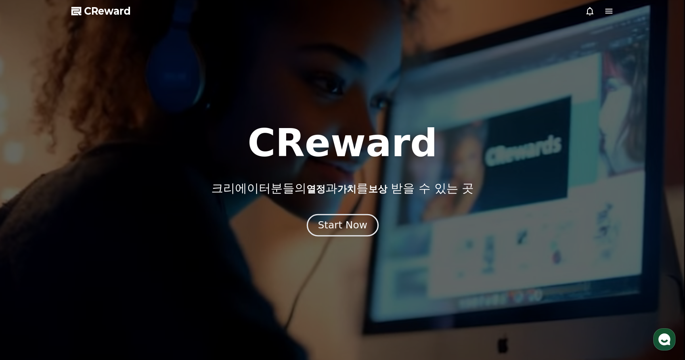
click at [346, 221] on div "Start Now" at bounding box center [342, 224] width 49 height 13
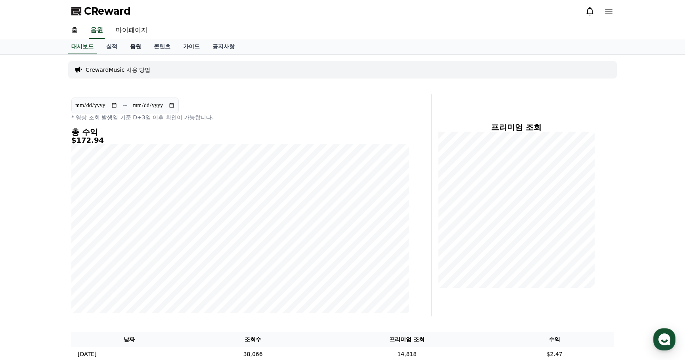
click at [132, 48] on link "음원" at bounding box center [136, 46] width 24 height 15
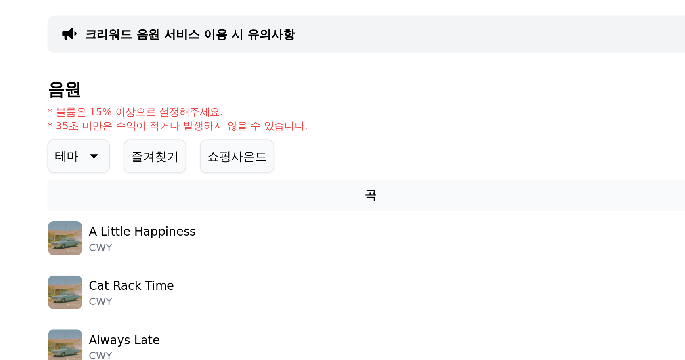
click at [129, 117] on p "* 볼륨은 15% 이상으로 설정해주세요." at bounding box center [132, 116] width 122 height 6
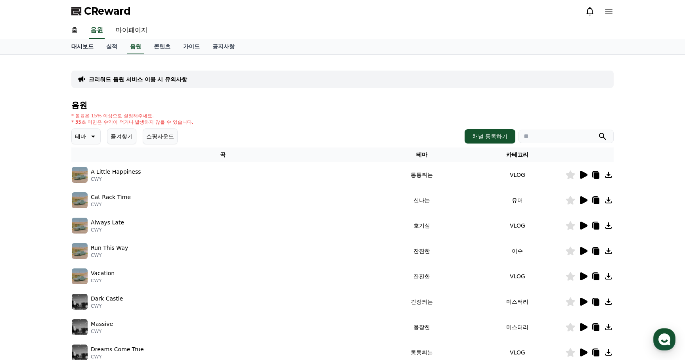
click at [86, 46] on link "대시보드" at bounding box center [82, 46] width 35 height 15
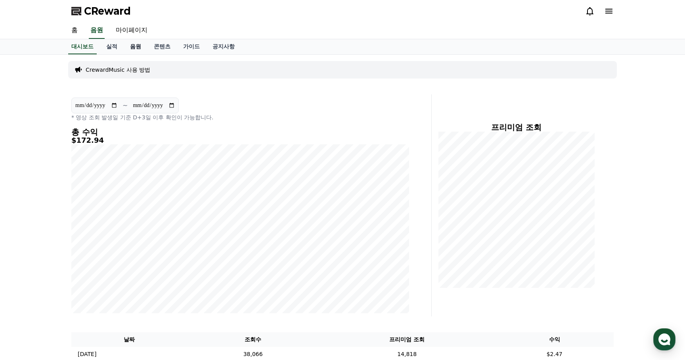
click at [137, 49] on link "음원" at bounding box center [136, 46] width 24 height 15
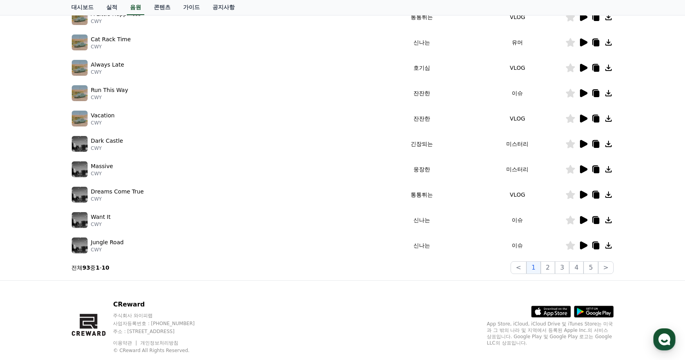
scroll to position [133, 0]
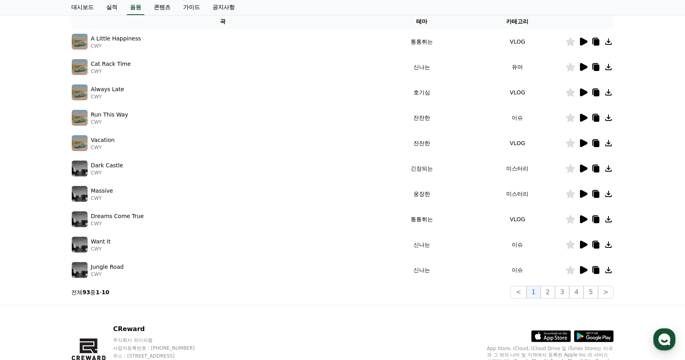
click at [582, 245] on icon at bounding box center [584, 245] width 8 height 8
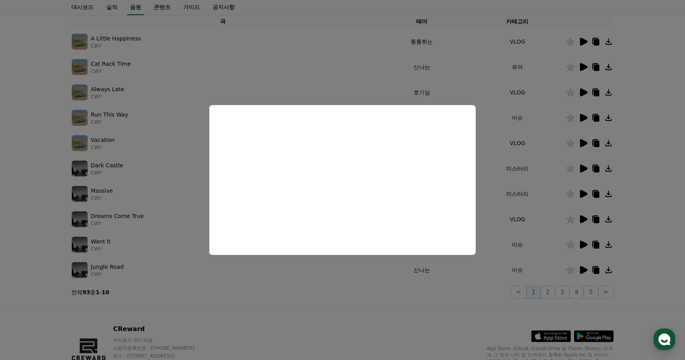
click at [327, 326] on button "close modal" at bounding box center [342, 180] width 685 height 360
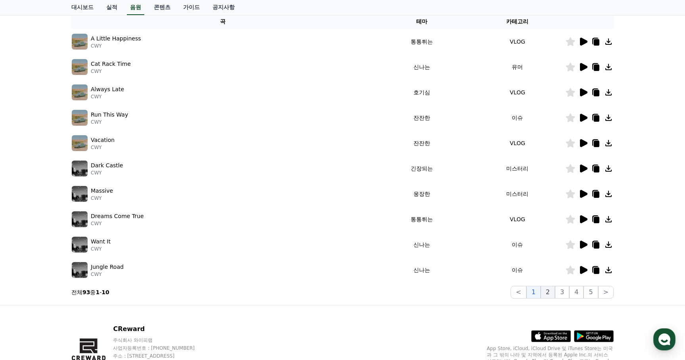
click at [550, 291] on button "2" at bounding box center [548, 292] width 14 height 13
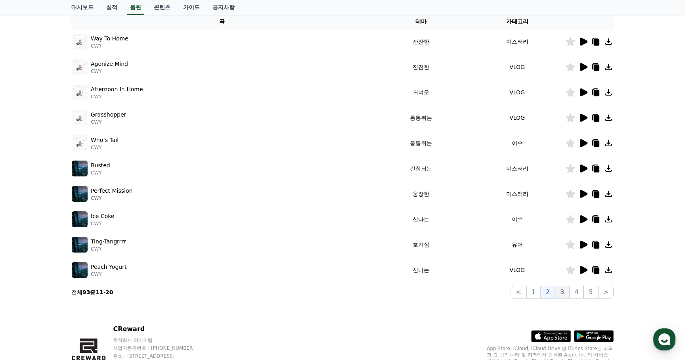
click at [560, 294] on button "3" at bounding box center [562, 292] width 14 height 13
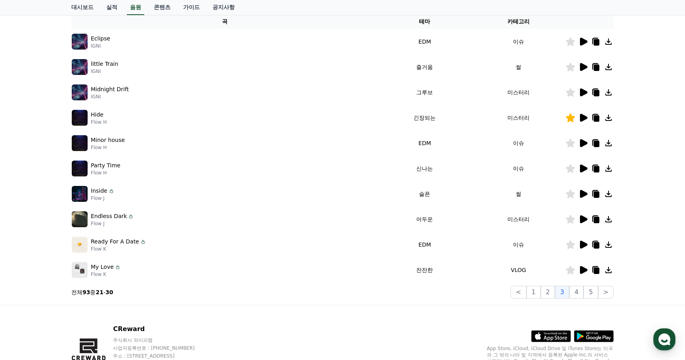
click at [579, 94] on icon at bounding box center [583, 93] width 10 height 10
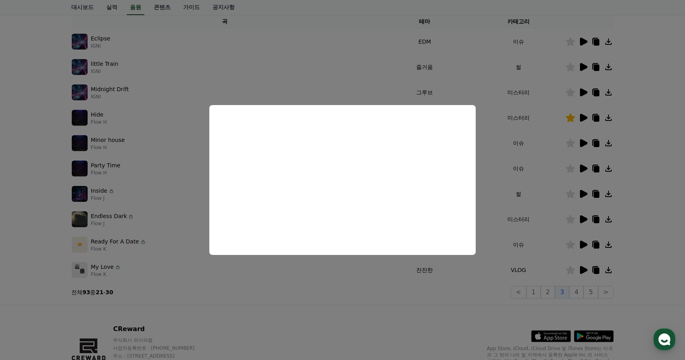
click at [544, 189] on button "close modal" at bounding box center [342, 180] width 685 height 360
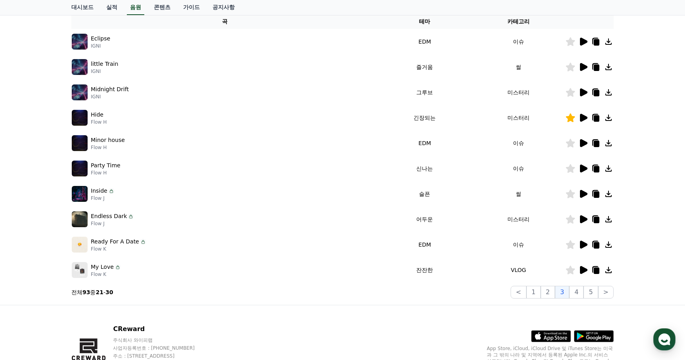
click at [584, 219] on icon at bounding box center [584, 219] width 8 height 8
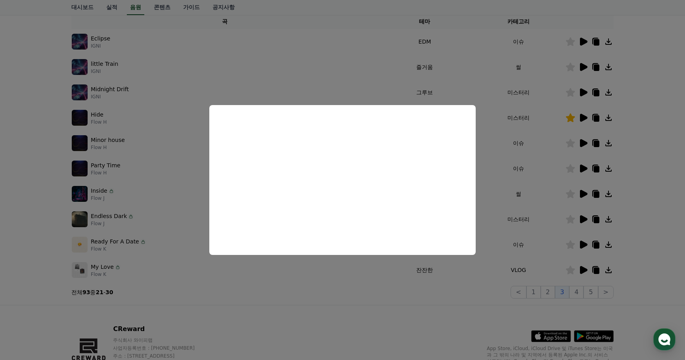
click at [316, 285] on button "close modal" at bounding box center [342, 180] width 685 height 360
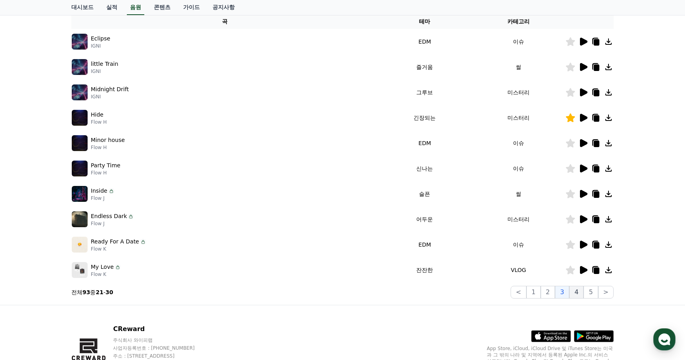
click at [577, 293] on button "4" at bounding box center [576, 292] width 14 height 13
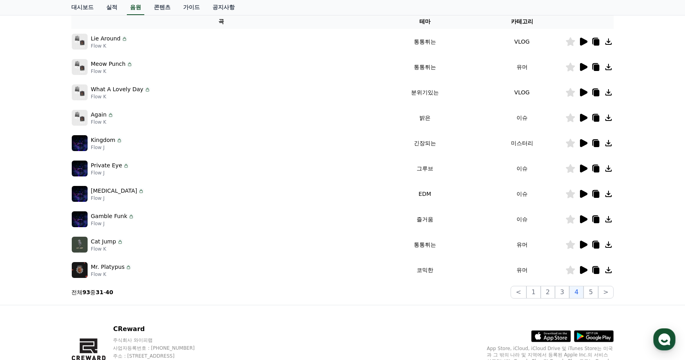
click at [582, 145] on icon at bounding box center [584, 143] width 8 height 8
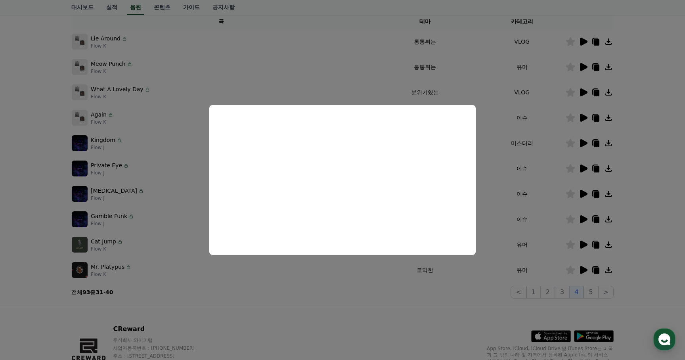
click at [293, 307] on button "close modal" at bounding box center [342, 180] width 685 height 360
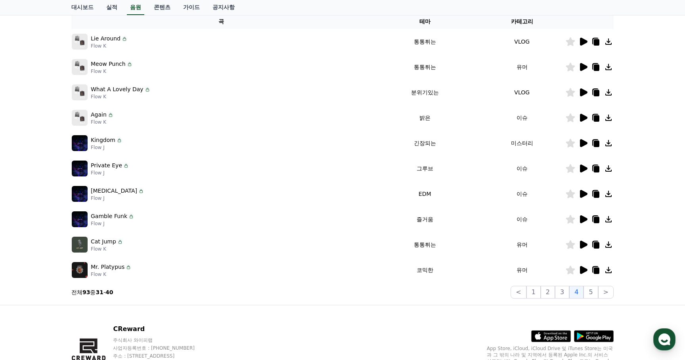
click at [598, 143] on icon at bounding box center [597, 144] width 6 height 6
click at [568, 145] on icon at bounding box center [570, 143] width 9 height 9
click at [583, 168] on icon at bounding box center [584, 168] width 8 height 8
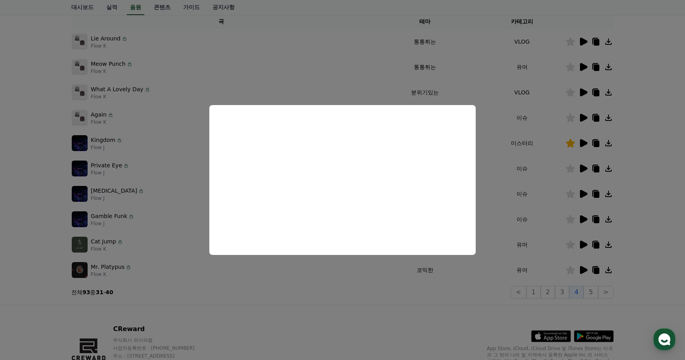
click at [362, 284] on button "close modal" at bounding box center [342, 180] width 685 height 360
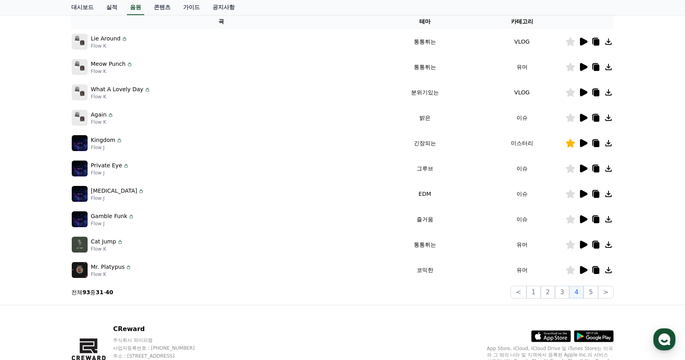
click at [586, 199] on td at bounding box center [589, 193] width 48 height 25
click at [583, 194] on icon at bounding box center [584, 194] width 8 height 8
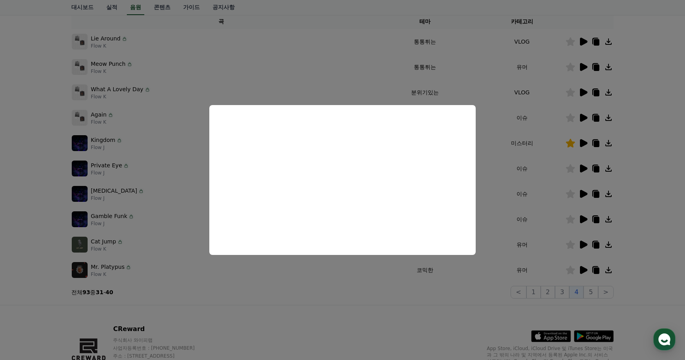
click at [360, 302] on button "close modal" at bounding box center [342, 180] width 685 height 360
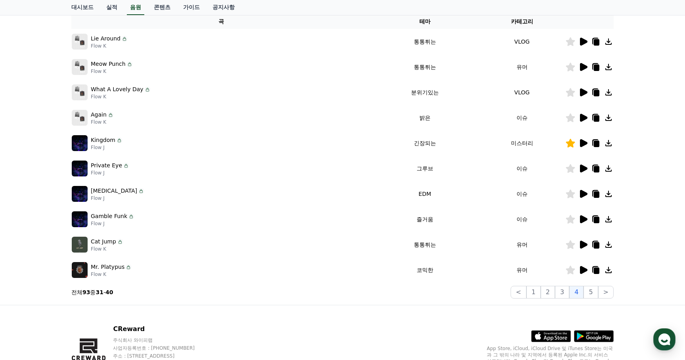
click at [581, 197] on icon at bounding box center [584, 194] width 8 height 8
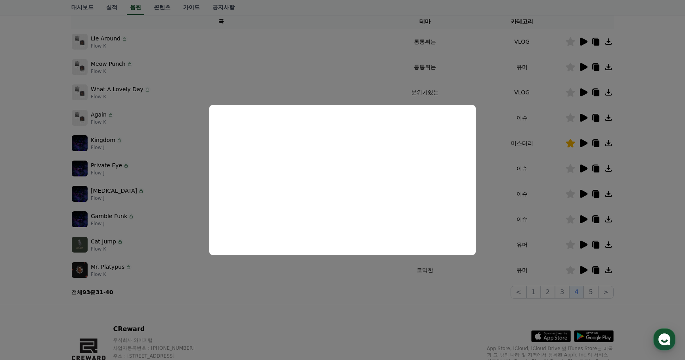
click at [357, 298] on button "close modal" at bounding box center [342, 180] width 685 height 360
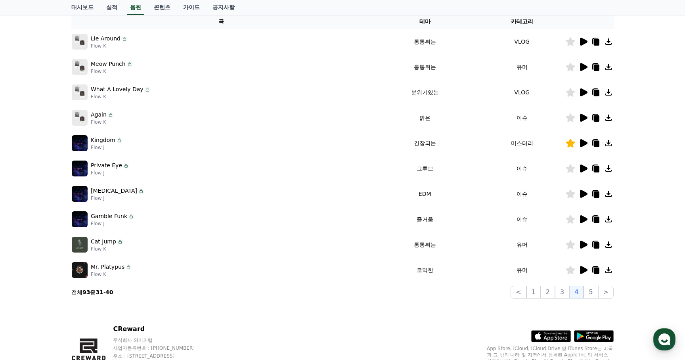
click at [583, 193] on icon at bounding box center [584, 194] width 8 height 8
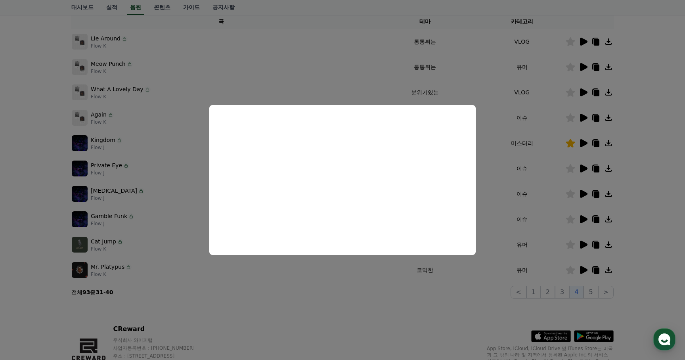
click at [314, 311] on button "close modal" at bounding box center [342, 180] width 685 height 360
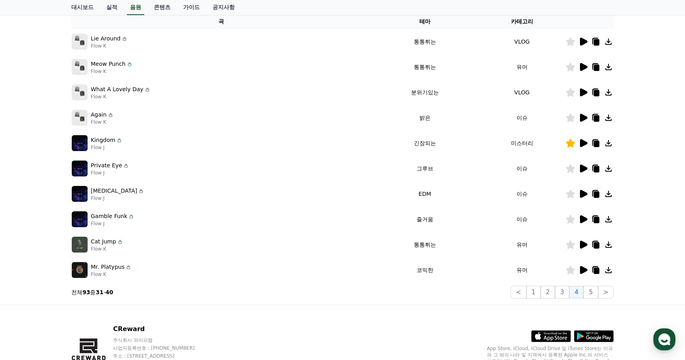
click at [597, 195] on icon at bounding box center [597, 194] width 6 height 6
click at [582, 220] on icon at bounding box center [584, 219] width 8 height 8
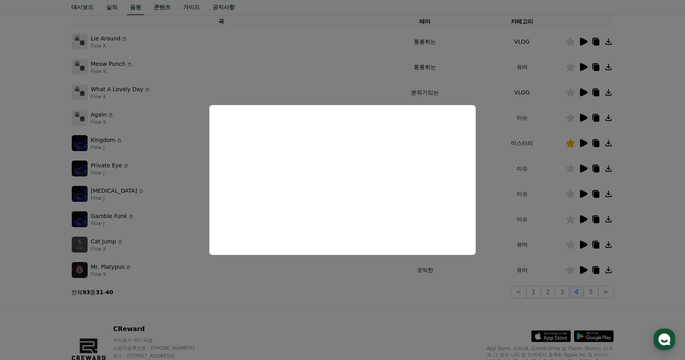
click at [330, 305] on button "close modal" at bounding box center [342, 180] width 685 height 360
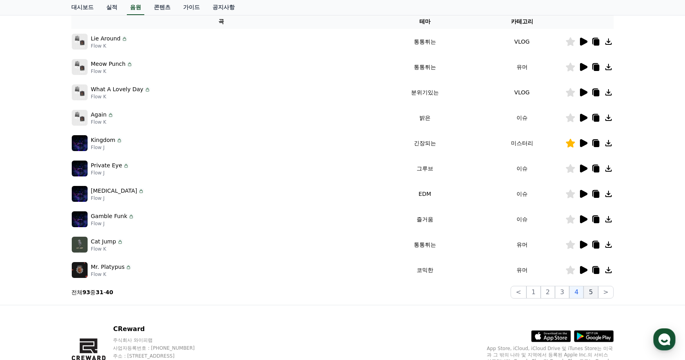
click at [592, 291] on button "5" at bounding box center [590, 292] width 14 height 13
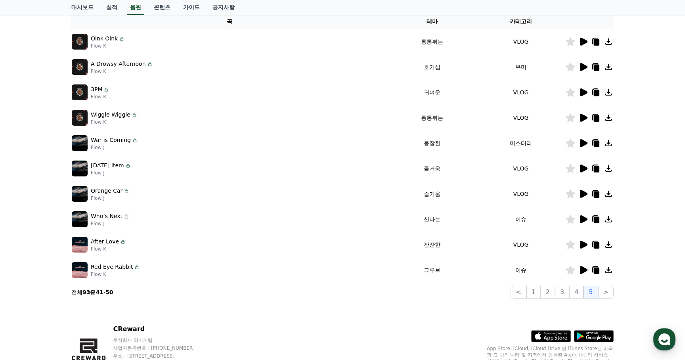
click at [581, 44] on icon at bounding box center [584, 42] width 8 height 8
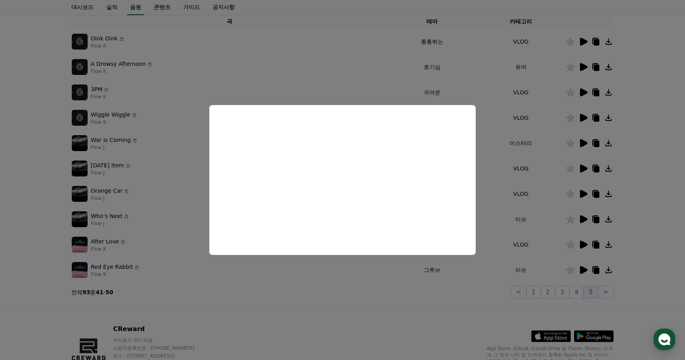
click at [502, 139] on button "close modal" at bounding box center [342, 180] width 685 height 360
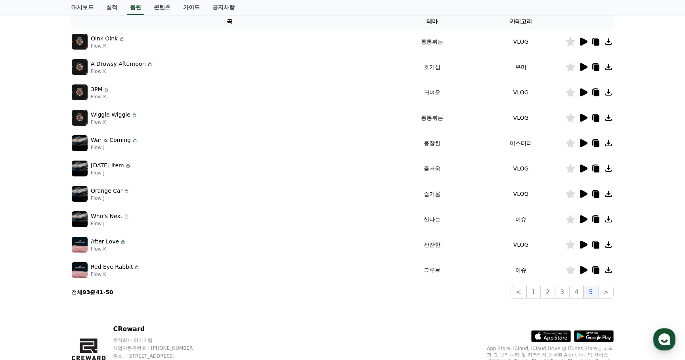
click at [582, 143] on icon at bounding box center [584, 143] width 8 height 8
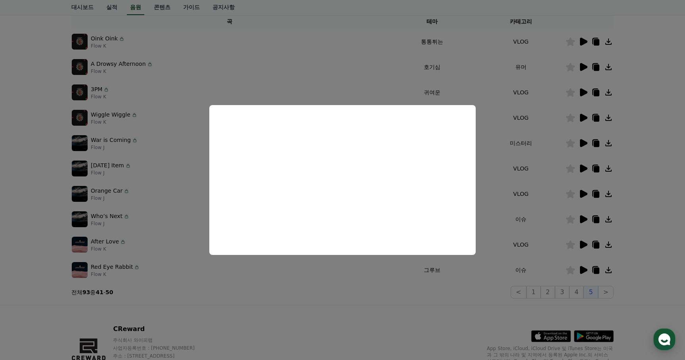
click at [503, 185] on button "close modal" at bounding box center [342, 180] width 685 height 360
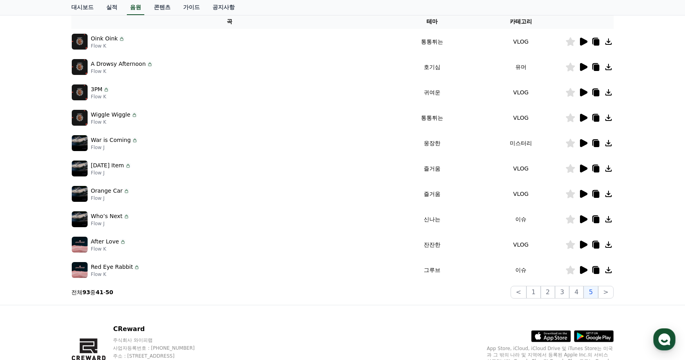
click at [583, 167] on icon at bounding box center [584, 168] width 8 height 8
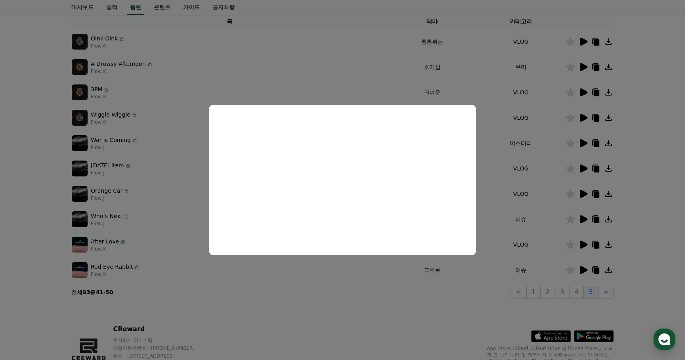
click at [342, 316] on button "close modal" at bounding box center [342, 180] width 685 height 360
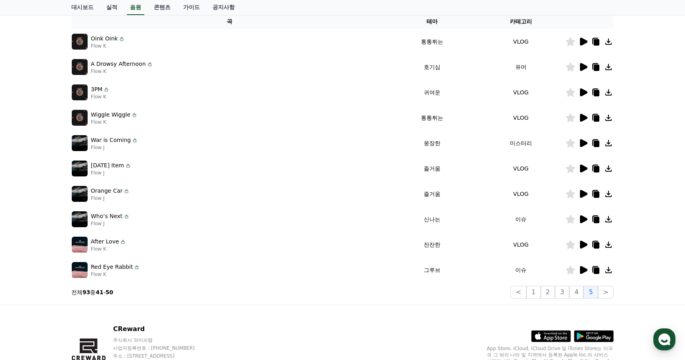
click at [583, 194] on icon at bounding box center [584, 194] width 8 height 8
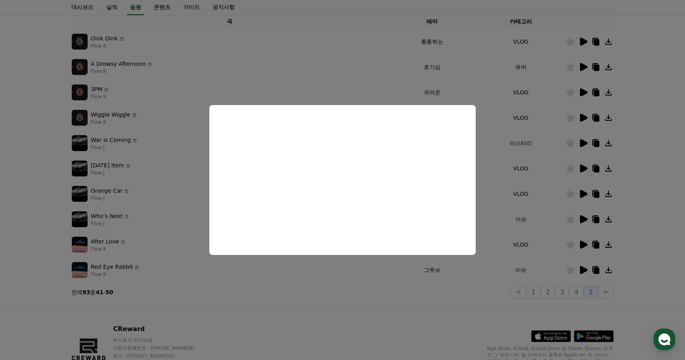
click at [437, 296] on button "close modal" at bounding box center [342, 180] width 685 height 360
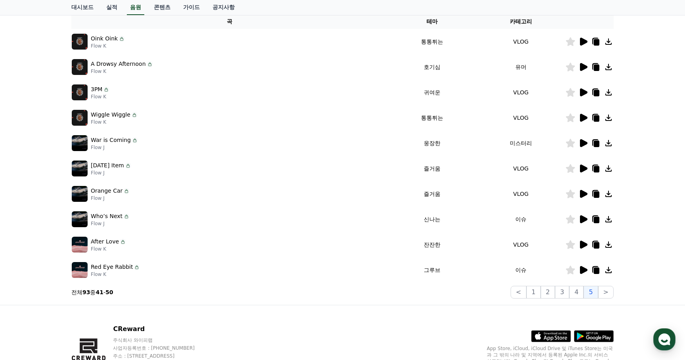
click at [584, 245] on icon at bounding box center [584, 245] width 8 height 8
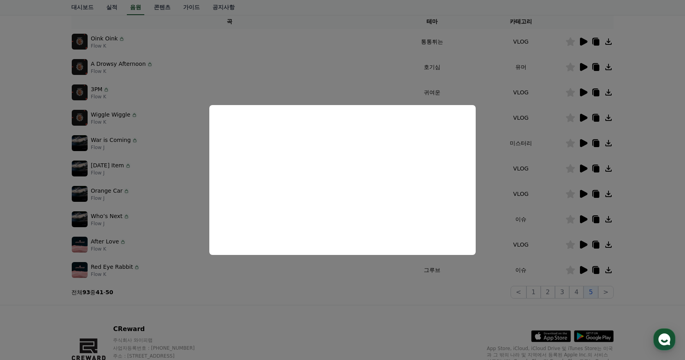
click at [470, 296] on button "close modal" at bounding box center [342, 180] width 685 height 360
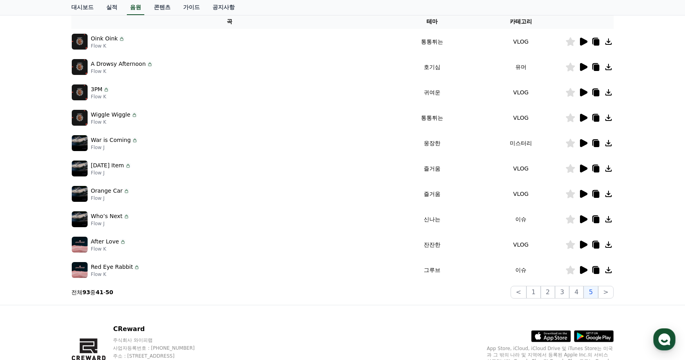
click at [584, 270] on icon at bounding box center [584, 270] width 8 height 8
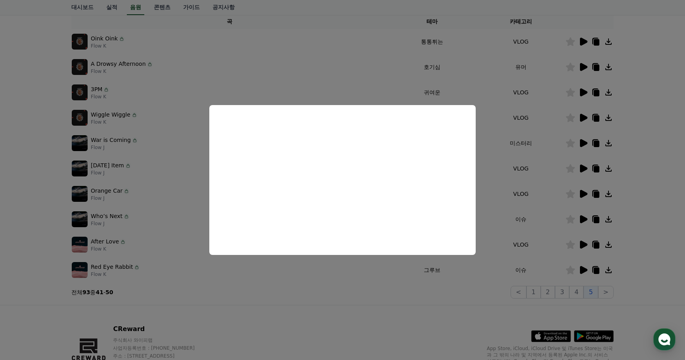
click at [487, 304] on button "close modal" at bounding box center [342, 180] width 685 height 360
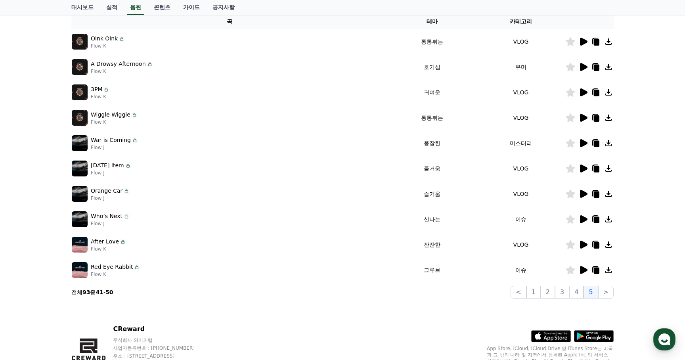
click at [583, 270] on icon at bounding box center [584, 270] width 8 height 8
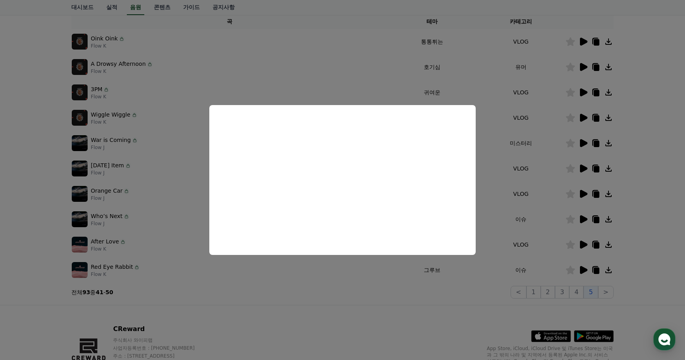
click at [430, 307] on button "close modal" at bounding box center [342, 180] width 685 height 360
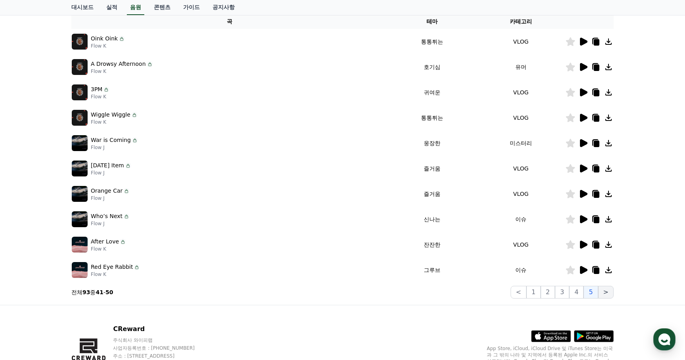
click at [609, 290] on button ">" at bounding box center [605, 292] width 15 height 13
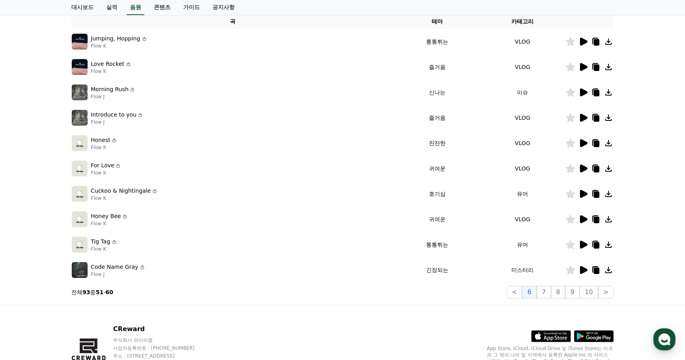
click at [582, 195] on icon at bounding box center [584, 194] width 8 height 8
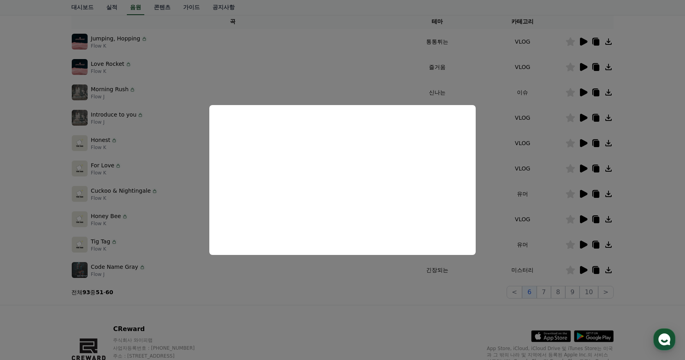
click at [357, 285] on button "close modal" at bounding box center [342, 180] width 685 height 360
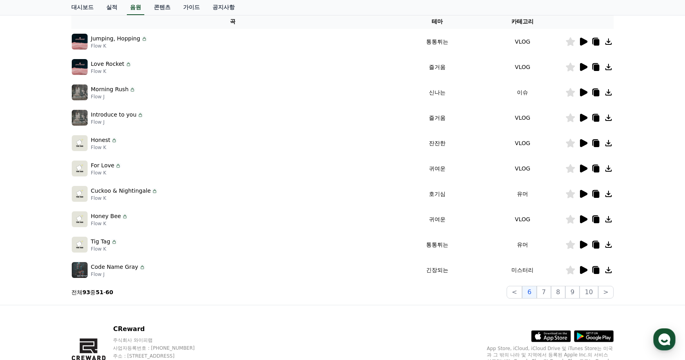
click at [583, 271] on icon at bounding box center [584, 270] width 8 height 8
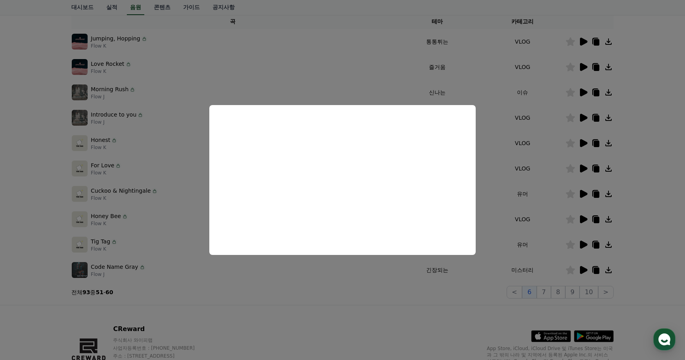
click at [341, 321] on button "close modal" at bounding box center [342, 180] width 685 height 360
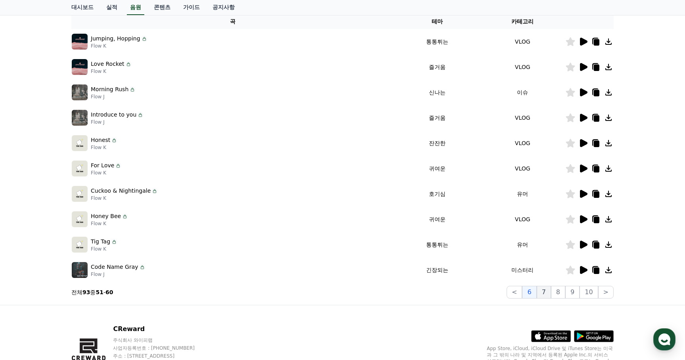
click at [547, 292] on button "7" at bounding box center [544, 292] width 14 height 13
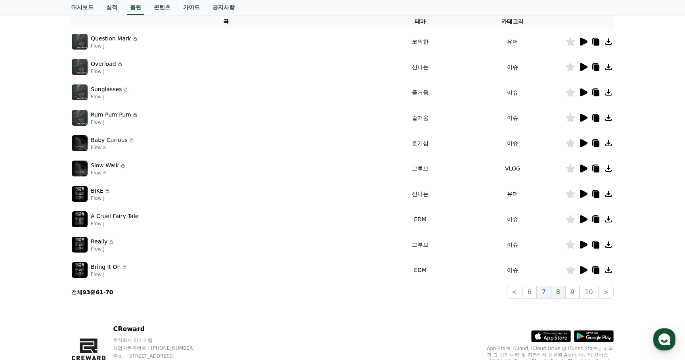
click at [559, 289] on button "8" at bounding box center [558, 292] width 14 height 13
